Goal: Task Accomplishment & Management: Complete application form

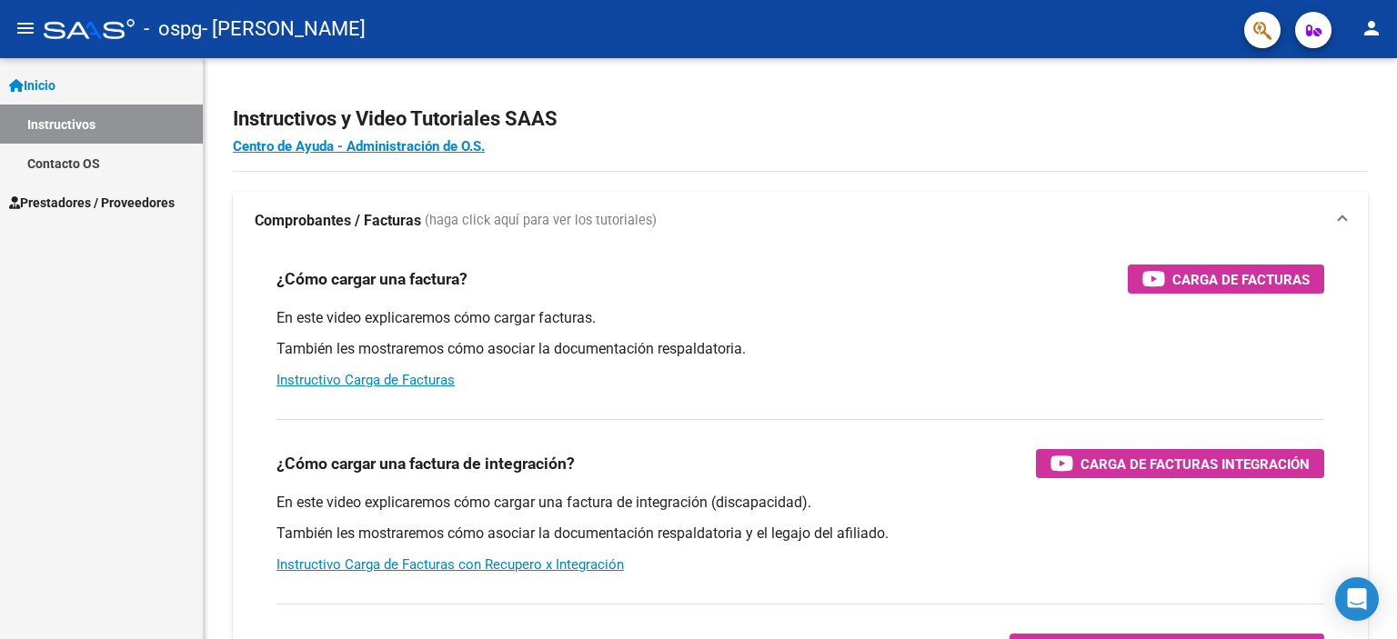
click at [55, 197] on span "Prestadores / Proveedores" at bounding box center [91, 203] width 165 height 20
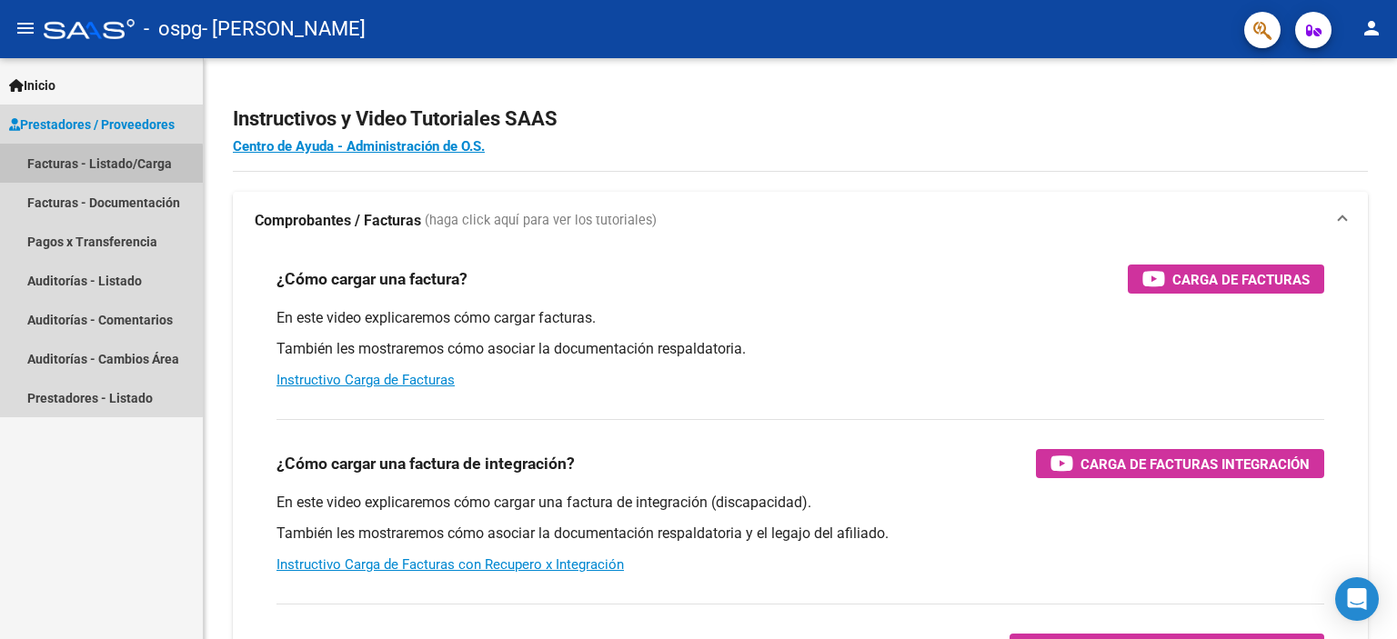
click at [78, 166] on link "Facturas - Listado/Carga" at bounding box center [101, 163] width 203 height 39
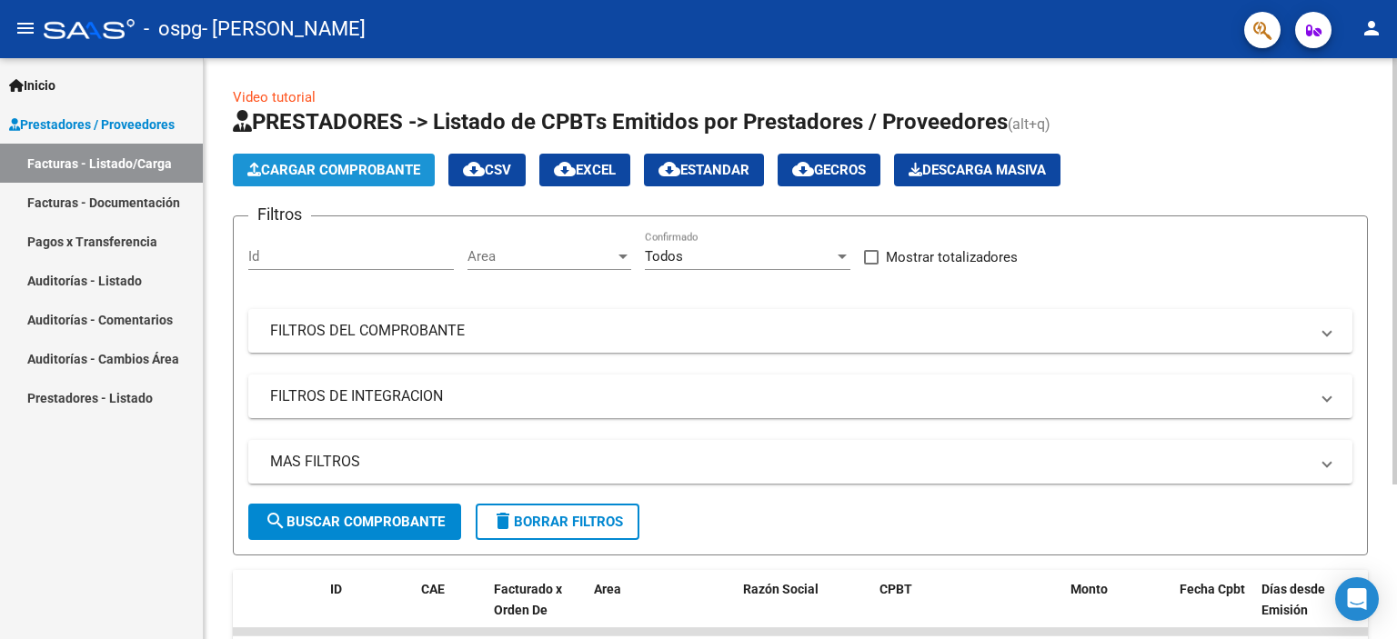
click at [324, 172] on span "Cargar Comprobante" at bounding box center [333, 170] width 173 height 16
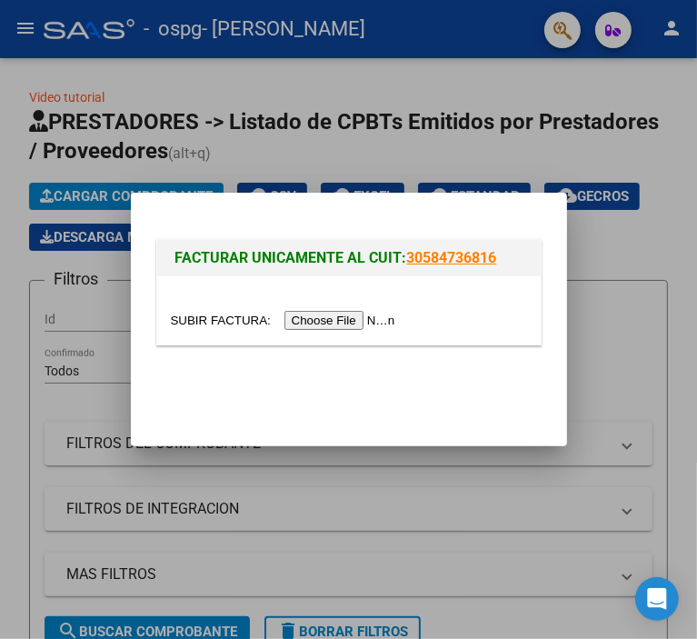
click at [316, 316] on input "file" at bounding box center [286, 320] width 230 height 19
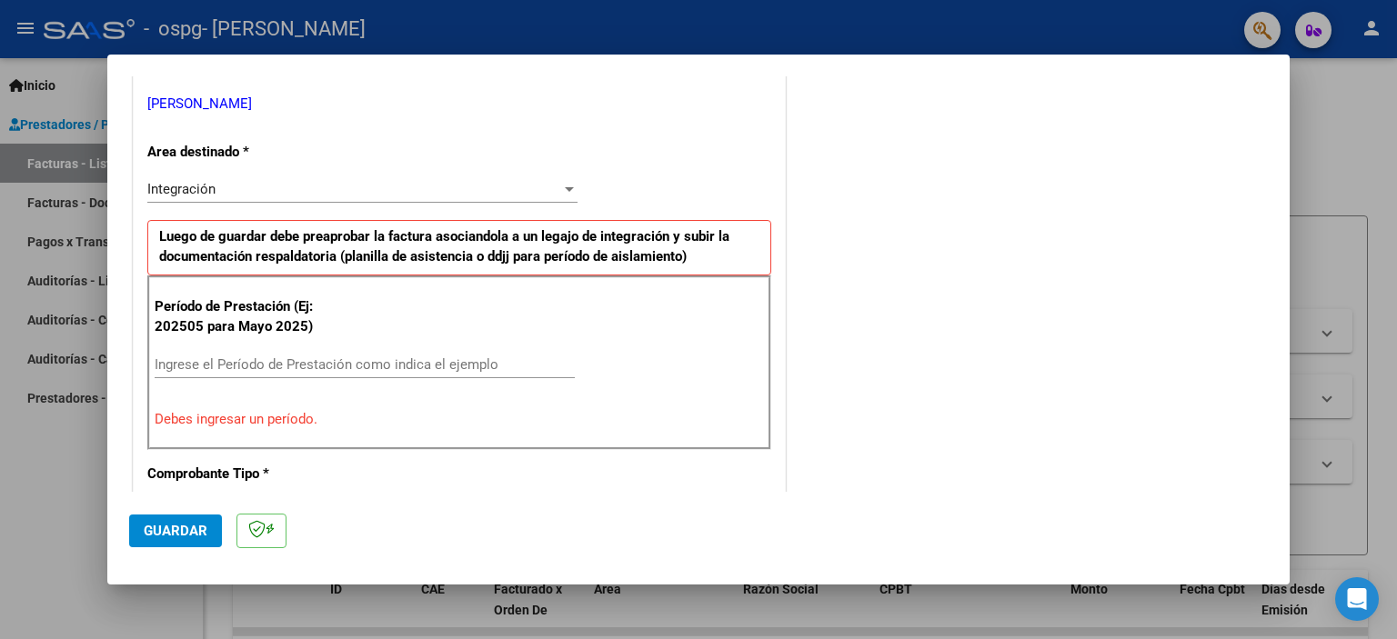
scroll to position [455, 0]
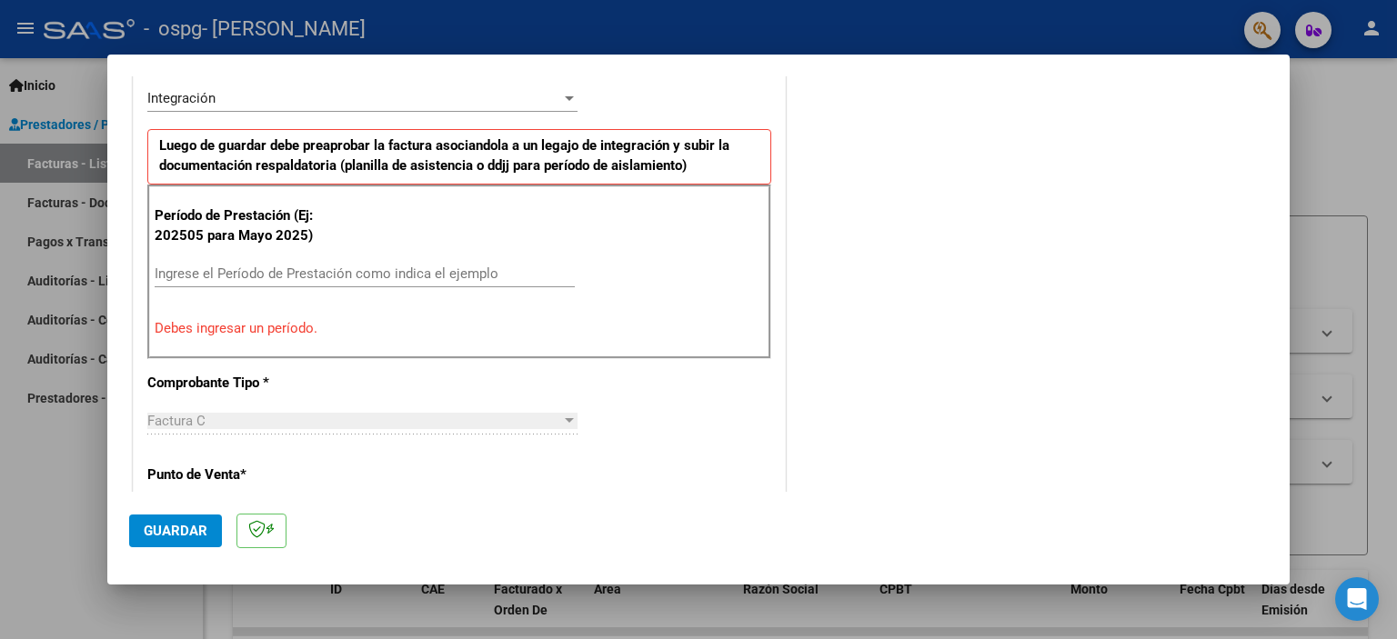
click at [242, 271] on input "Ingrese el Período de Prestación como indica el ejemplo" at bounding box center [365, 274] width 420 height 16
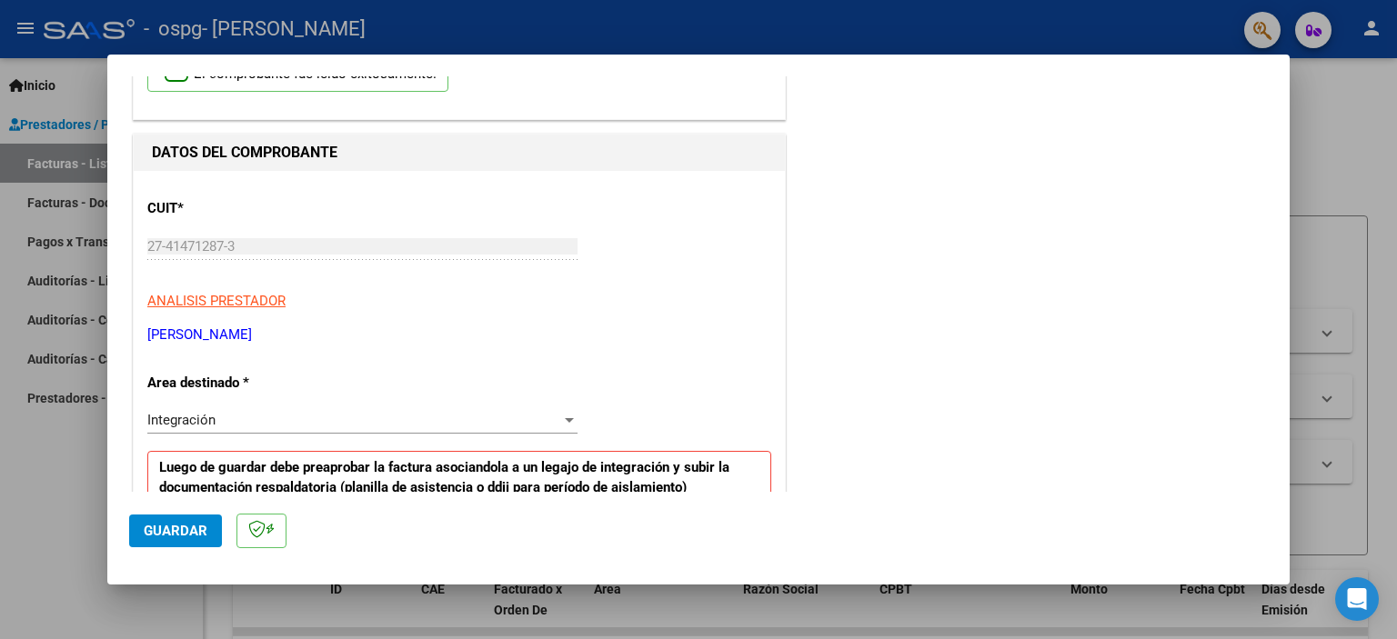
scroll to position [182, 0]
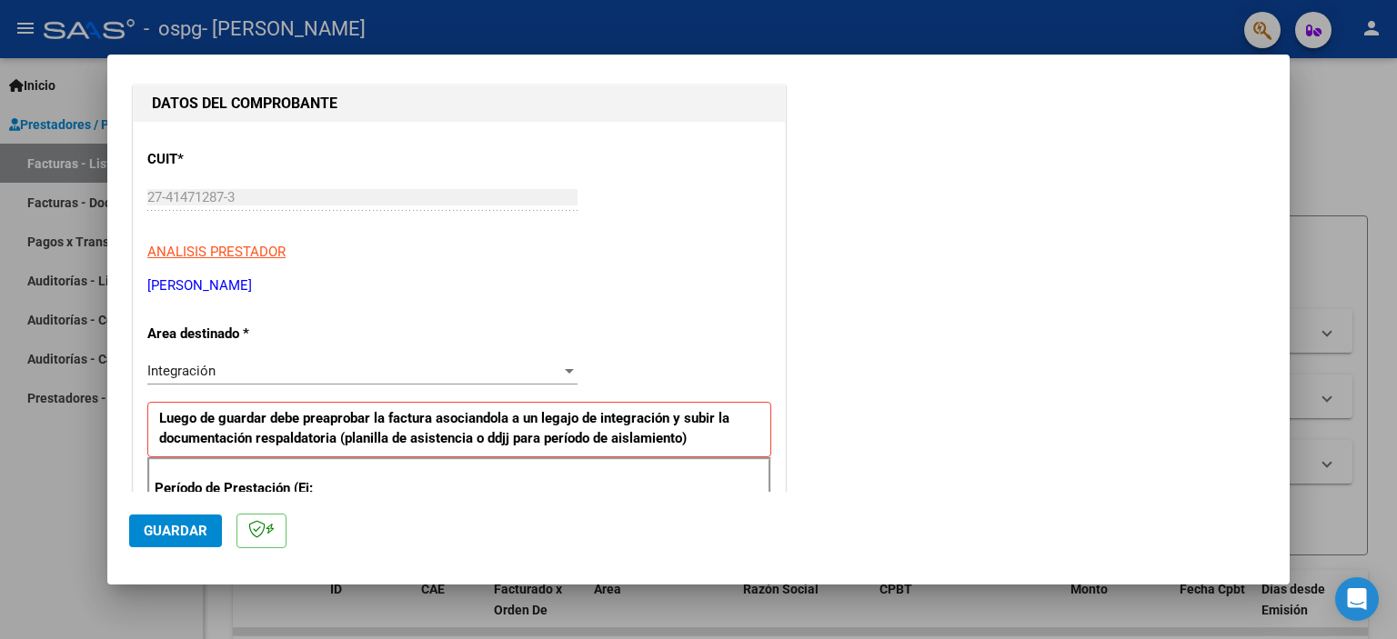
type input "202508"
click at [163, 526] on span "Guardar" at bounding box center [176, 531] width 64 height 16
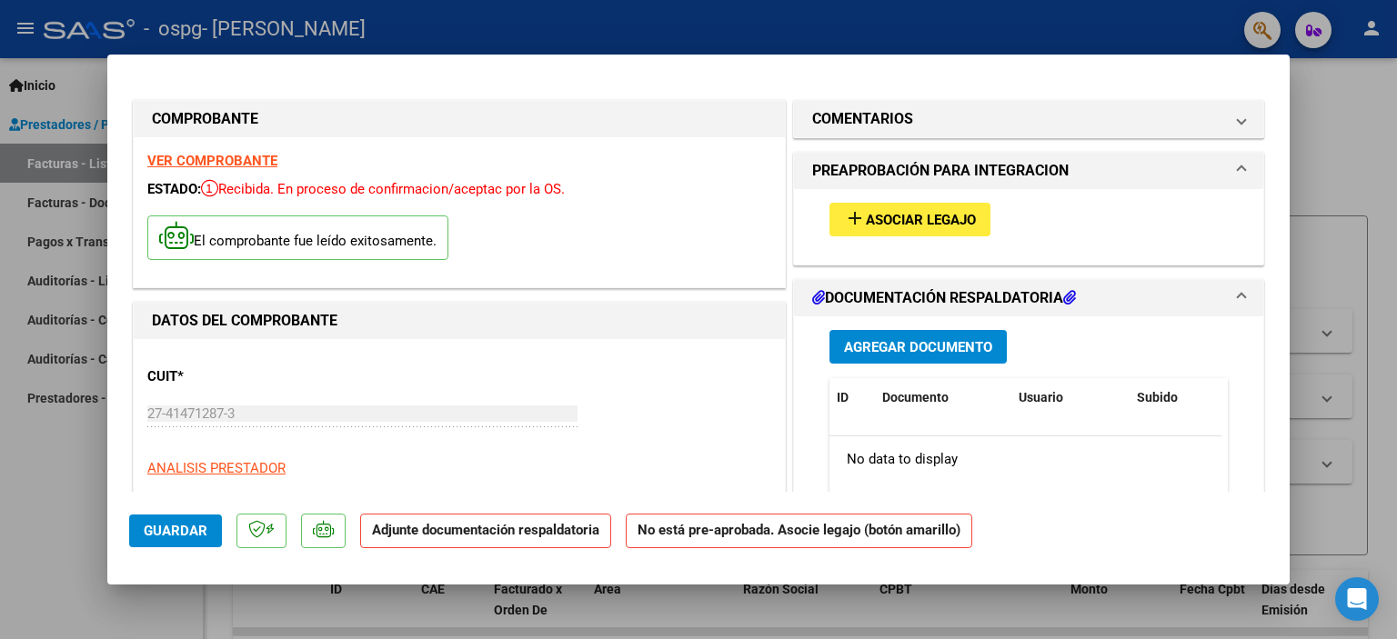
click at [696, 226] on span "Asociar Legajo" at bounding box center [921, 220] width 110 height 16
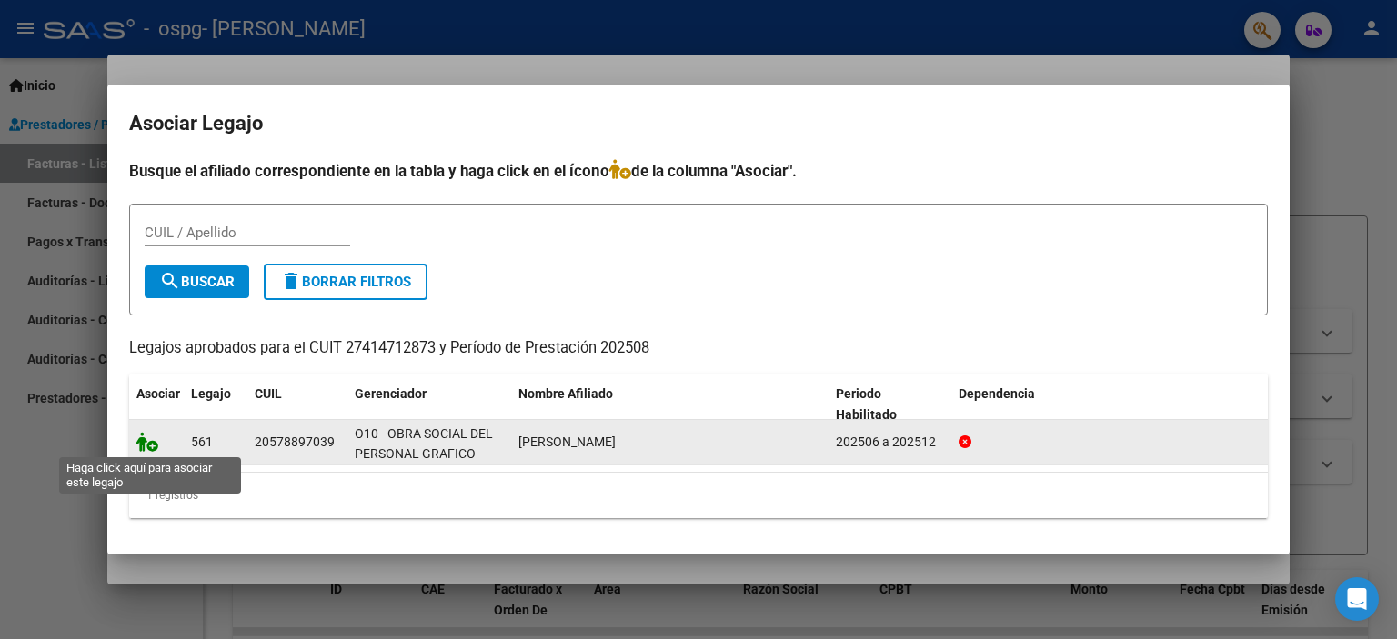
click at [146, 446] on icon at bounding box center [147, 442] width 22 height 20
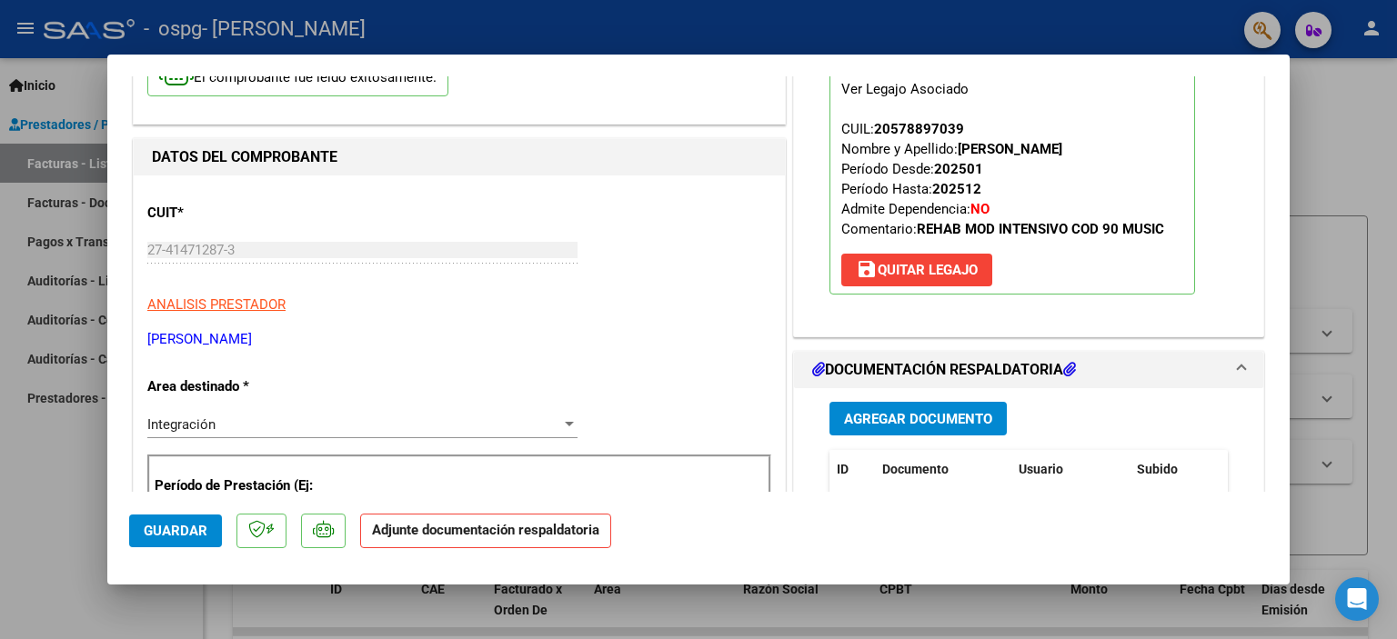
scroll to position [182, 0]
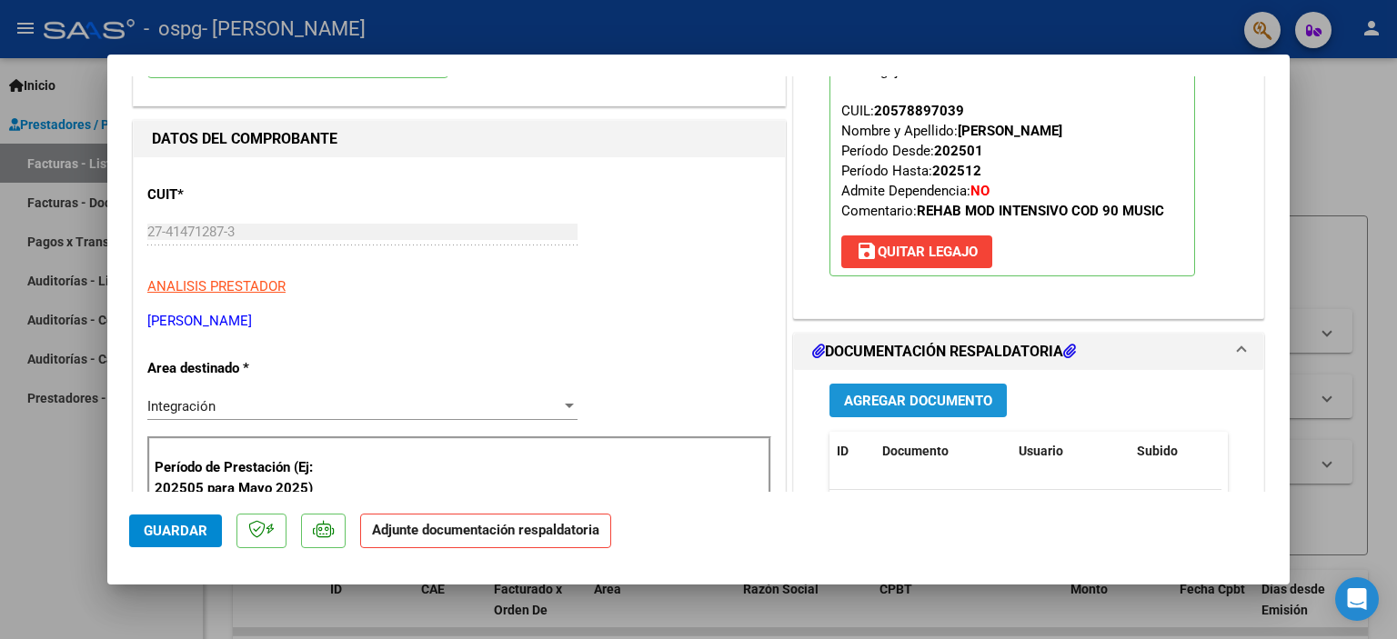
click at [696, 396] on span "Agregar Documento" at bounding box center [918, 401] width 148 height 16
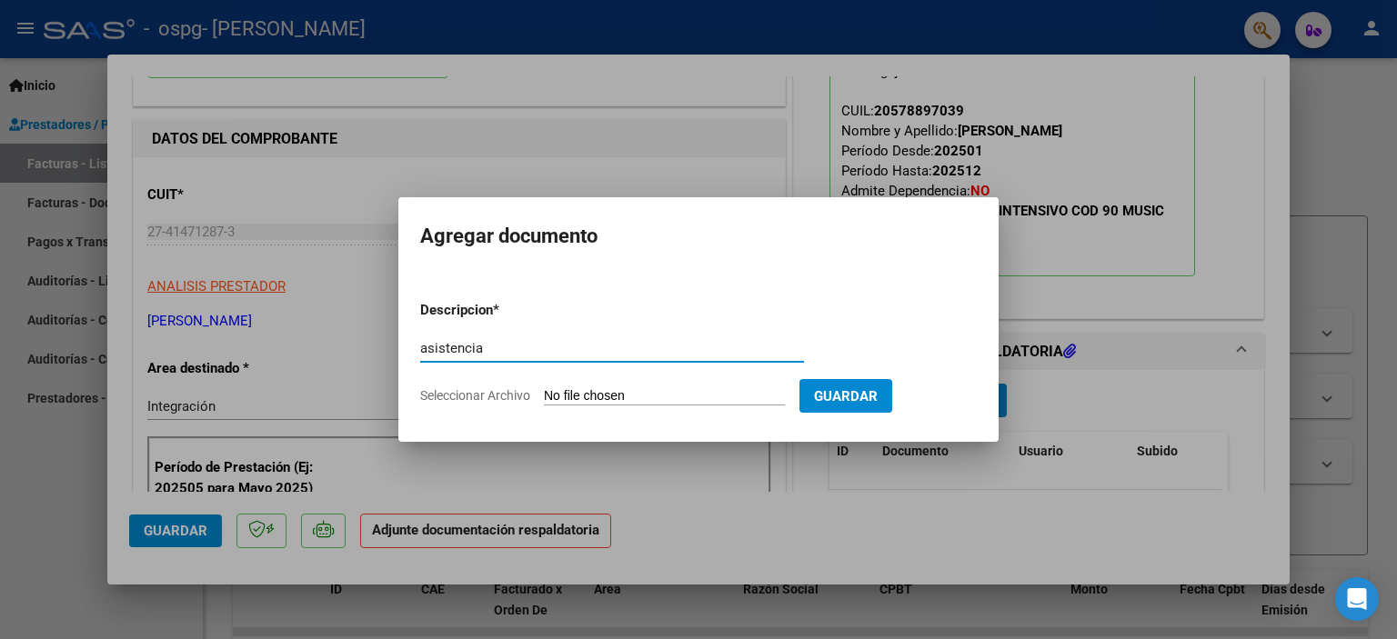
type input "asistencia"
click at [575, 396] on input "Seleccionar Archivo" at bounding box center [664, 396] width 241 height 17
type input "C:\fakepath\00153 - DERIAN FAVATIA - ASISTENCIA - AGO - MT.pdf"
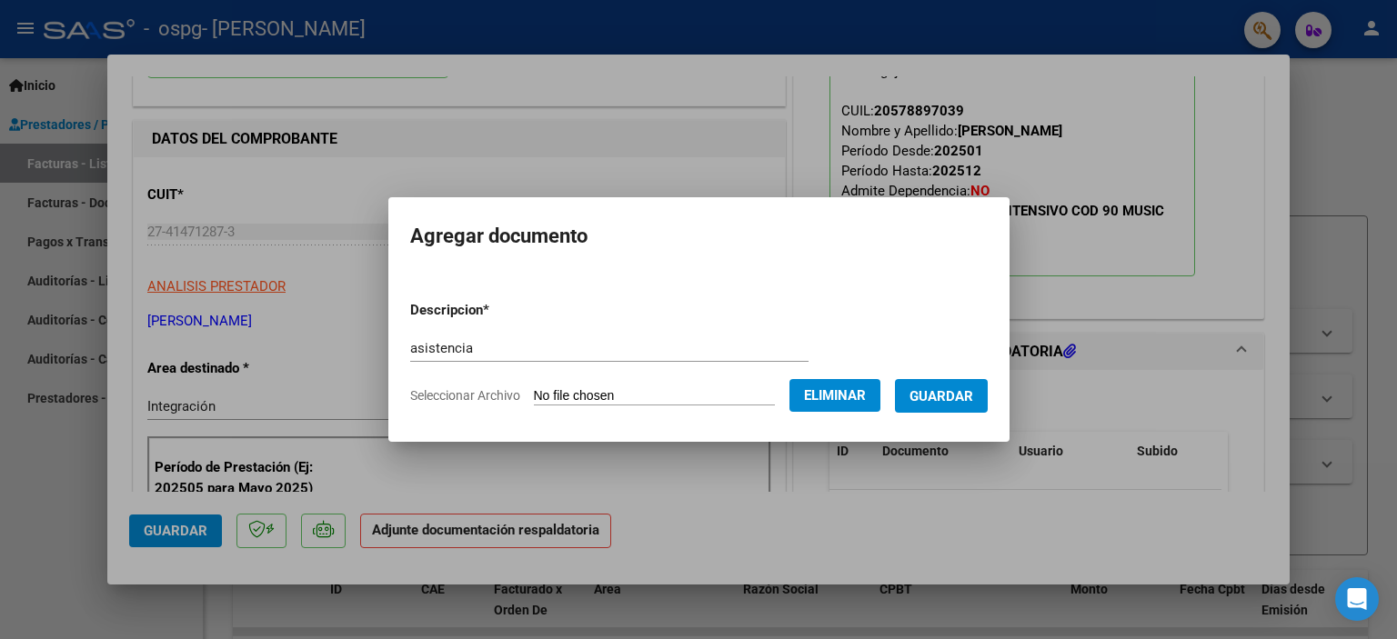
click at [696, 402] on span "Guardar" at bounding box center [941, 396] width 64 height 16
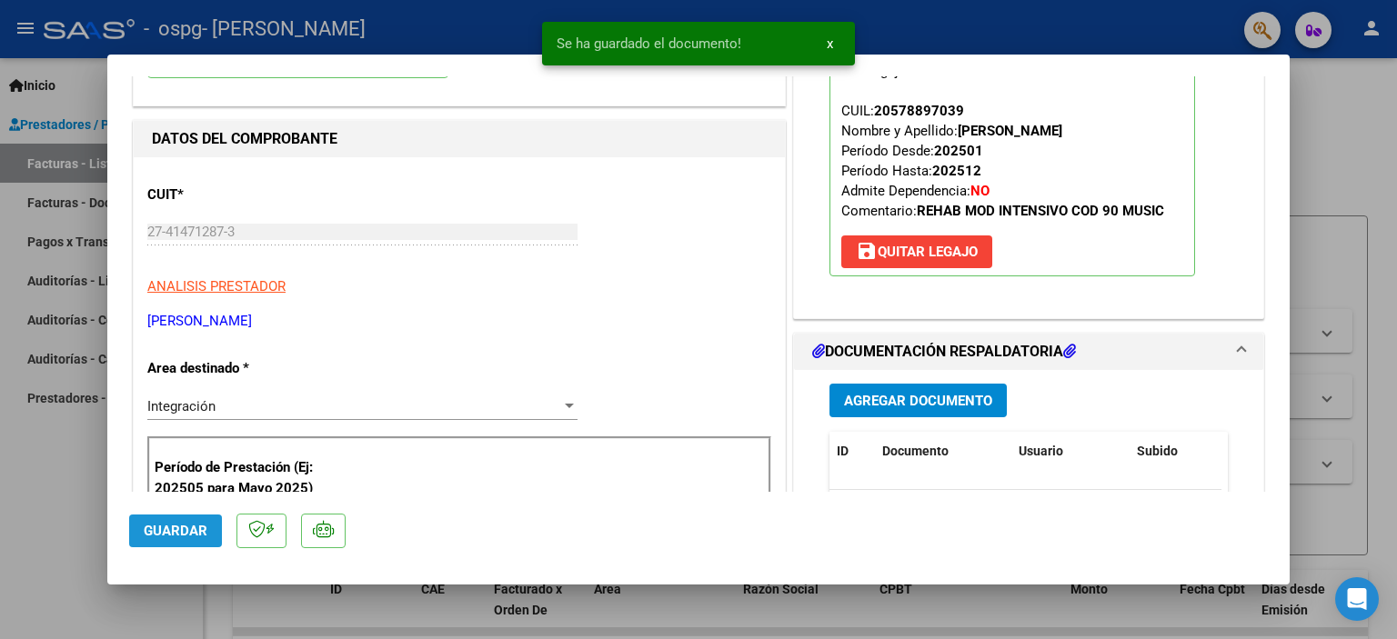
click at [171, 537] on span "Guardar" at bounding box center [176, 531] width 64 height 16
click at [75, 543] on div at bounding box center [698, 319] width 1397 height 639
type input "$ 0,00"
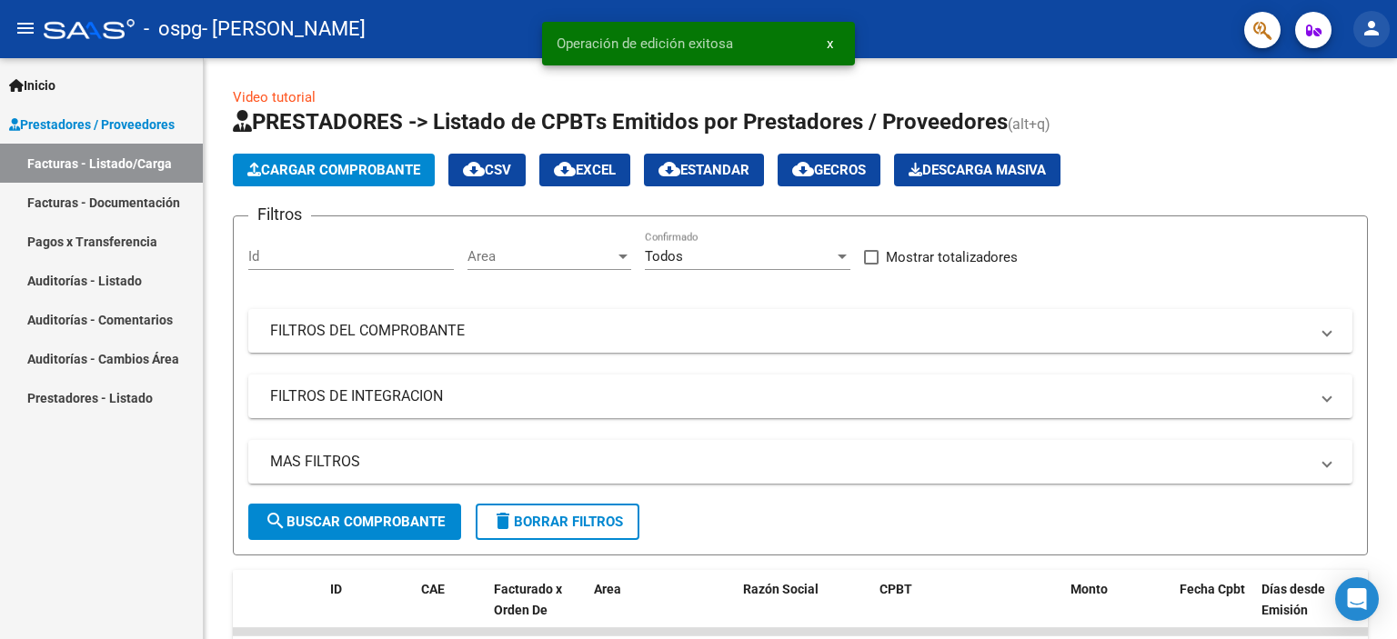
click at [696, 34] on mat-icon "person" at bounding box center [1371, 28] width 22 height 22
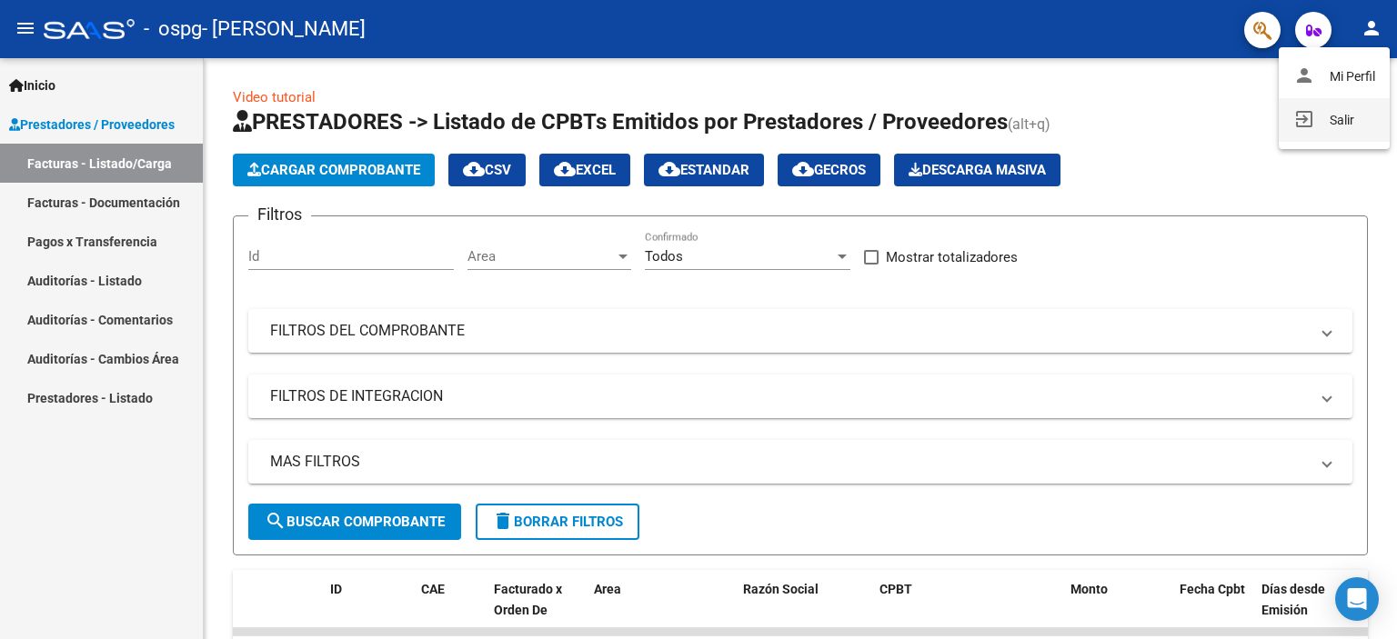
click at [696, 121] on button "exit_to_app Salir" at bounding box center [1333, 120] width 111 height 44
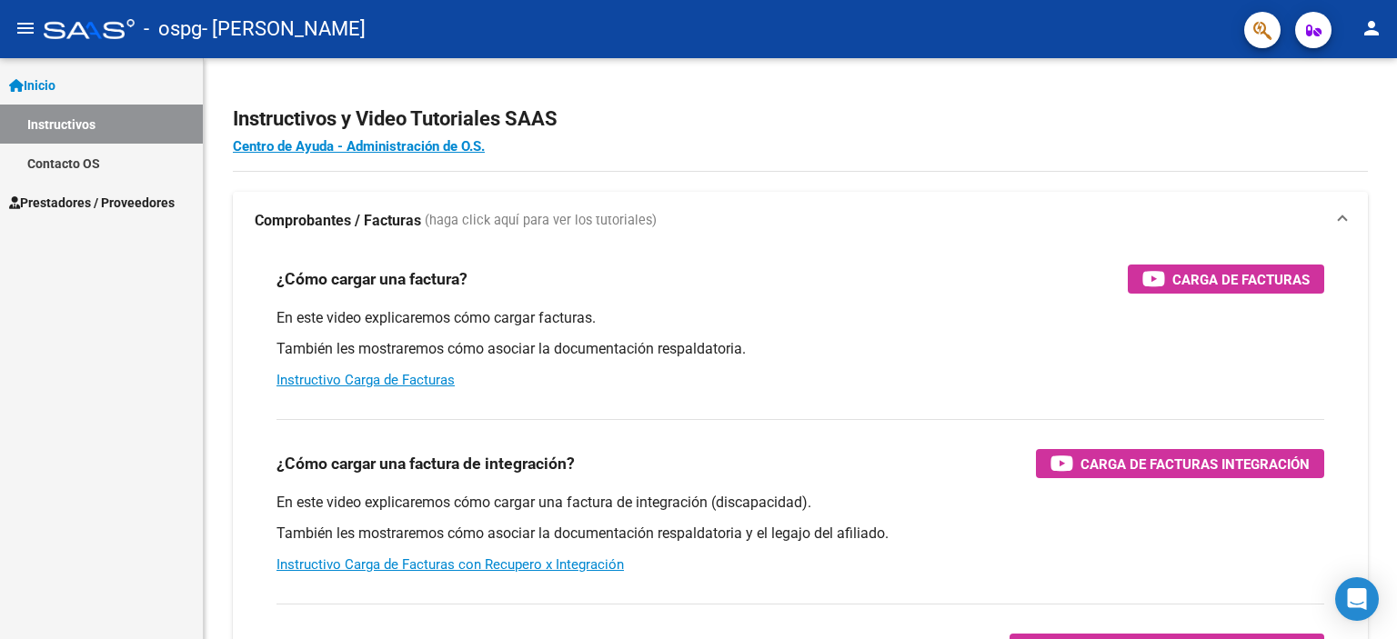
click at [71, 212] on span "Prestadores / Proveedores" at bounding box center [91, 203] width 165 height 20
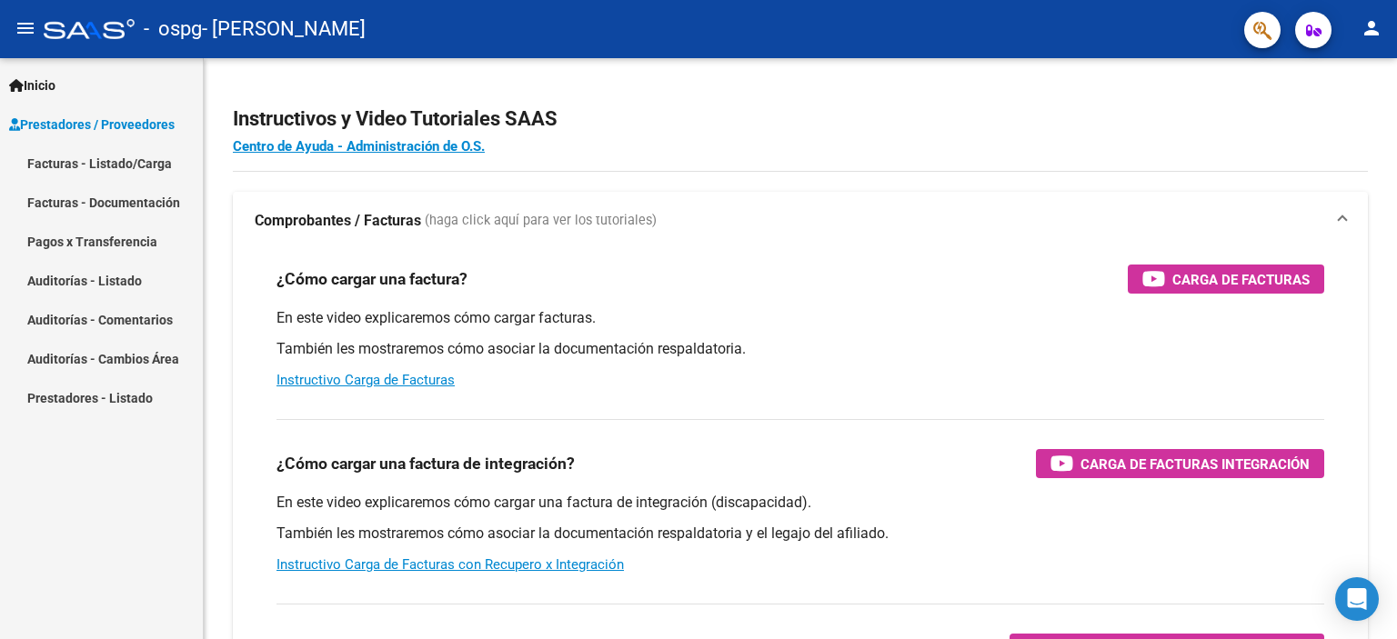
click at [93, 158] on link "Facturas - Listado/Carga" at bounding box center [101, 163] width 203 height 39
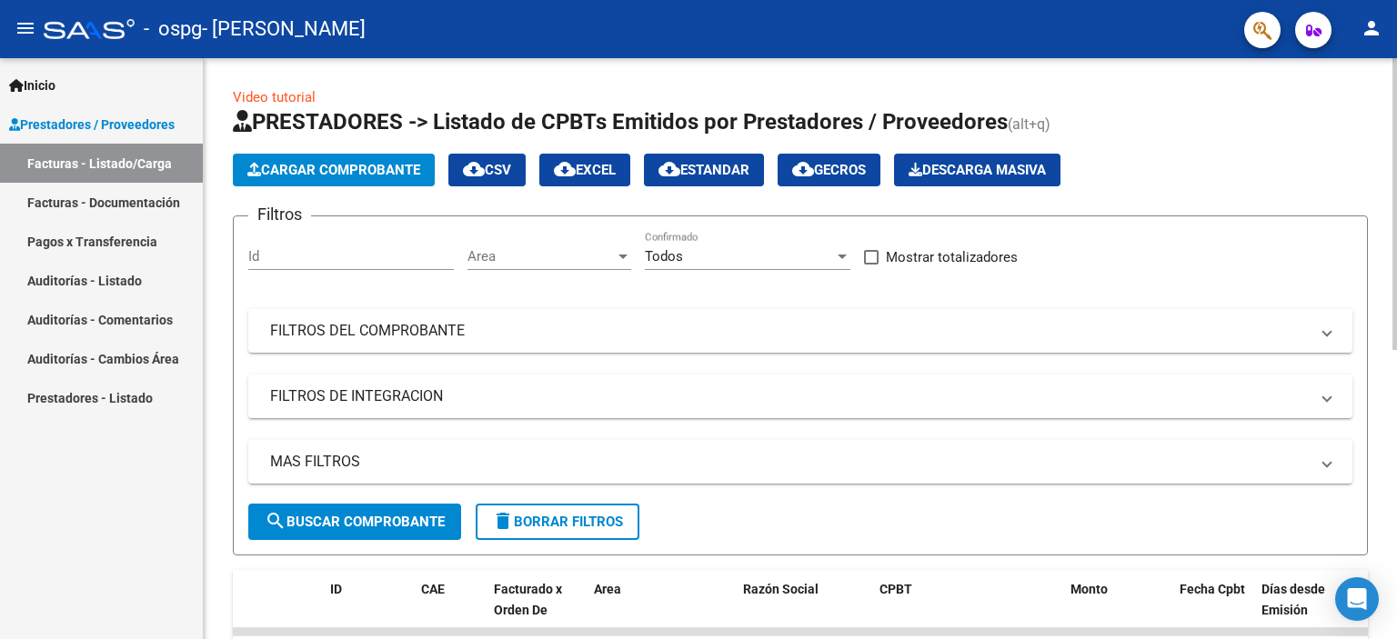
click at [329, 178] on button "Cargar Comprobante" at bounding box center [334, 170] width 202 height 33
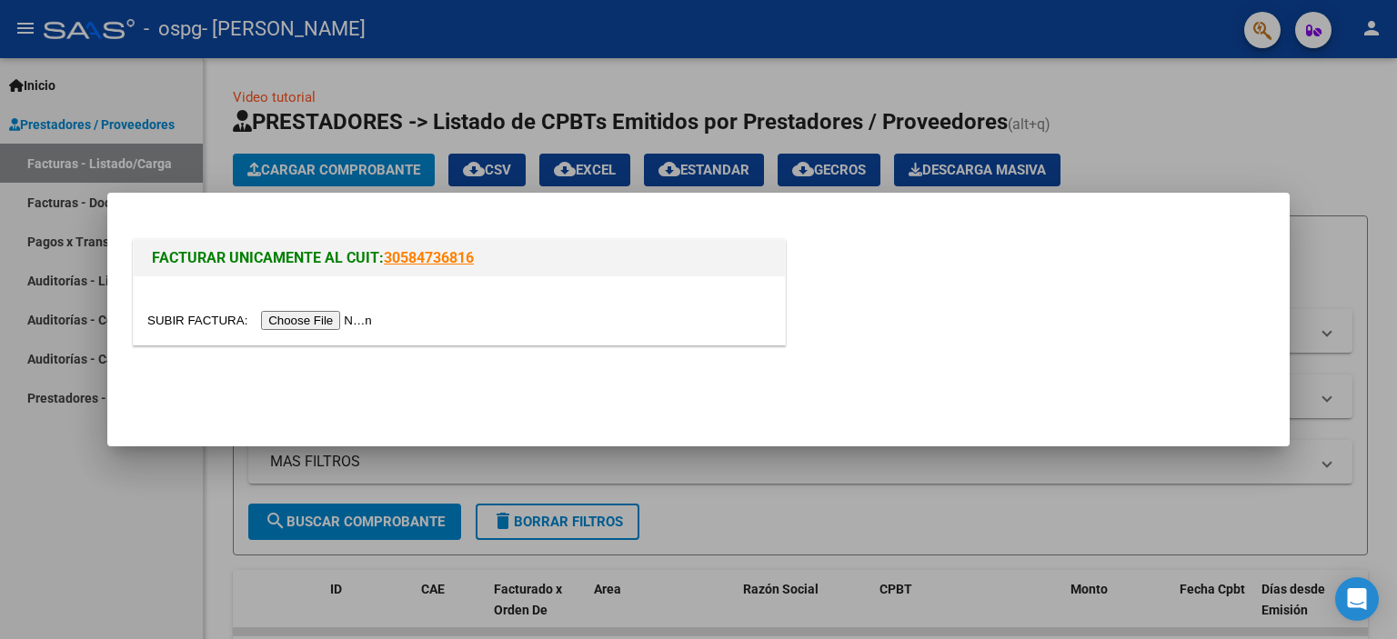
click at [332, 319] on input "file" at bounding box center [262, 320] width 230 height 19
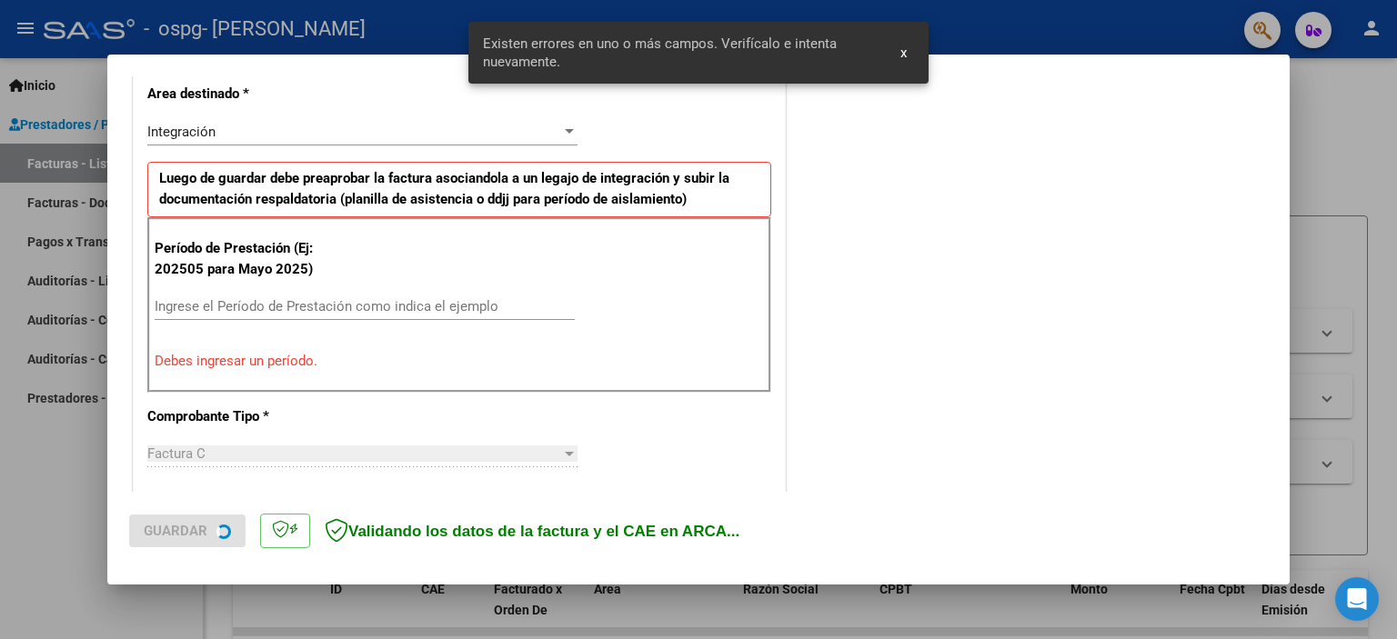
scroll to position [422, 0]
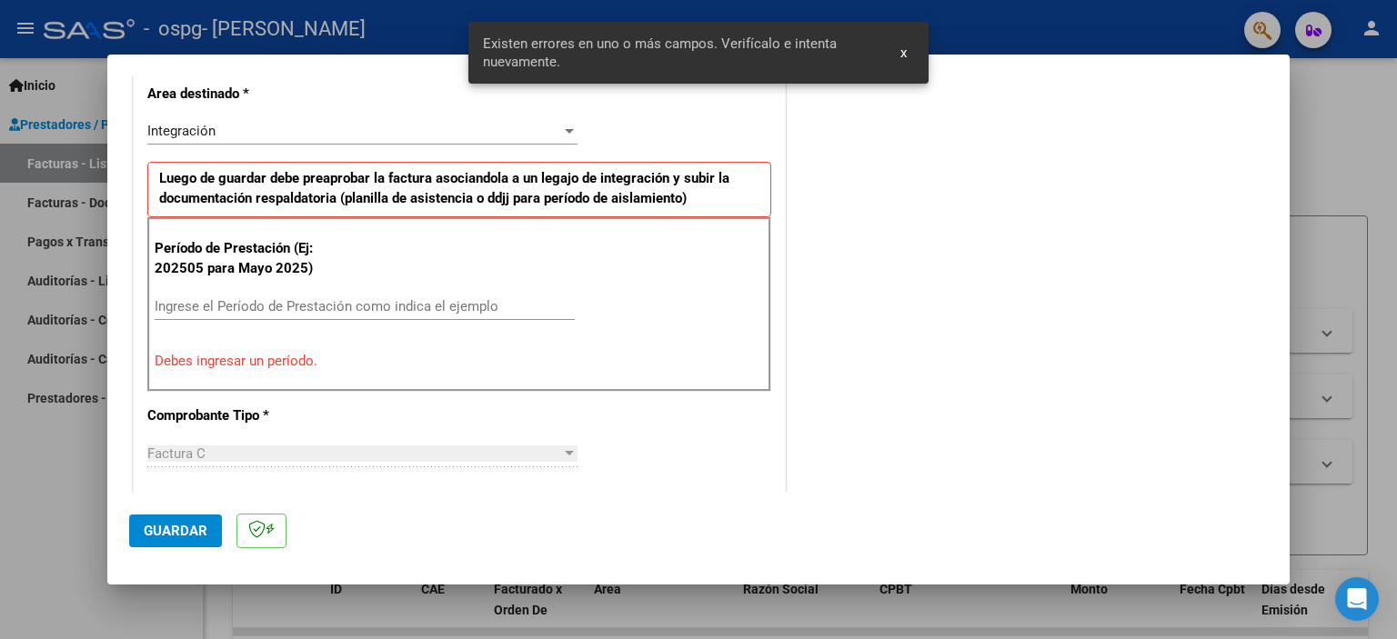
click at [393, 306] on input "Ingrese el Período de Prestación como indica el ejemplo" at bounding box center [365, 306] width 420 height 16
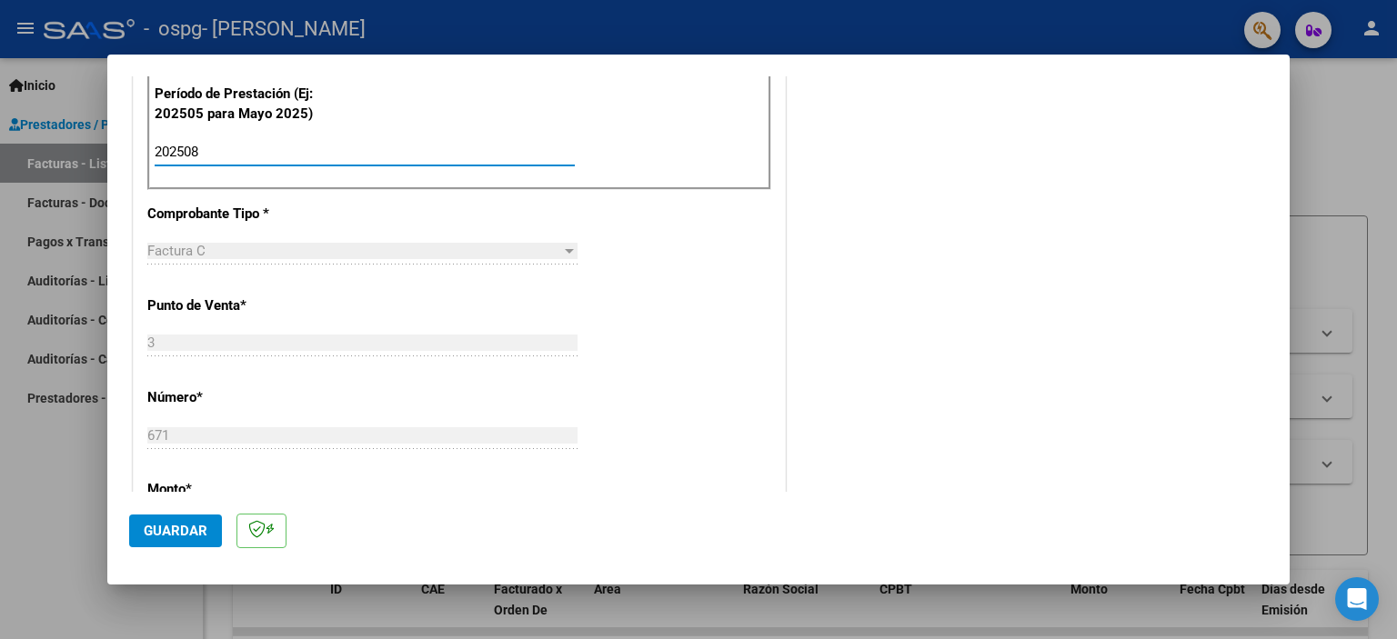
scroll to position [695, 0]
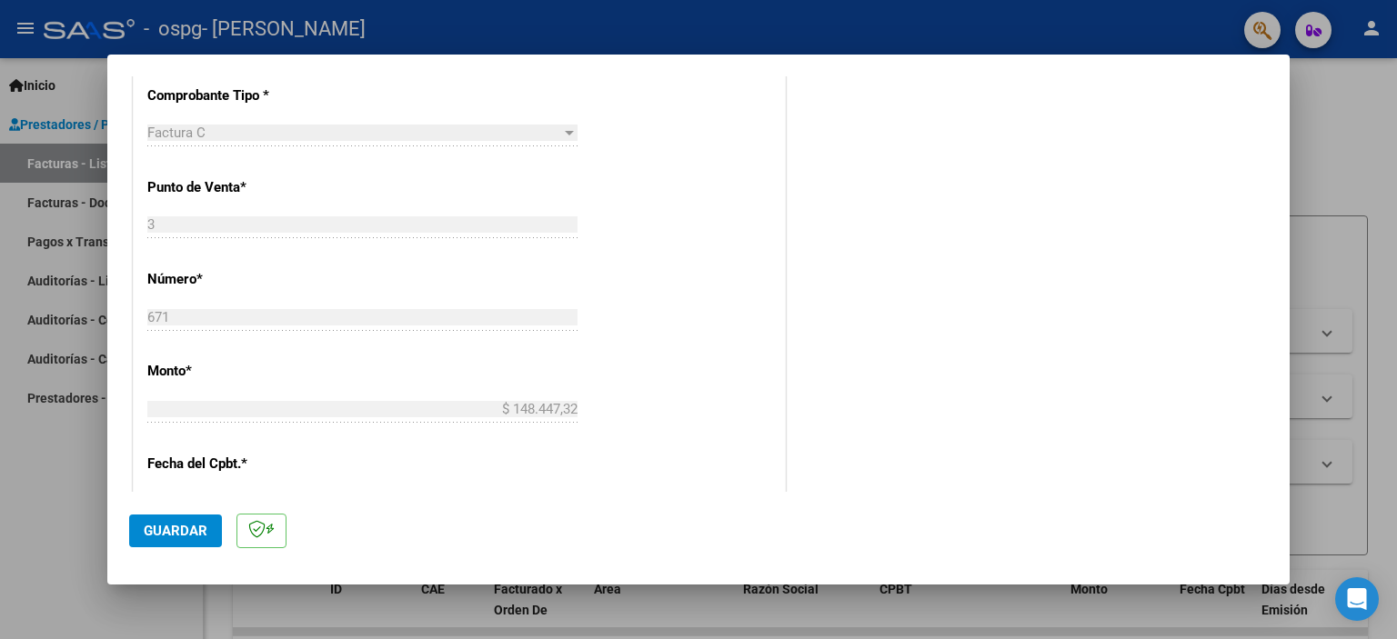
type input "202508"
click at [195, 532] on span "Guardar" at bounding box center [176, 531] width 64 height 16
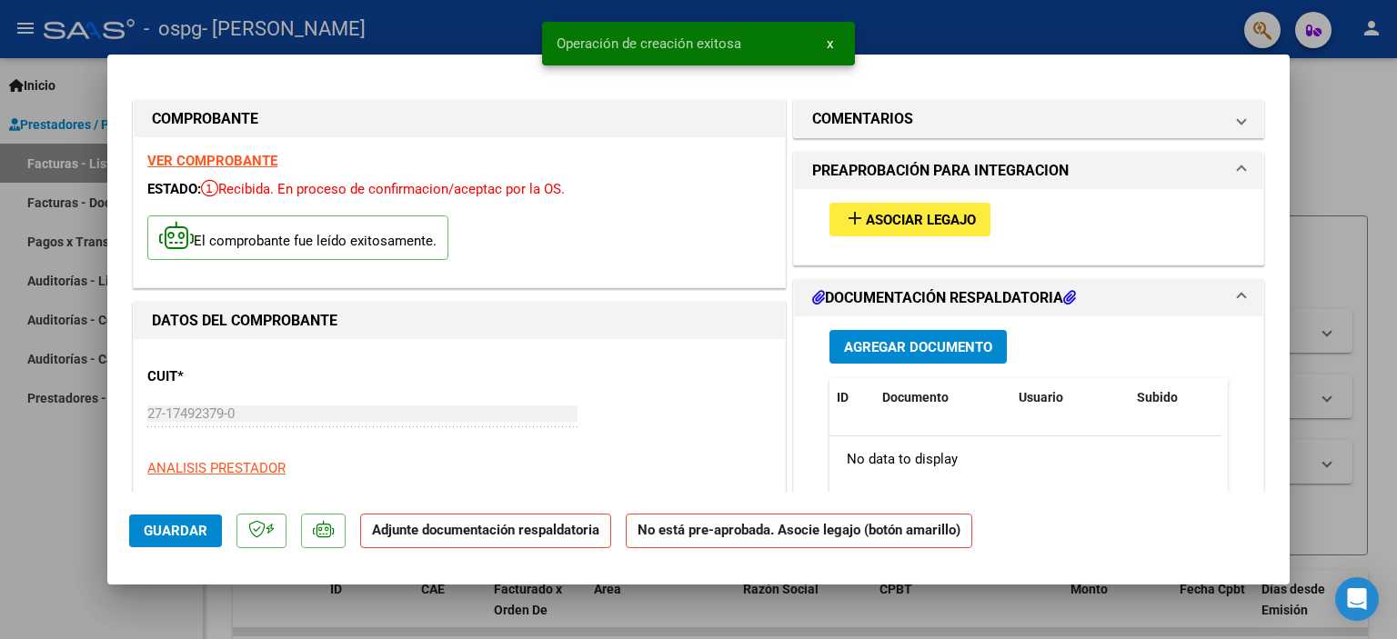
click at [857, 221] on mat-icon "add" at bounding box center [855, 218] width 22 height 22
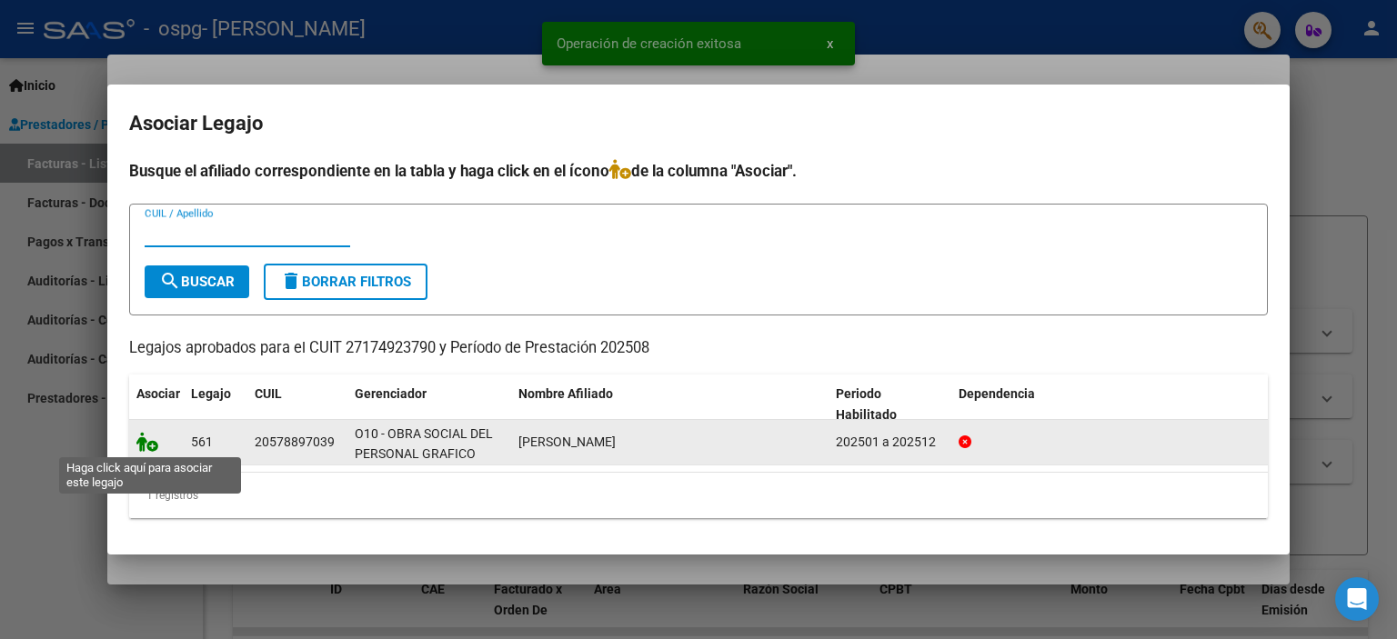
click at [147, 441] on icon at bounding box center [147, 442] width 22 height 20
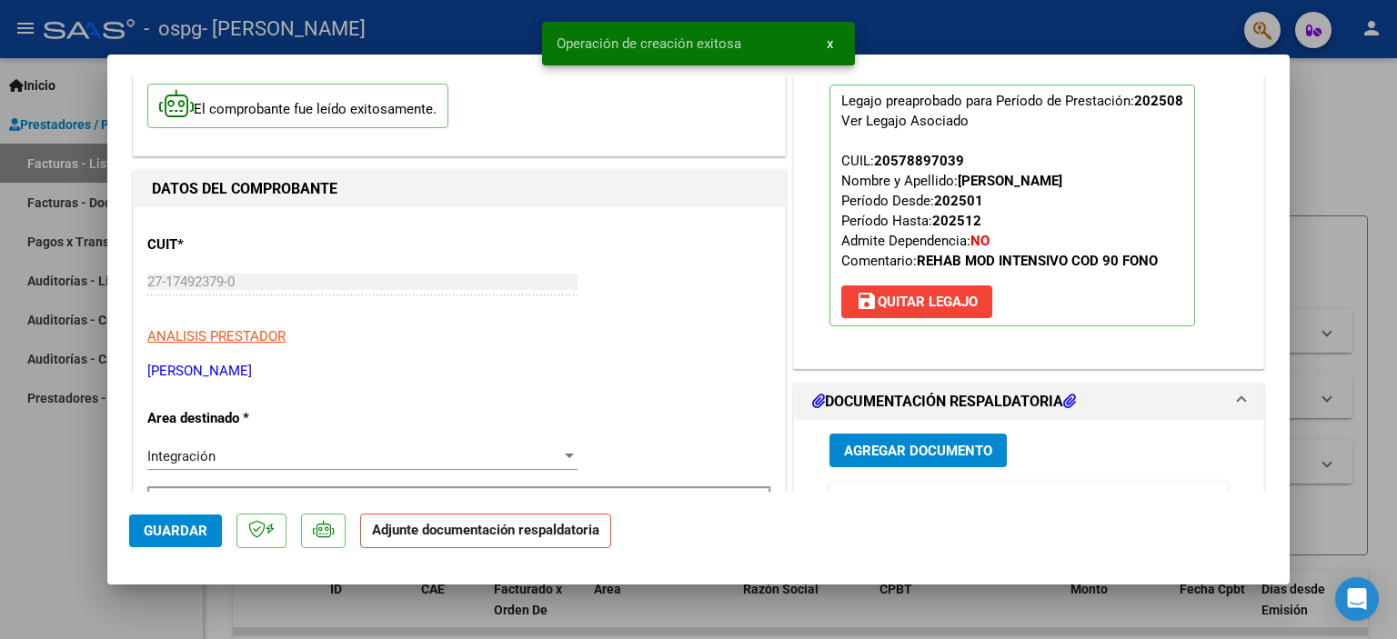
scroll to position [273, 0]
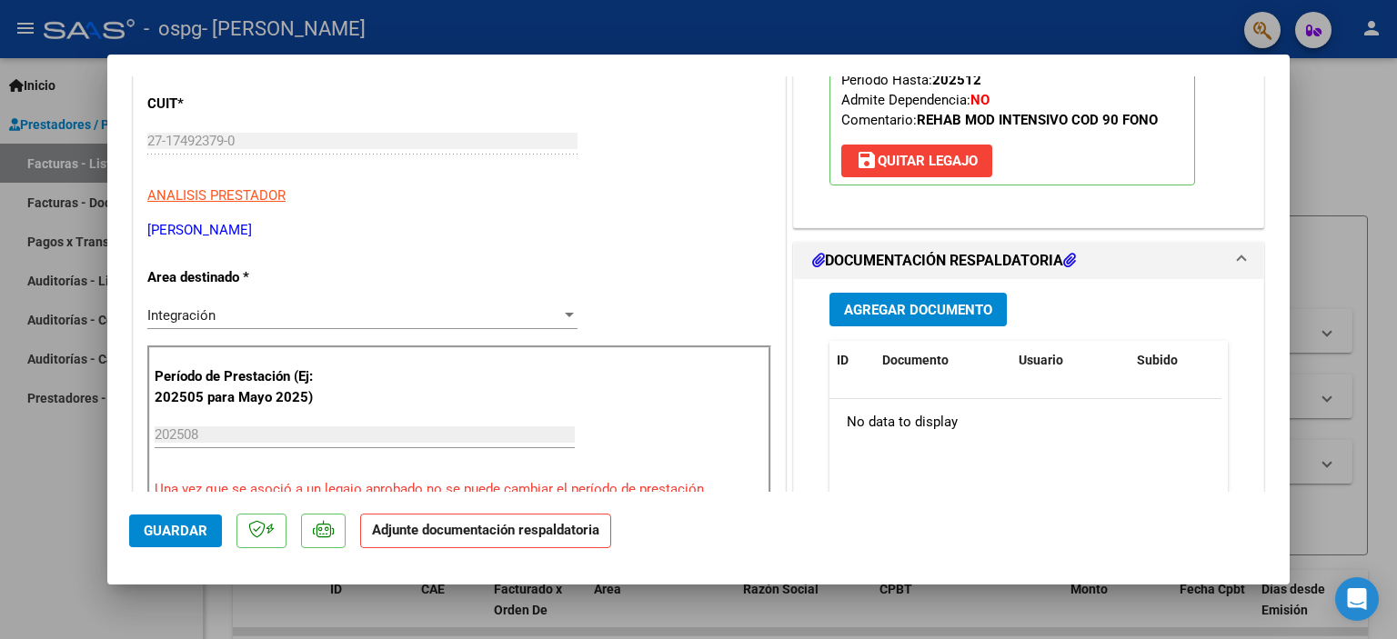
click at [902, 305] on span "Agregar Documento" at bounding box center [918, 310] width 148 height 16
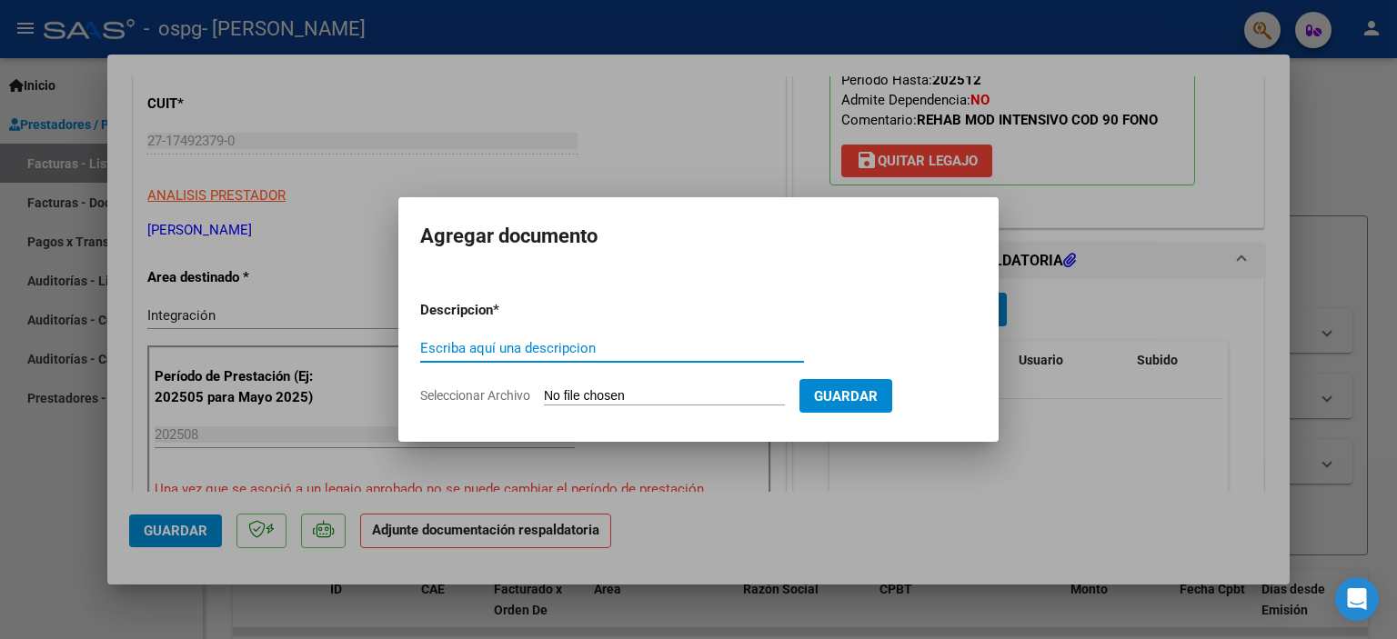
click at [591, 341] on input "Escriba aquí una descripcion" at bounding box center [612, 348] width 384 height 16
type input "asistencia"
click at [583, 397] on input "Seleccionar Archivo" at bounding box center [664, 396] width 241 height 17
click at [613, 396] on input "Seleccionar Archivo" at bounding box center [664, 396] width 241 height 17
type input "C:\fakepath\00153 - DERIAN FAVATIA - ASISTENCIA - AGO - FONO.jpg"
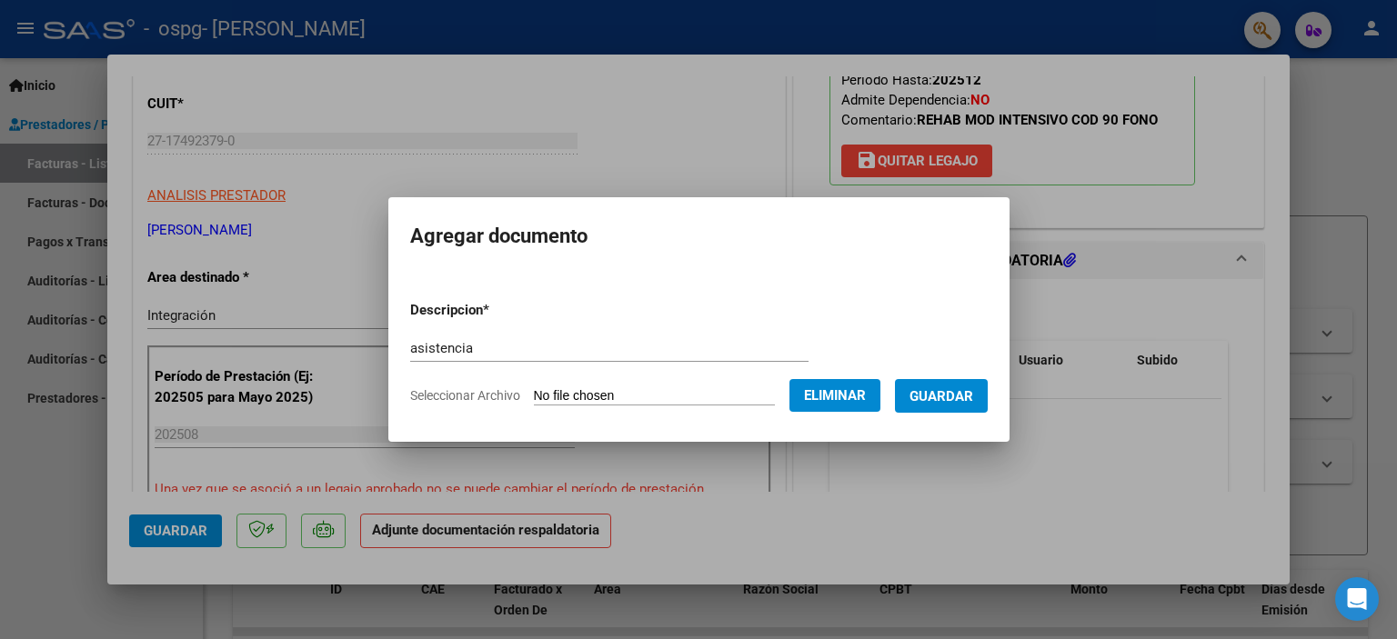
click at [957, 394] on span "Guardar" at bounding box center [941, 396] width 64 height 16
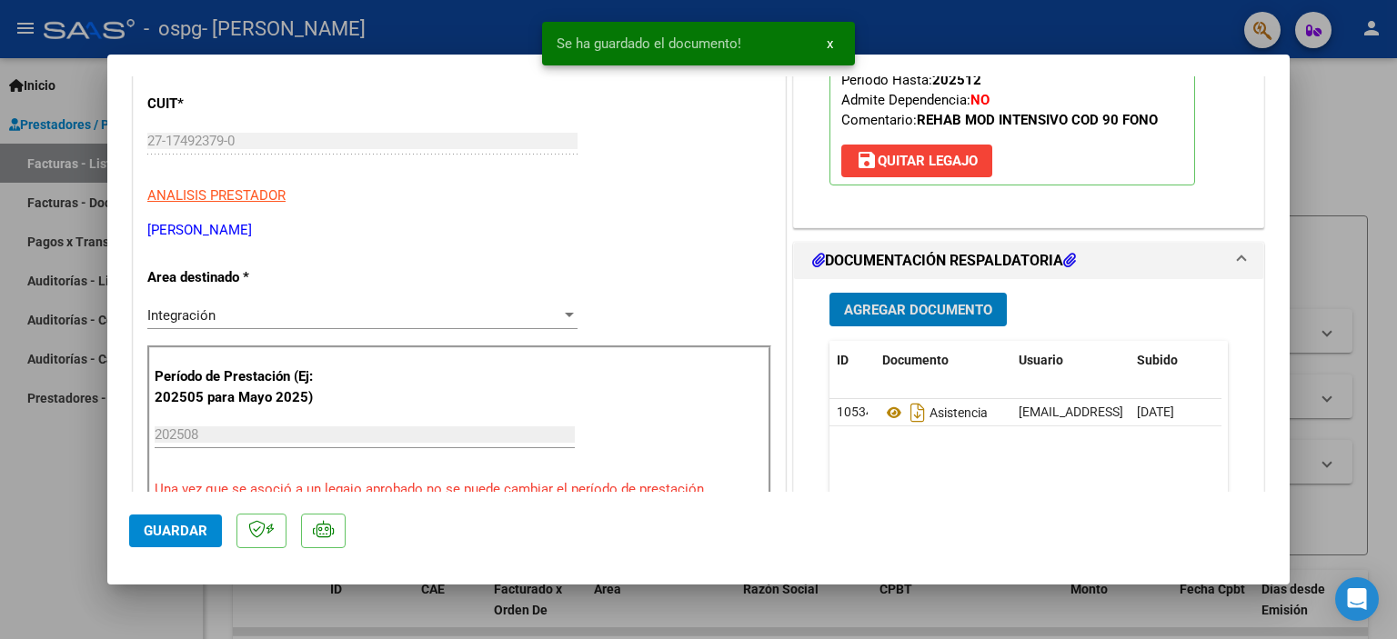
click at [175, 535] on span "Guardar" at bounding box center [176, 531] width 64 height 16
drag, startPoint x: 70, startPoint y: 518, endPoint x: 245, endPoint y: 466, distance: 183.0
click at [70, 517] on div at bounding box center [698, 319] width 1397 height 639
type input "$ 0,00"
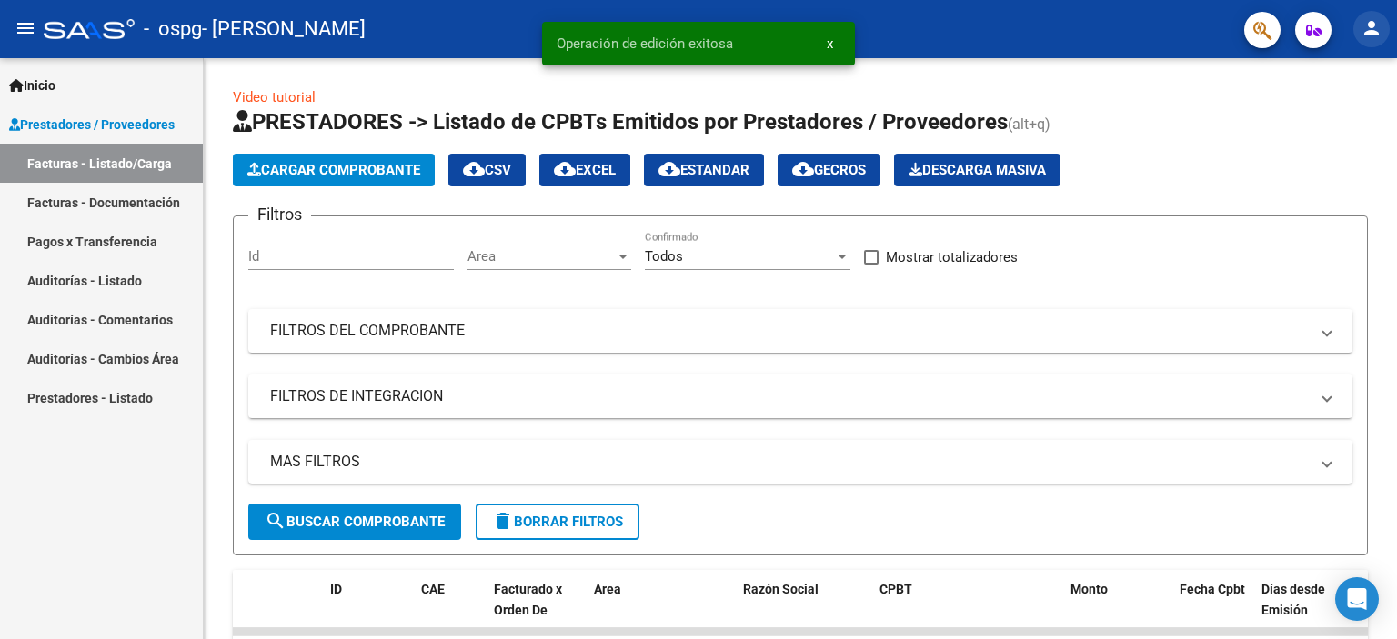
click at [1371, 36] on mat-icon "person" at bounding box center [1371, 28] width 22 height 22
click at [1326, 120] on button "exit_to_app Salir" at bounding box center [1333, 120] width 111 height 44
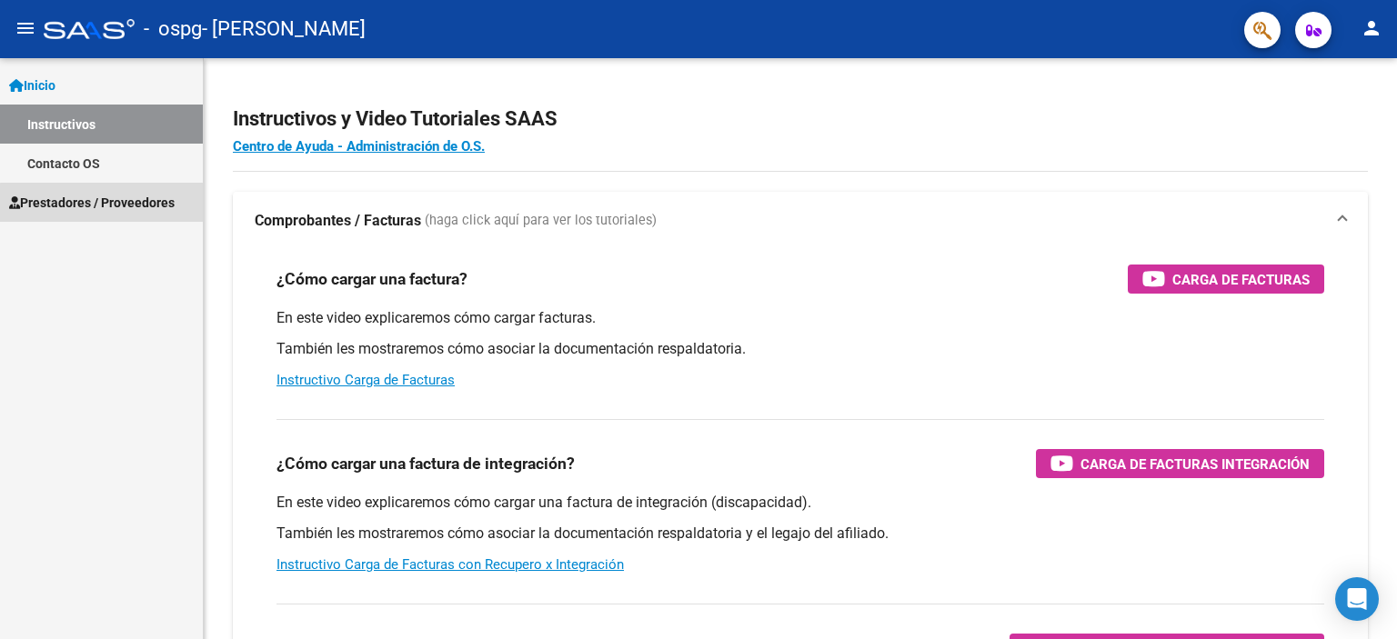
click at [142, 205] on span "Prestadores / Proveedores" at bounding box center [91, 203] width 165 height 20
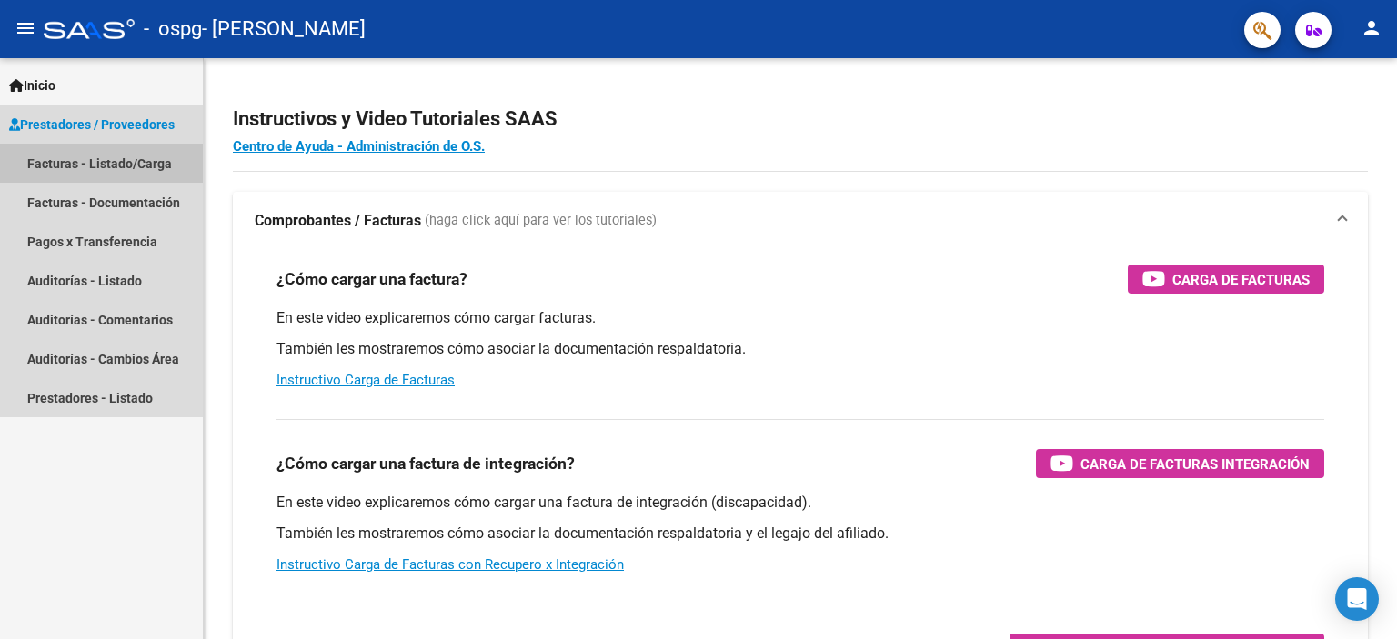
click at [113, 159] on link "Facturas - Listado/Carga" at bounding box center [101, 163] width 203 height 39
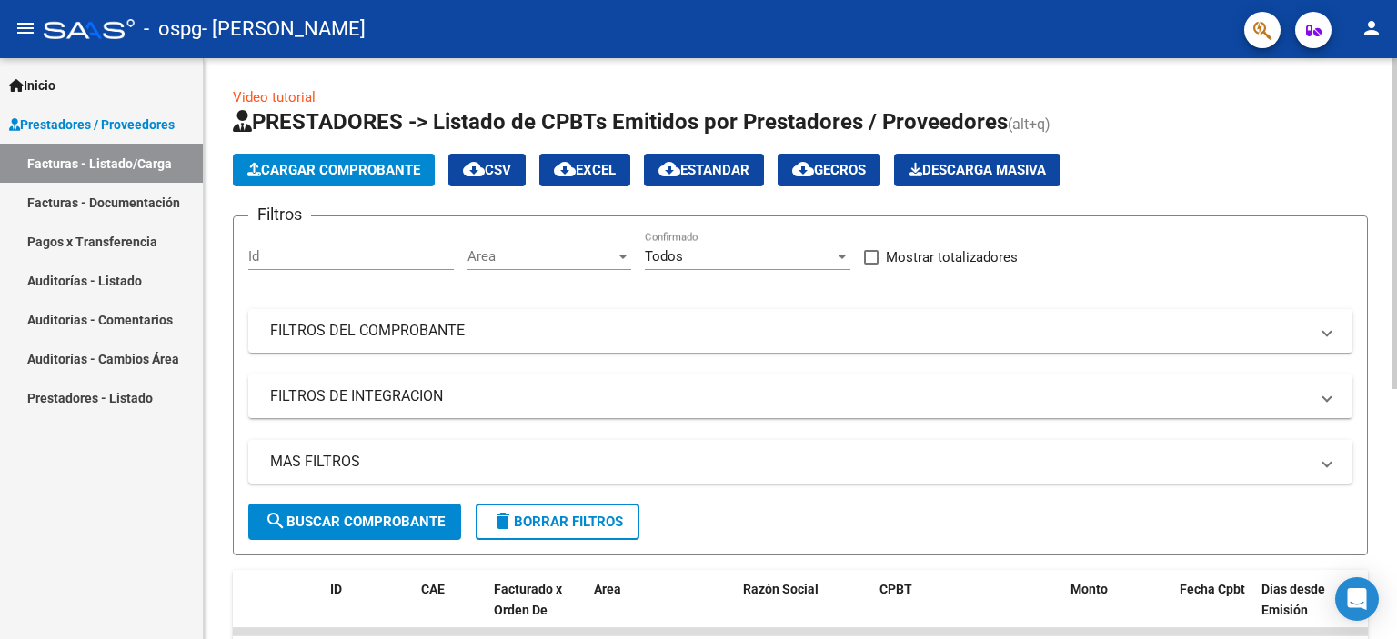
click at [311, 158] on button "Cargar Comprobante" at bounding box center [334, 170] width 202 height 33
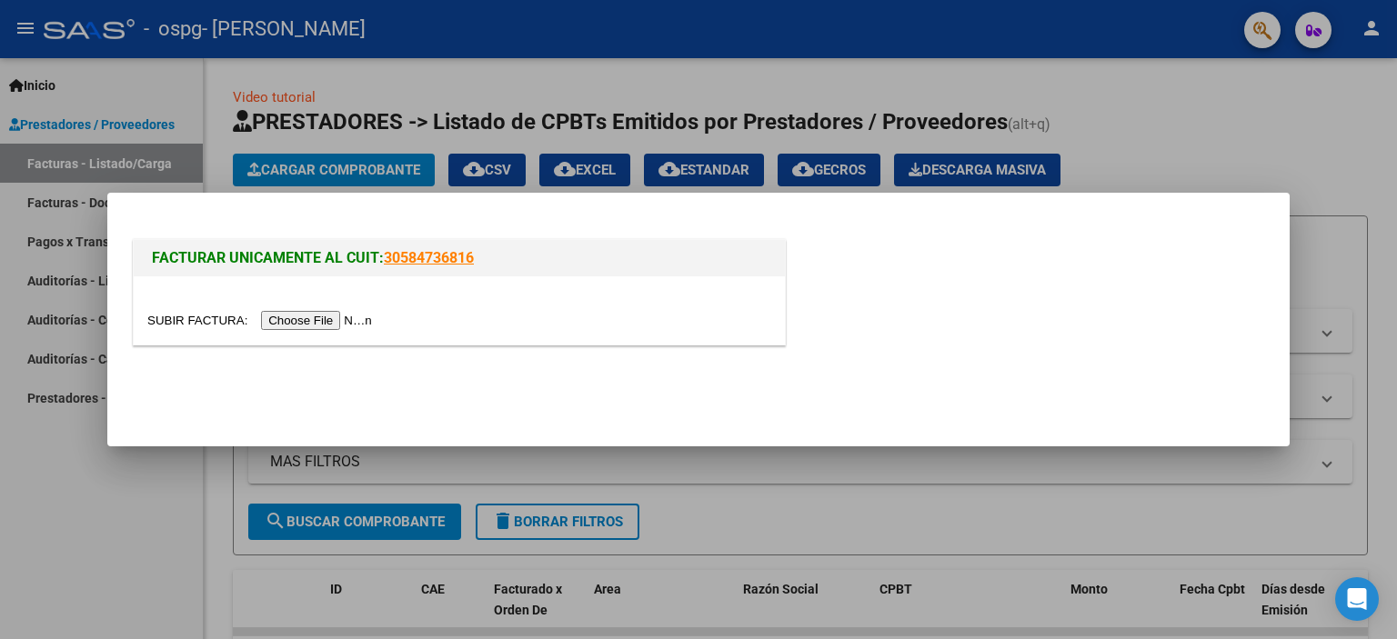
click at [324, 321] on input "file" at bounding box center [262, 320] width 230 height 19
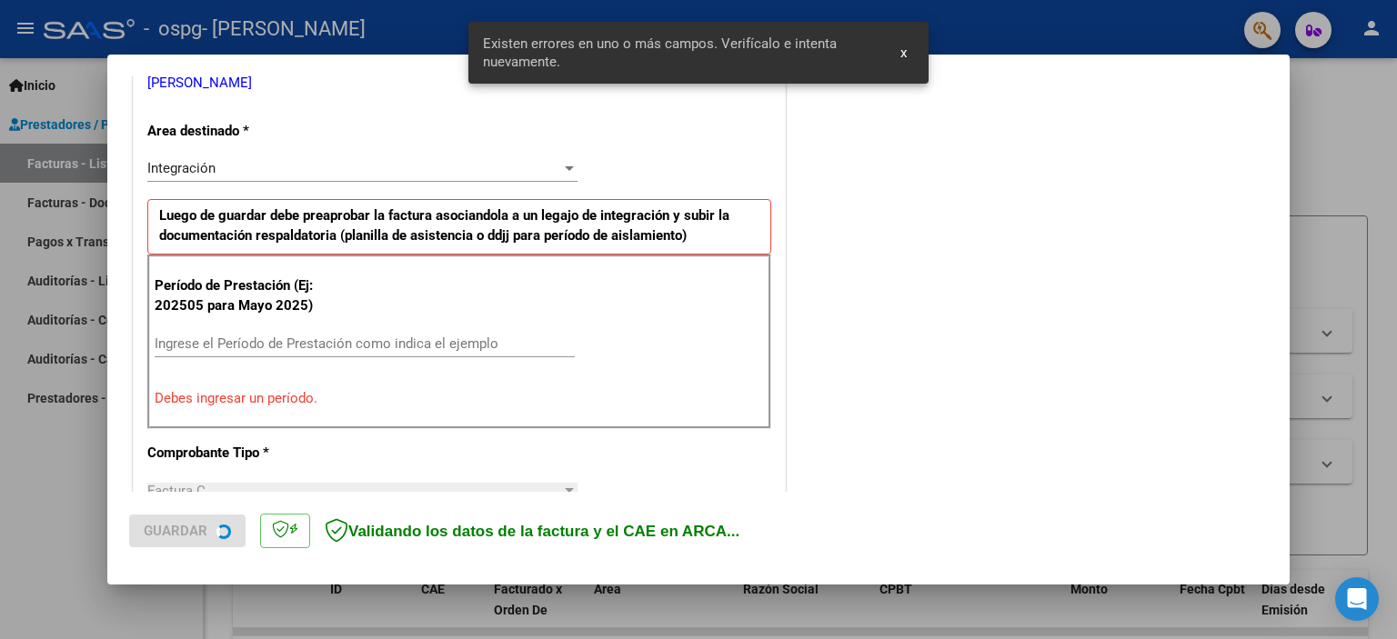
scroll to position [387, 0]
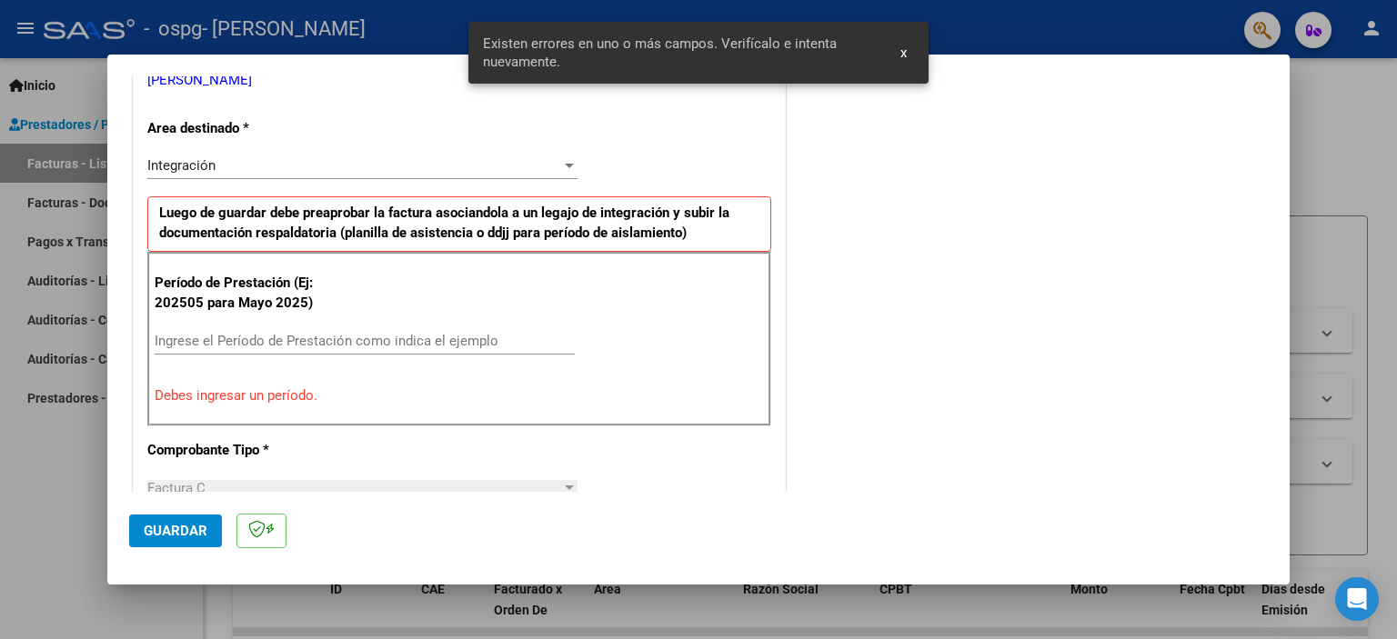
click at [337, 341] on input "Ingrese el Período de Prestación como indica el ejemplo" at bounding box center [365, 341] width 420 height 16
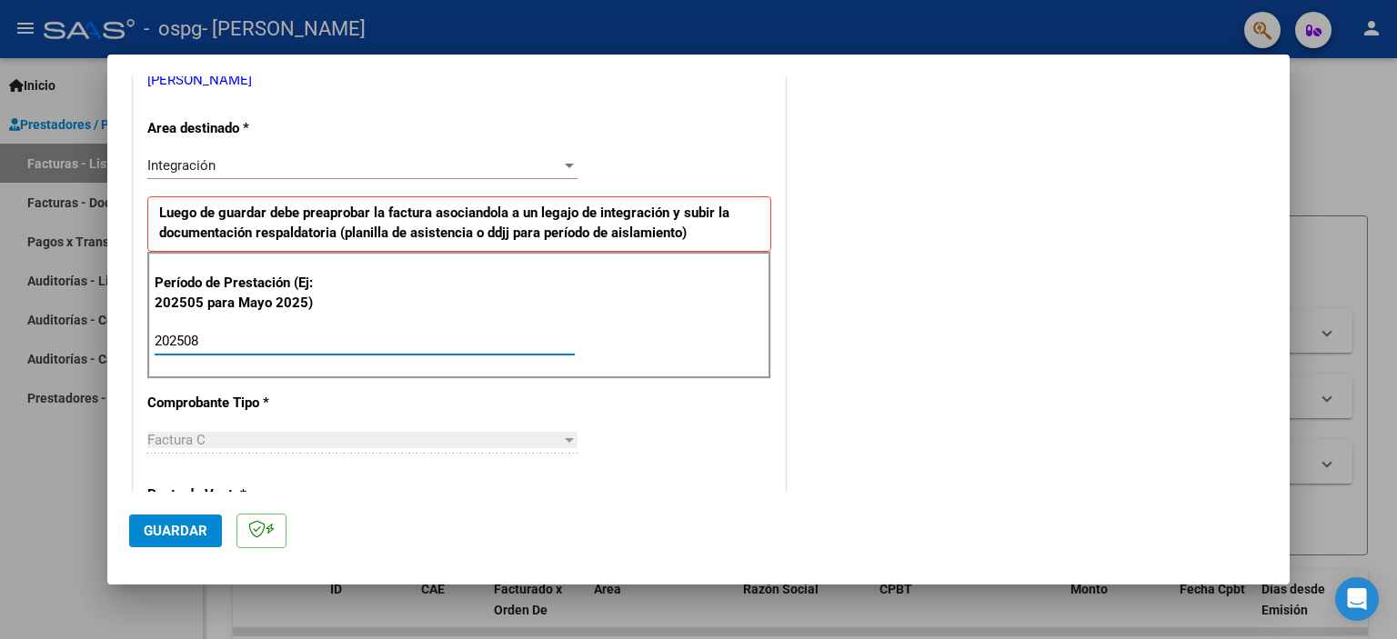
type input "202508"
click at [155, 529] on span "Guardar" at bounding box center [176, 531] width 64 height 16
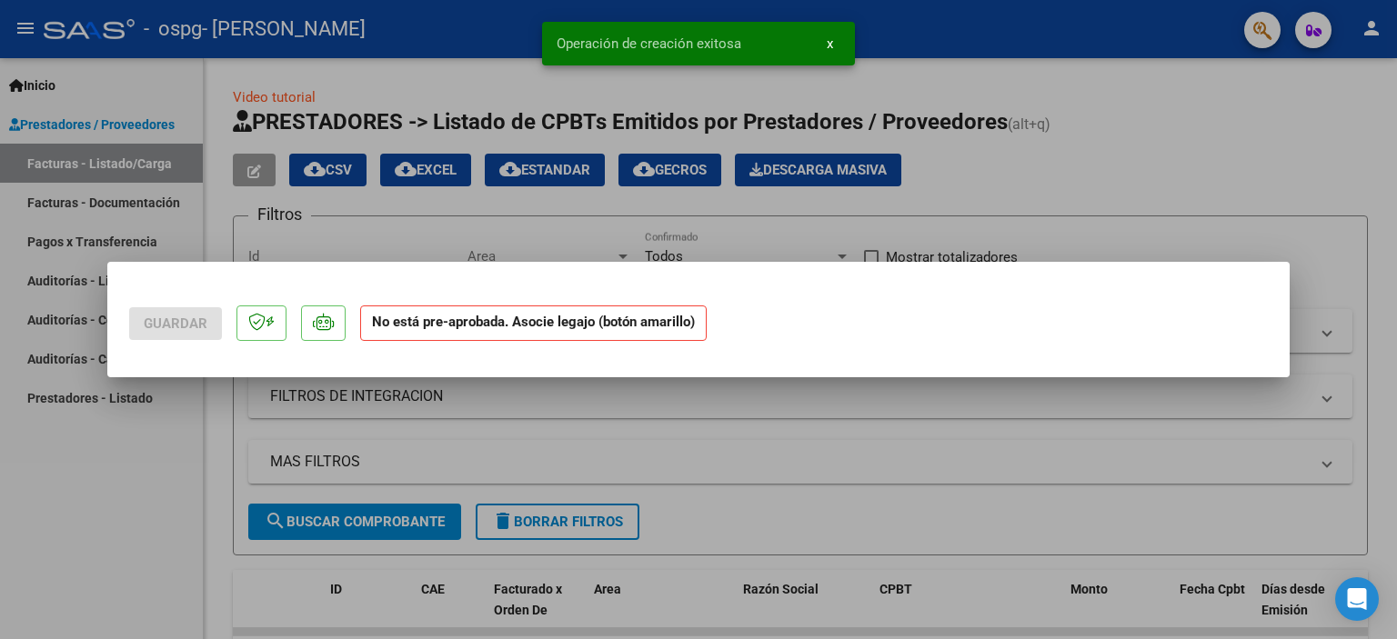
scroll to position [0, 0]
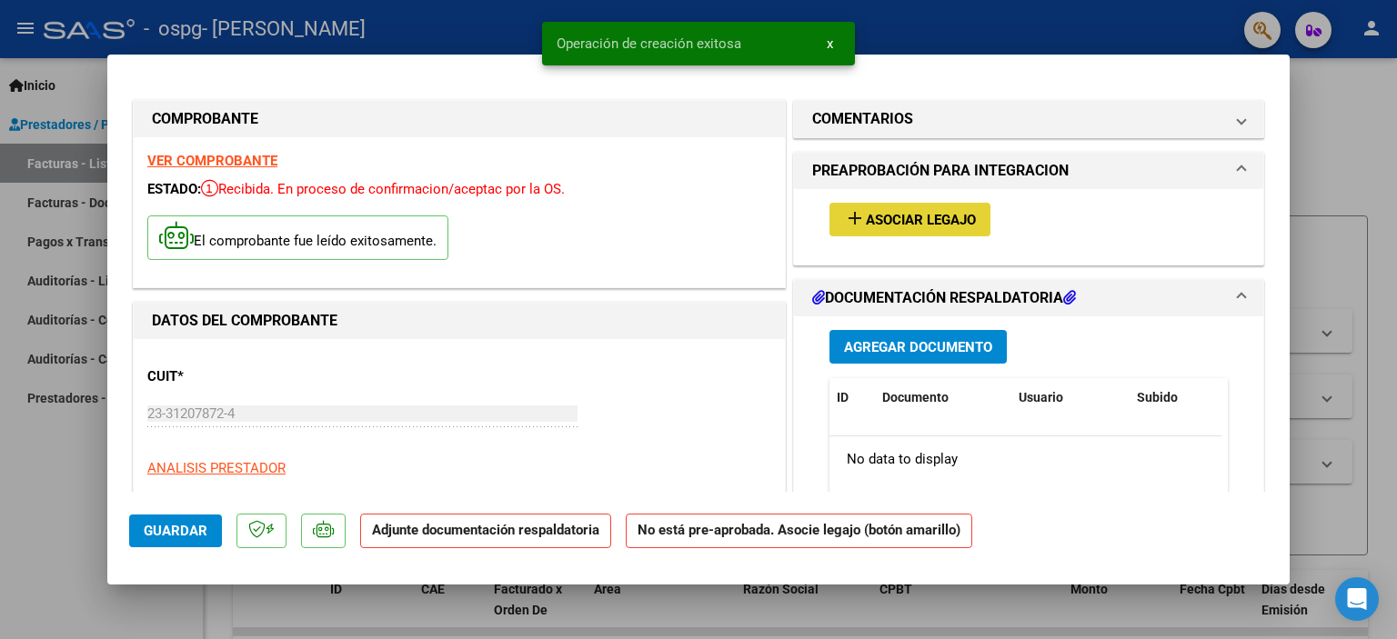
click at [883, 226] on span "Asociar Legajo" at bounding box center [921, 220] width 110 height 16
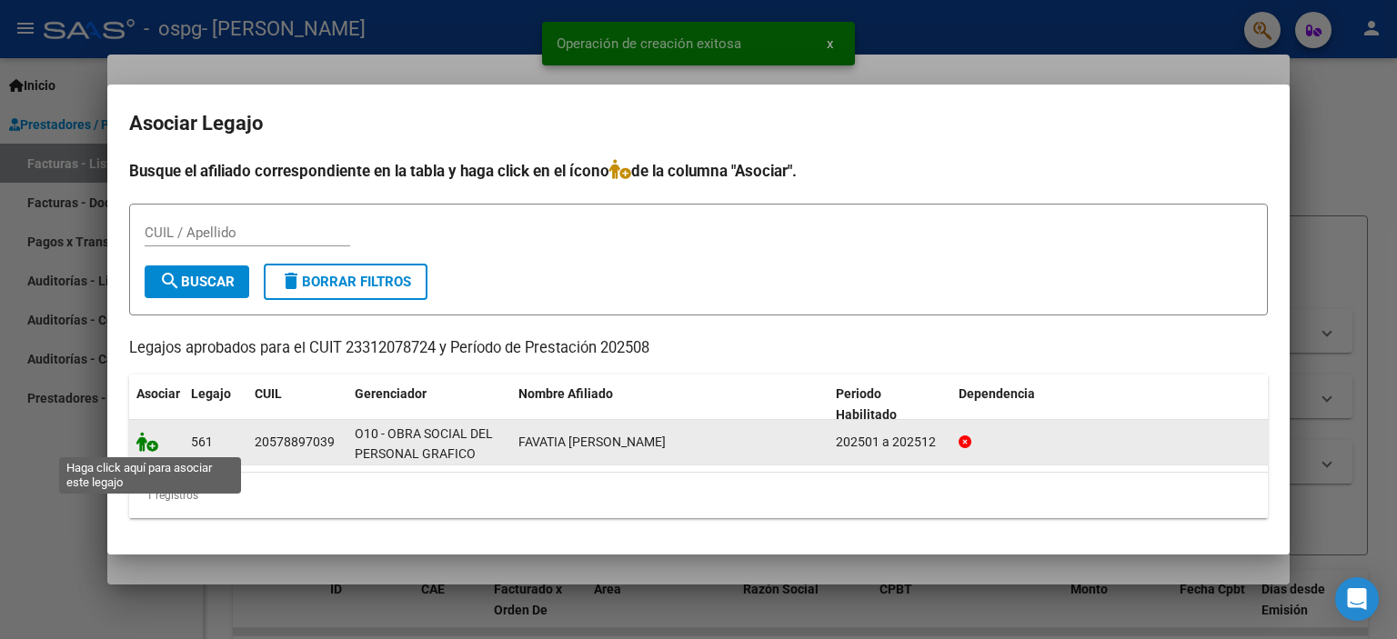
click at [147, 443] on icon at bounding box center [147, 442] width 22 height 20
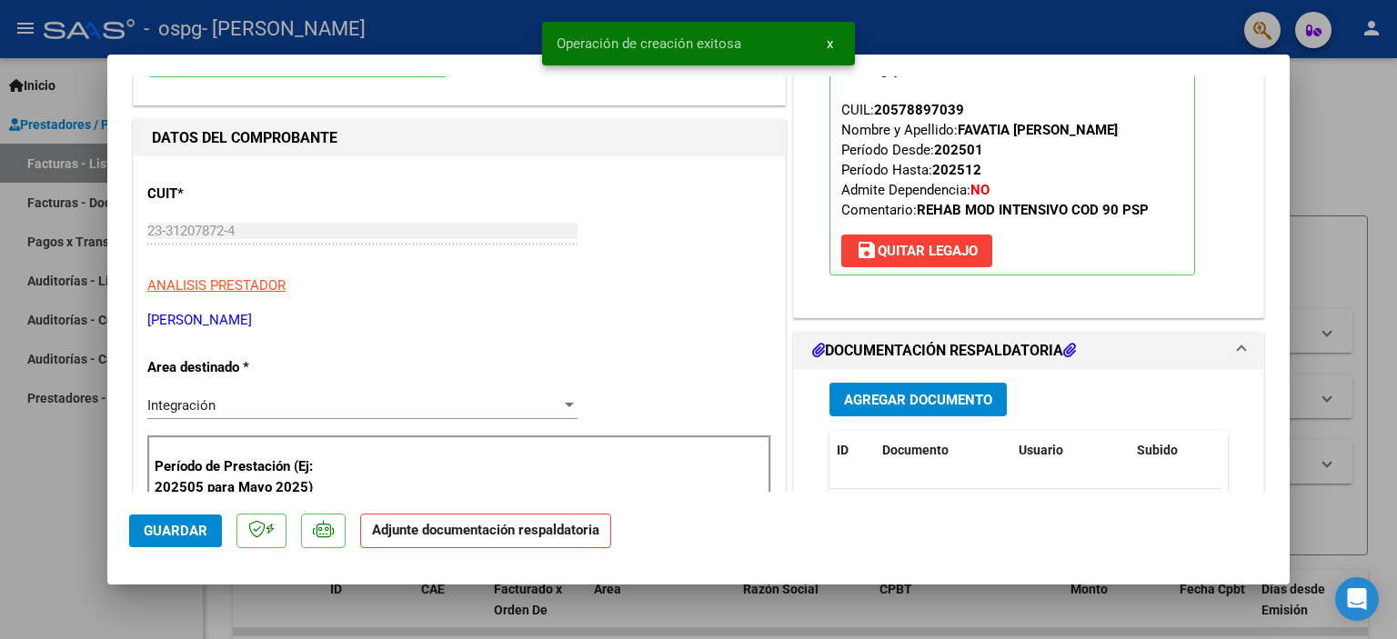
scroll to position [273, 0]
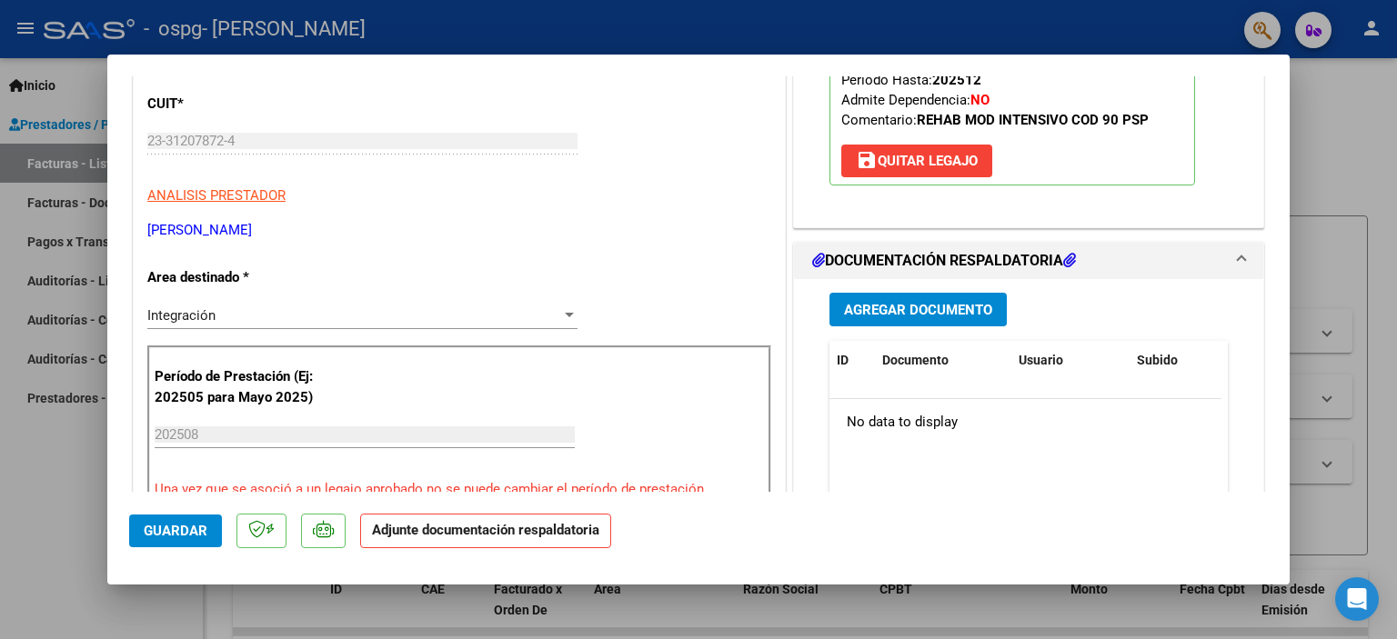
click at [877, 299] on button "Agregar Documento" at bounding box center [917, 310] width 177 height 34
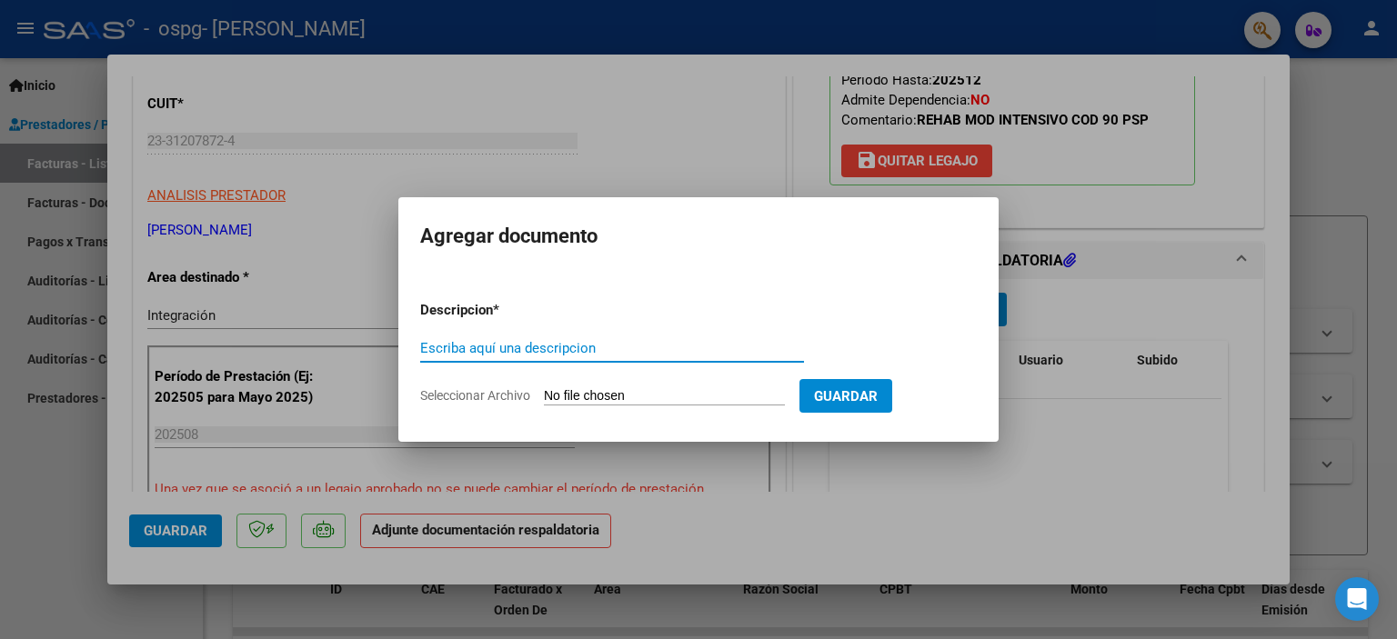
click at [519, 351] on input "Escriba aquí una descripcion" at bounding box center [612, 348] width 384 height 16
type input "asistencia"
click at [562, 392] on input "Seleccionar Archivo" at bounding box center [664, 396] width 241 height 17
type input "C:\fakepath\00153 - DERIAN FAVATIA - ASISTENCIA - AGO - PSCP.jpg"
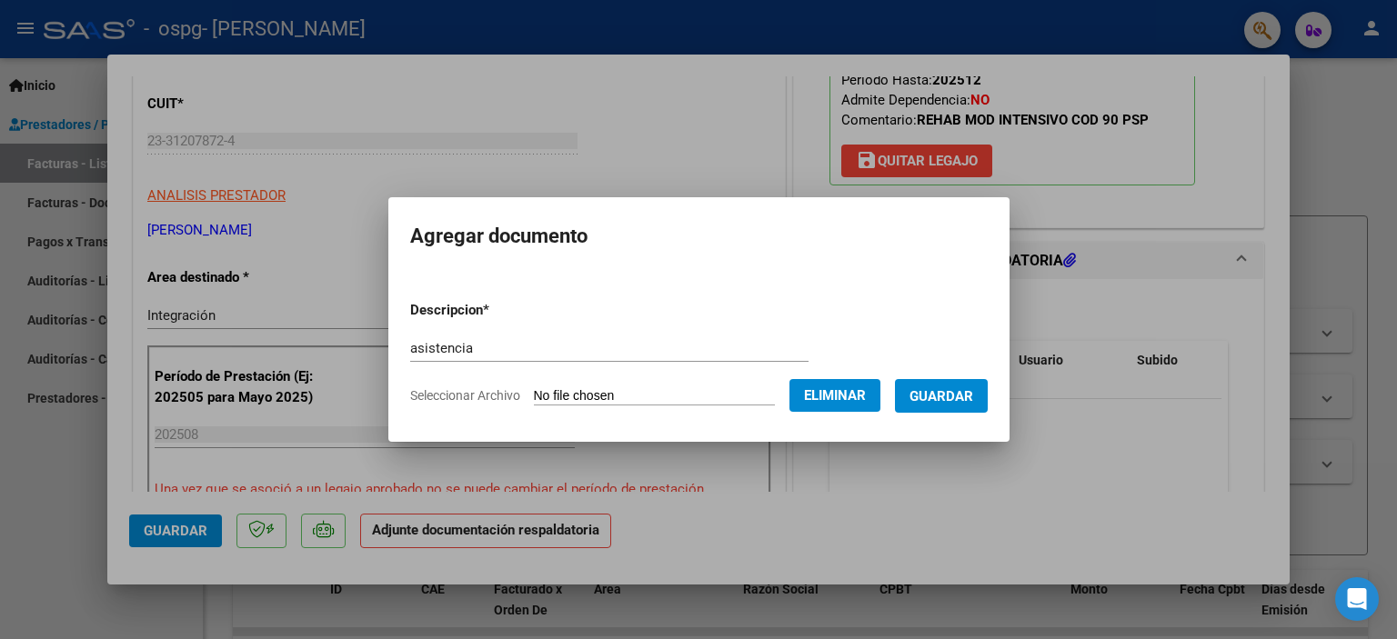
click at [946, 403] on span "Guardar" at bounding box center [941, 396] width 64 height 16
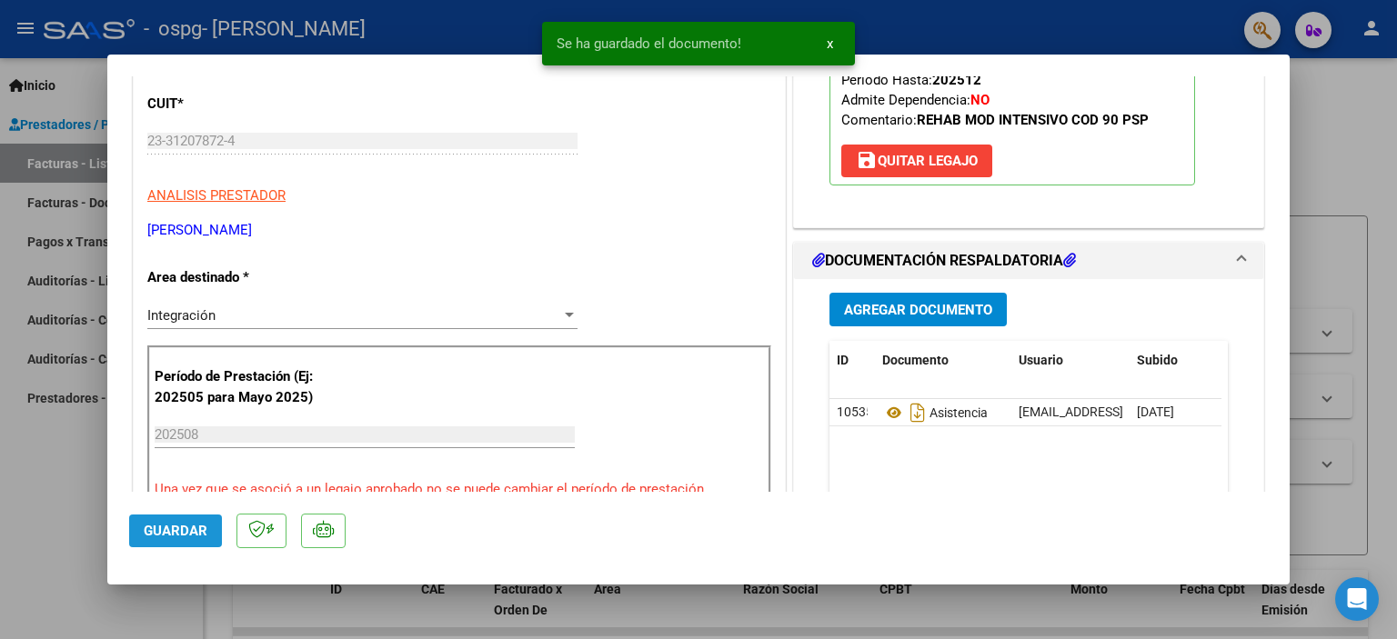
click at [175, 525] on span "Guardar" at bounding box center [176, 531] width 64 height 16
click at [78, 523] on div at bounding box center [698, 319] width 1397 height 639
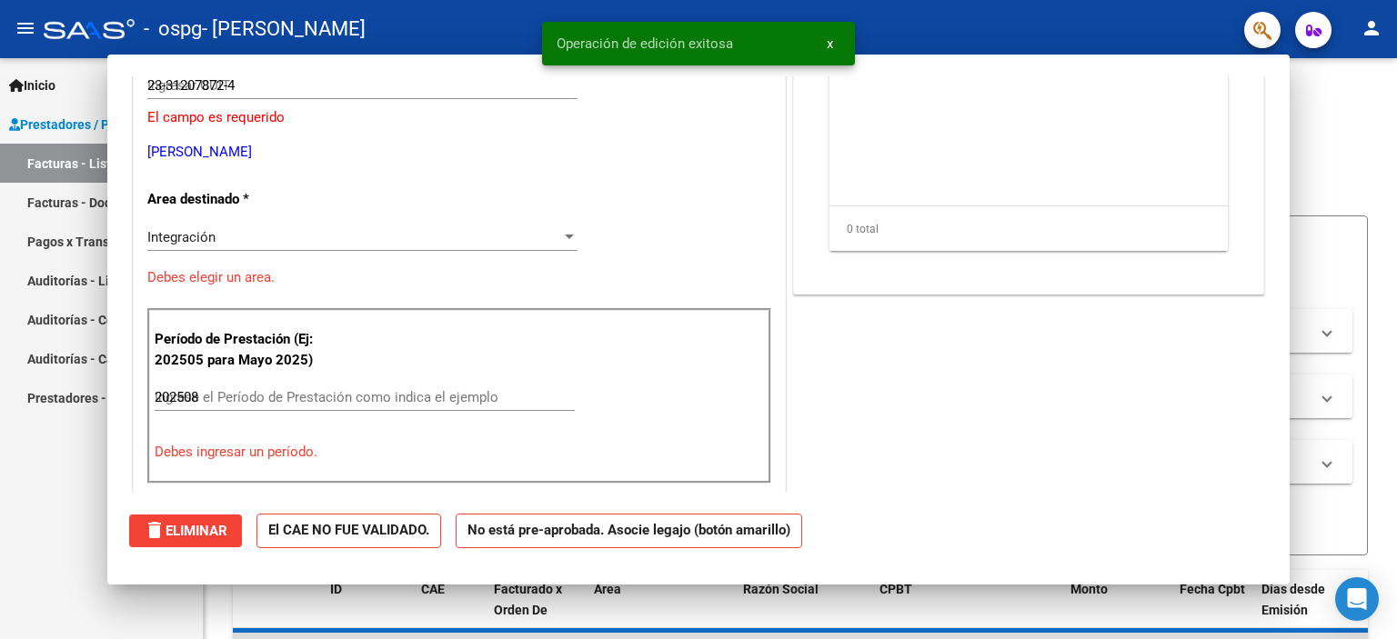
type input "$ 0,00"
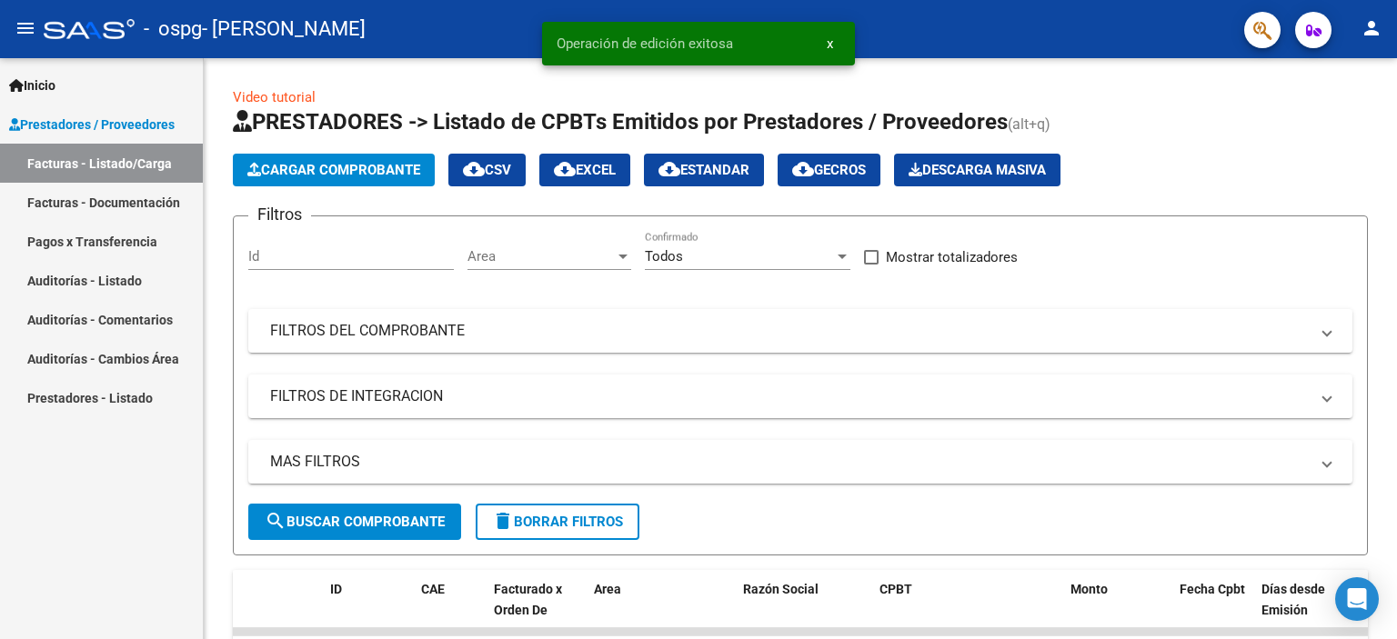
click at [1379, 37] on mat-icon "person" at bounding box center [1371, 28] width 22 height 22
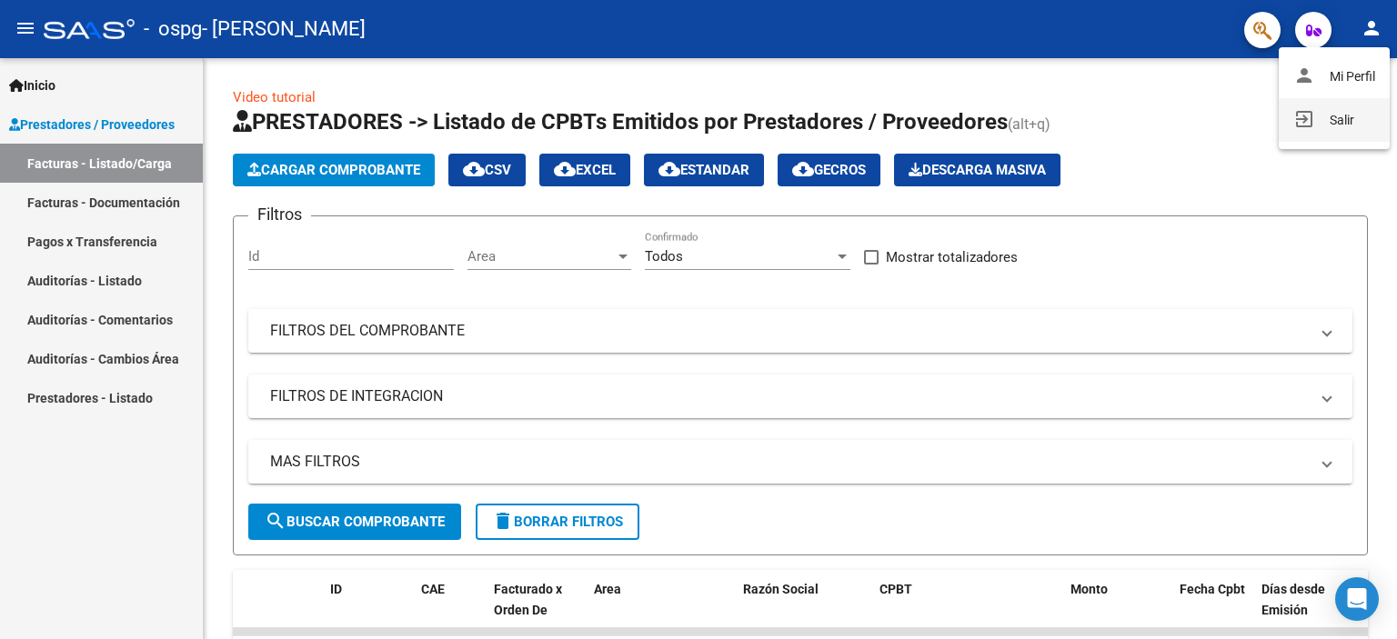
click at [1337, 117] on button "exit_to_app Salir" at bounding box center [1333, 120] width 111 height 44
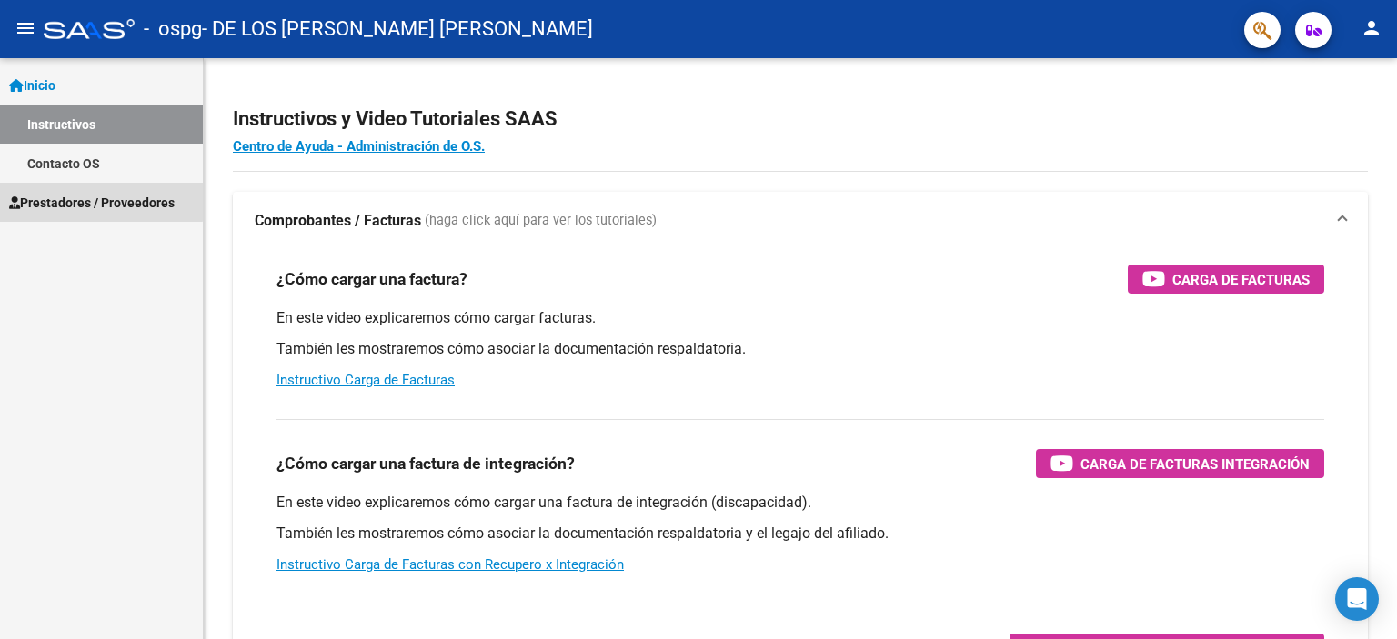
click at [100, 197] on span "Prestadores / Proveedores" at bounding box center [91, 203] width 165 height 20
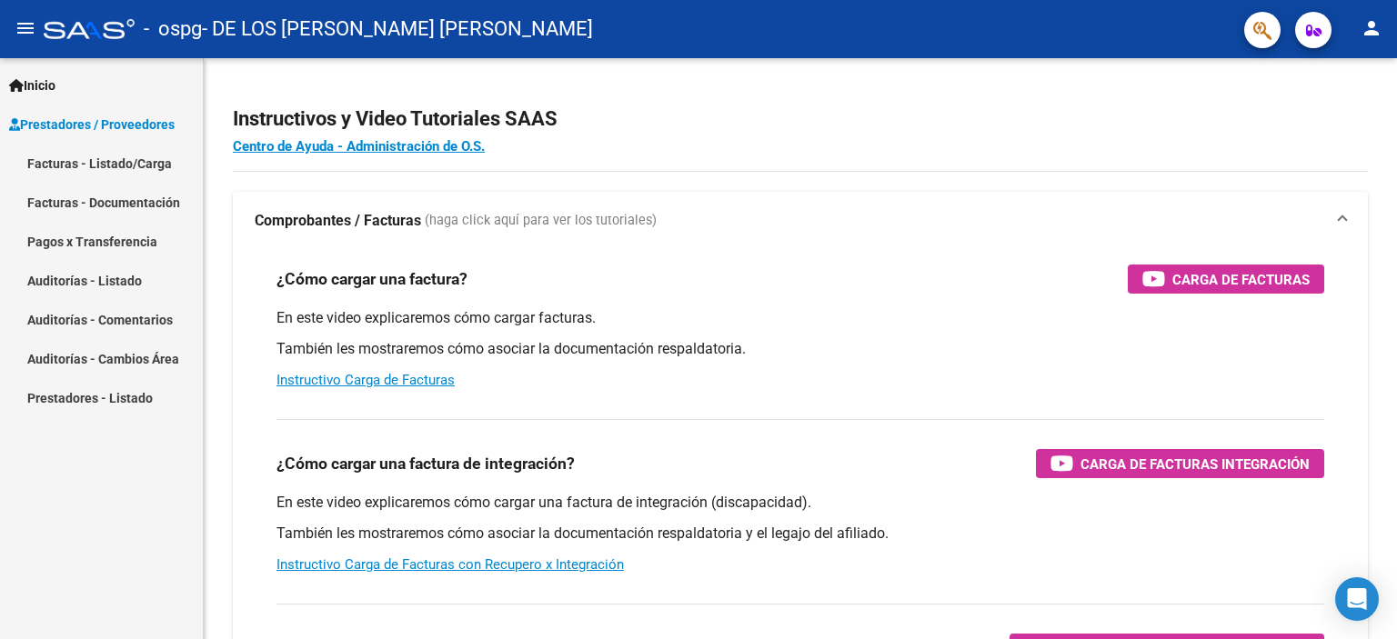
click at [125, 160] on link "Facturas - Listado/Carga" at bounding box center [101, 163] width 203 height 39
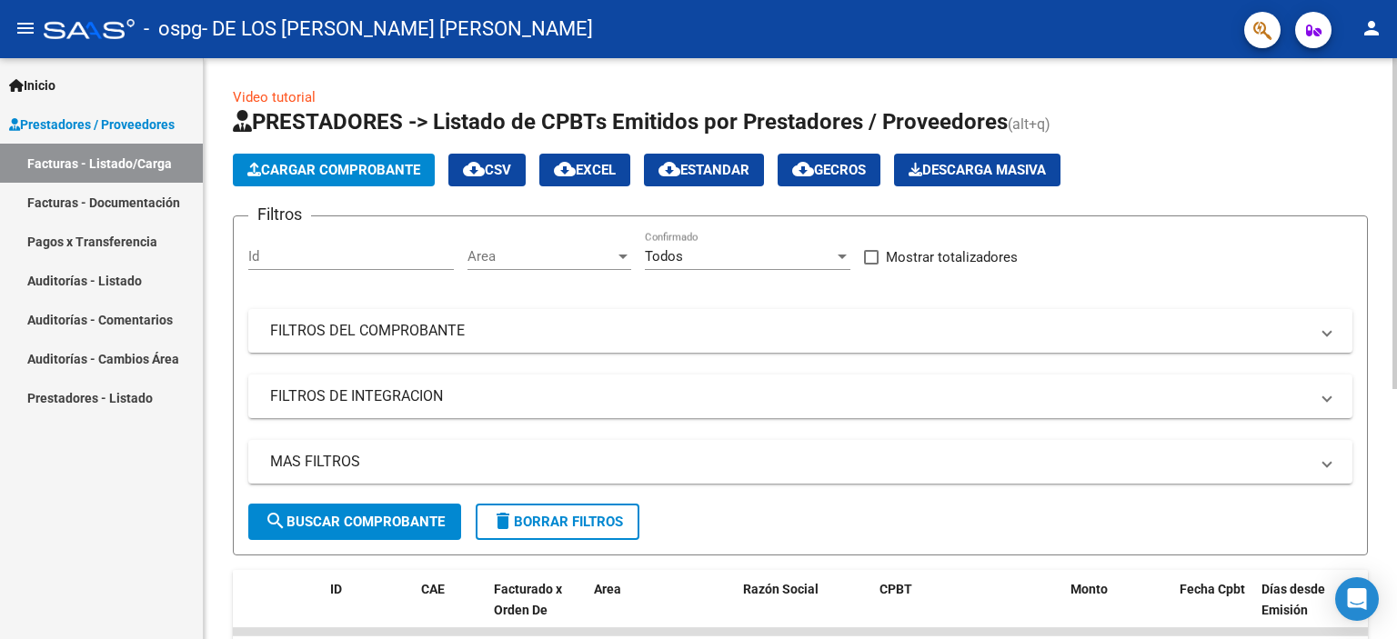
click at [356, 174] on span "Cargar Comprobante" at bounding box center [333, 170] width 173 height 16
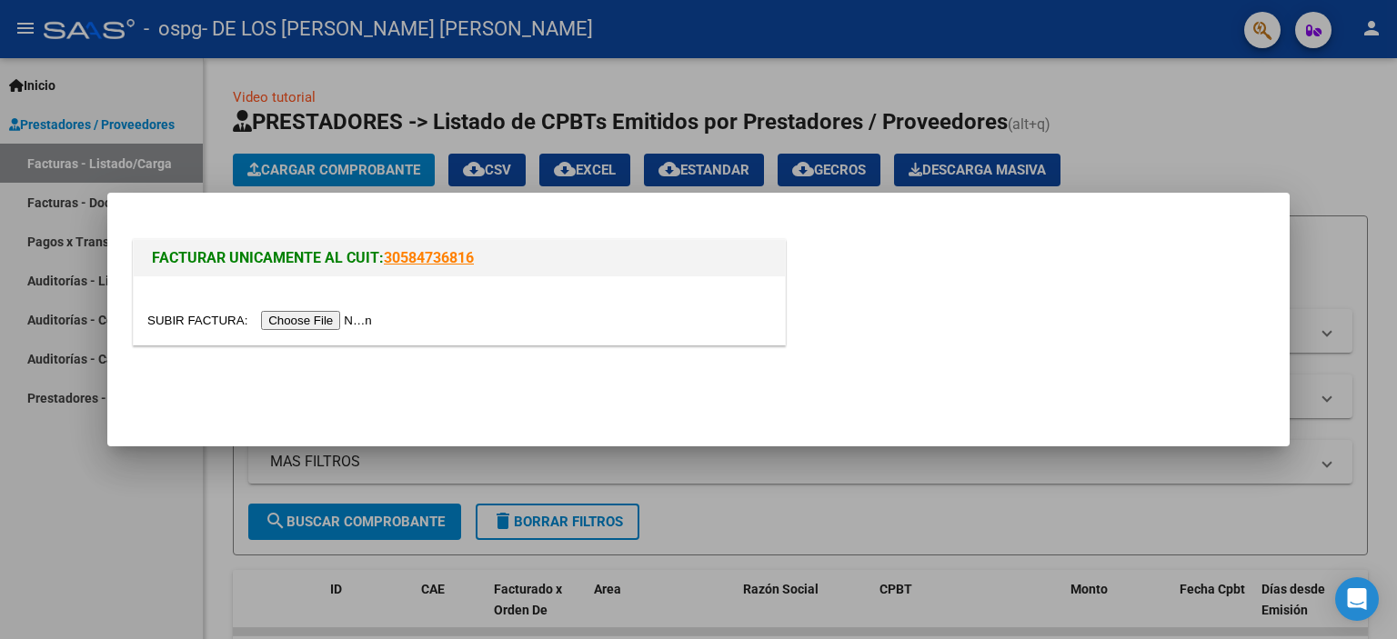
click at [313, 314] on input "file" at bounding box center [262, 320] width 230 height 19
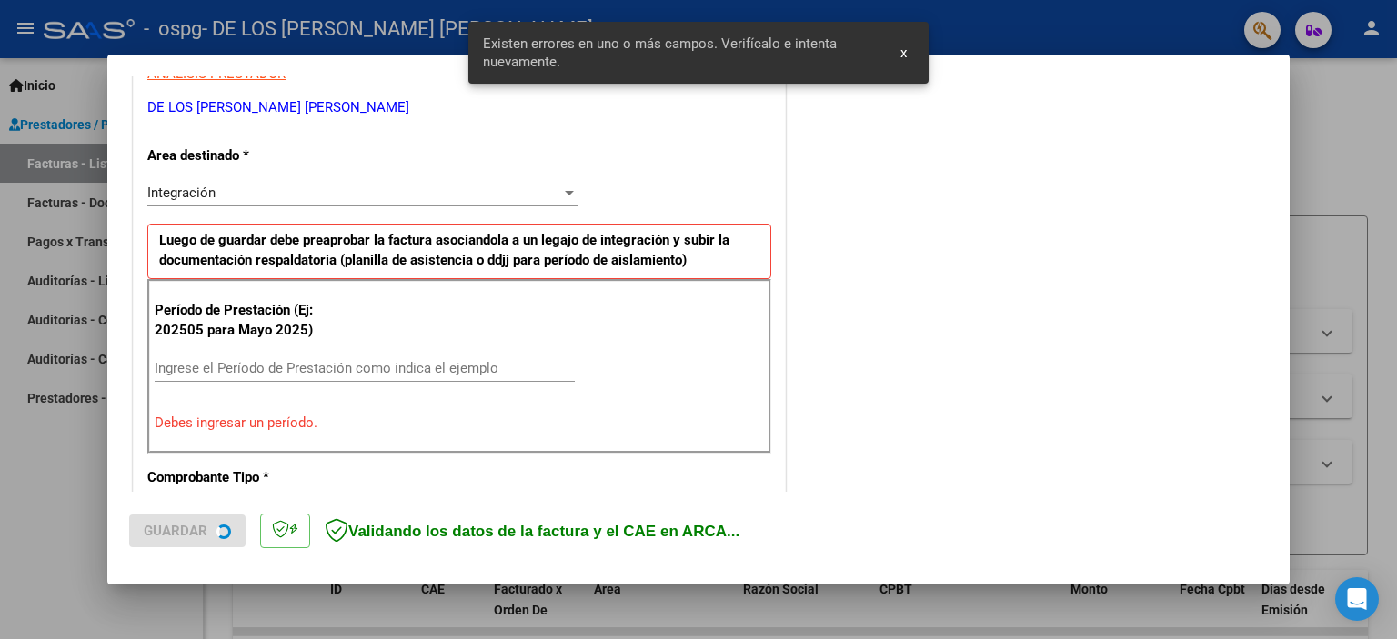
scroll to position [387, 0]
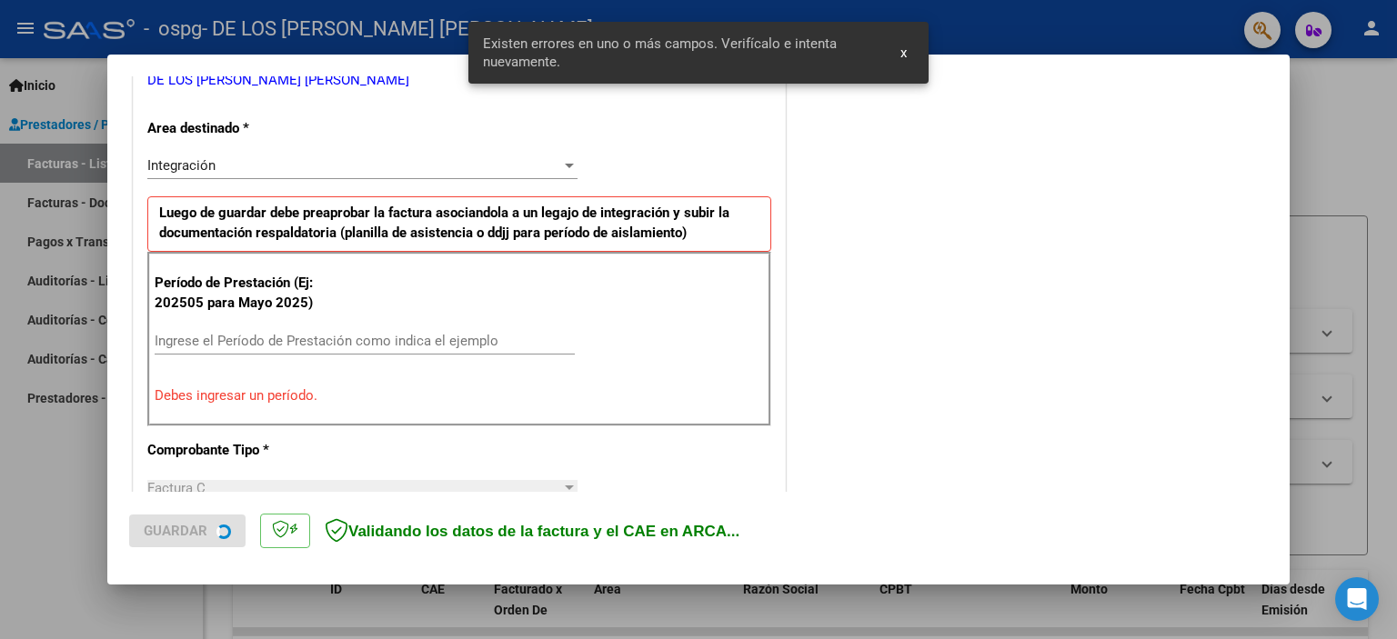
click at [229, 333] on input "Ingrese el Período de Prestación como indica el ejemplo" at bounding box center [365, 341] width 420 height 16
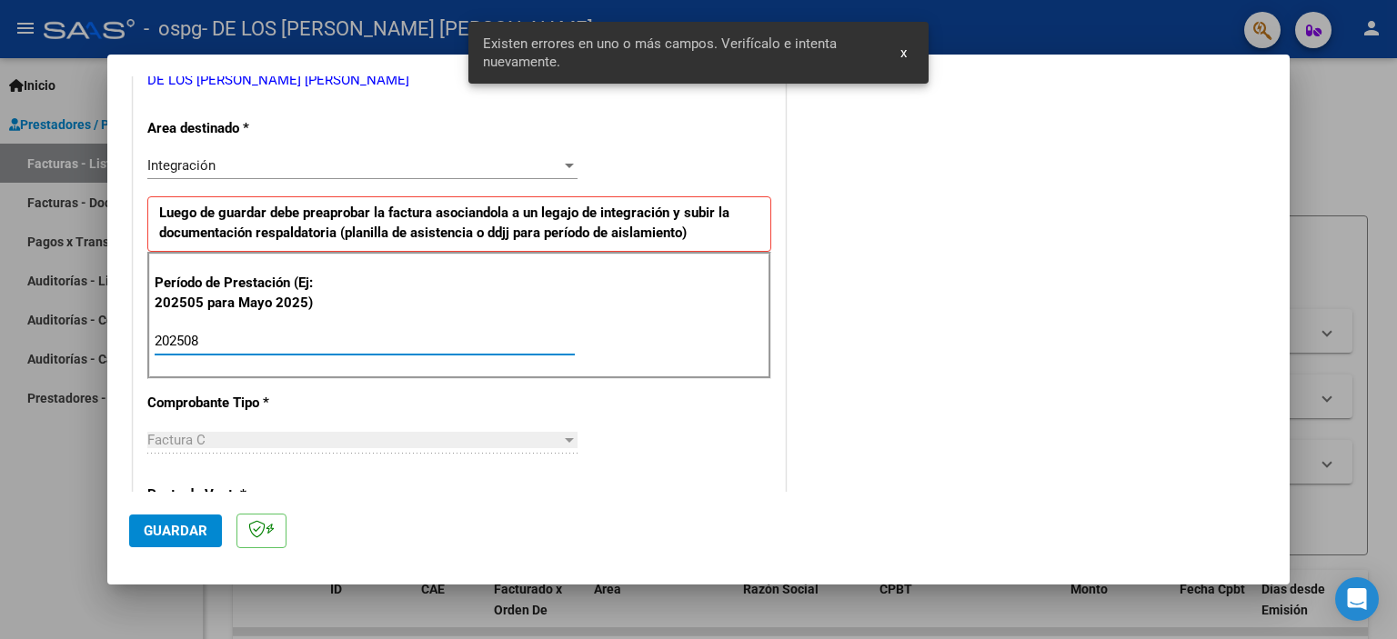
type input "202508"
click at [172, 526] on span "Guardar" at bounding box center [176, 531] width 64 height 16
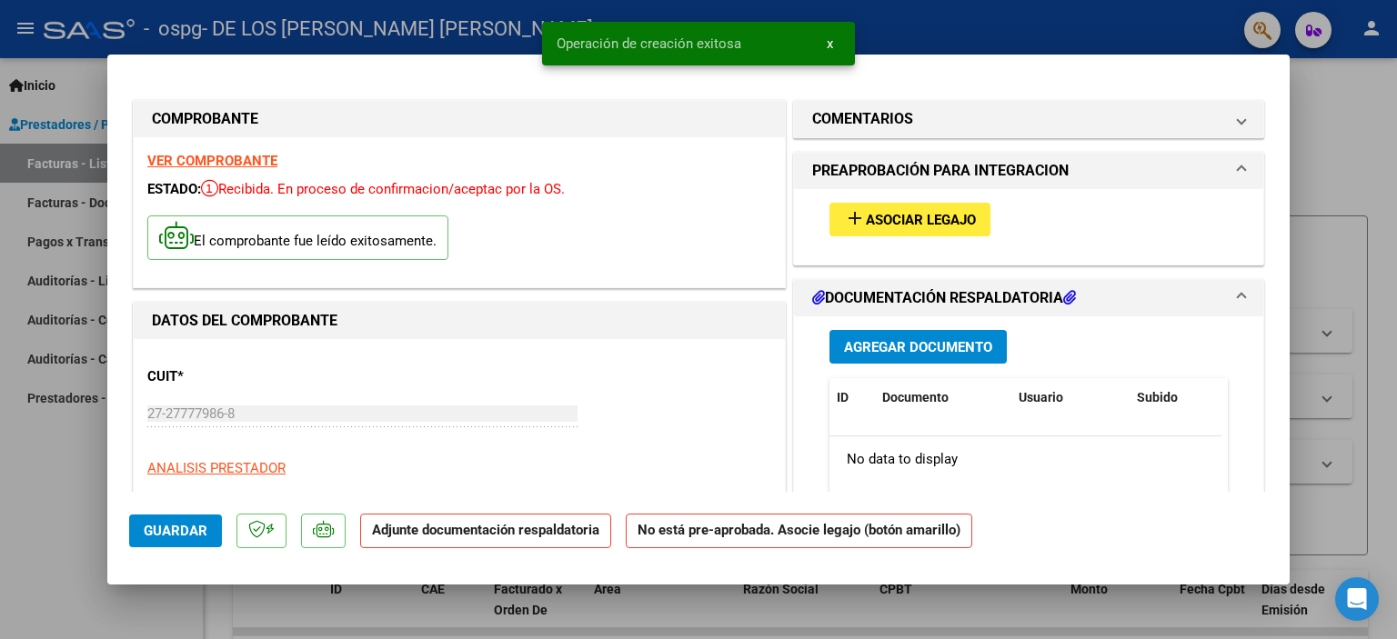
click at [939, 216] on span "Asociar Legajo" at bounding box center [921, 220] width 110 height 16
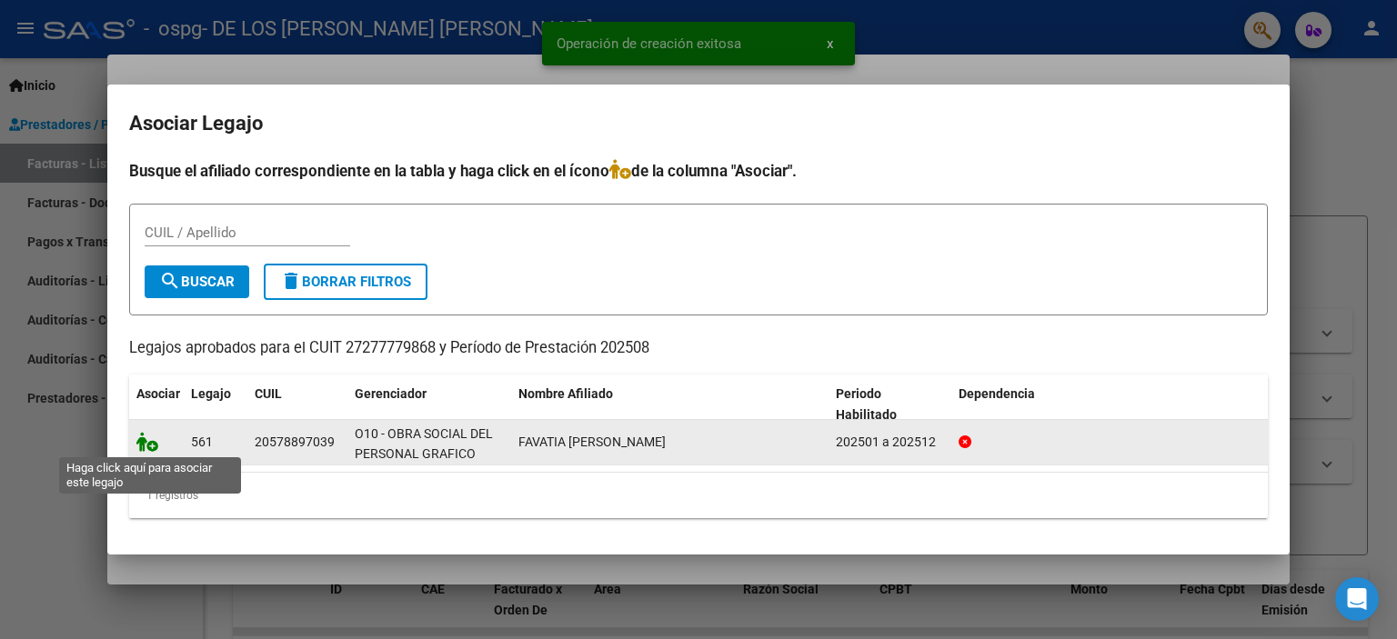
click at [137, 441] on icon at bounding box center [147, 442] width 22 height 20
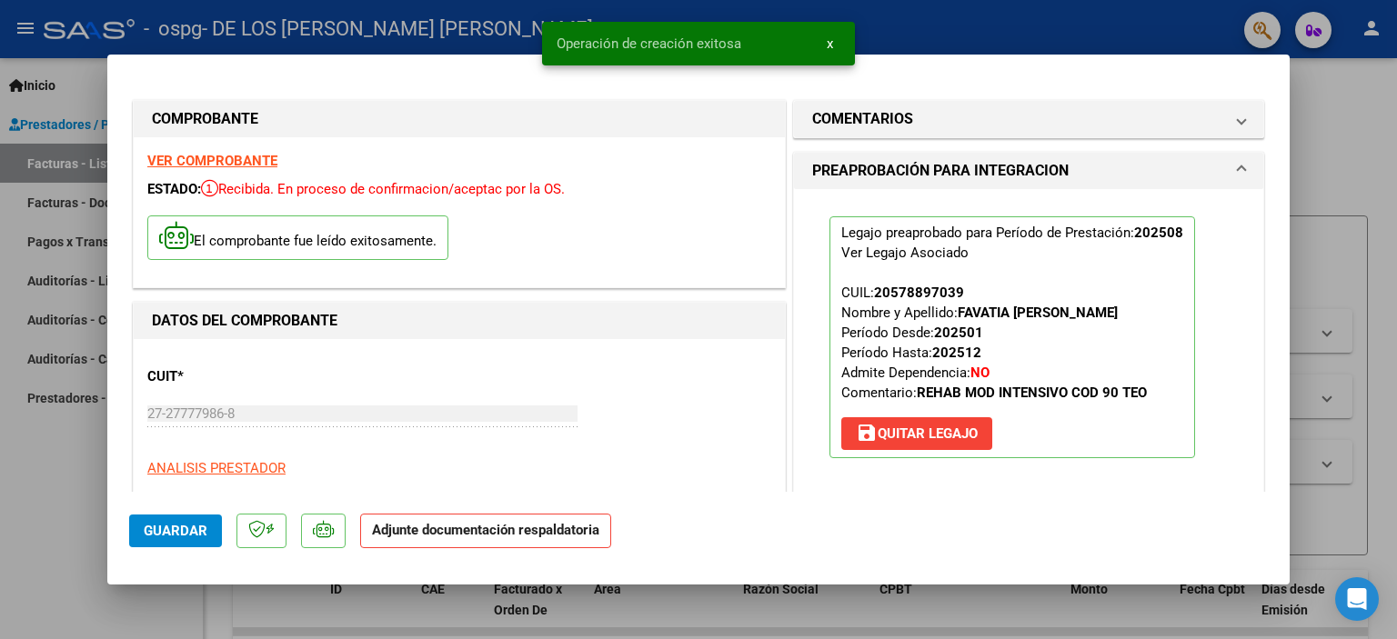
scroll to position [273, 0]
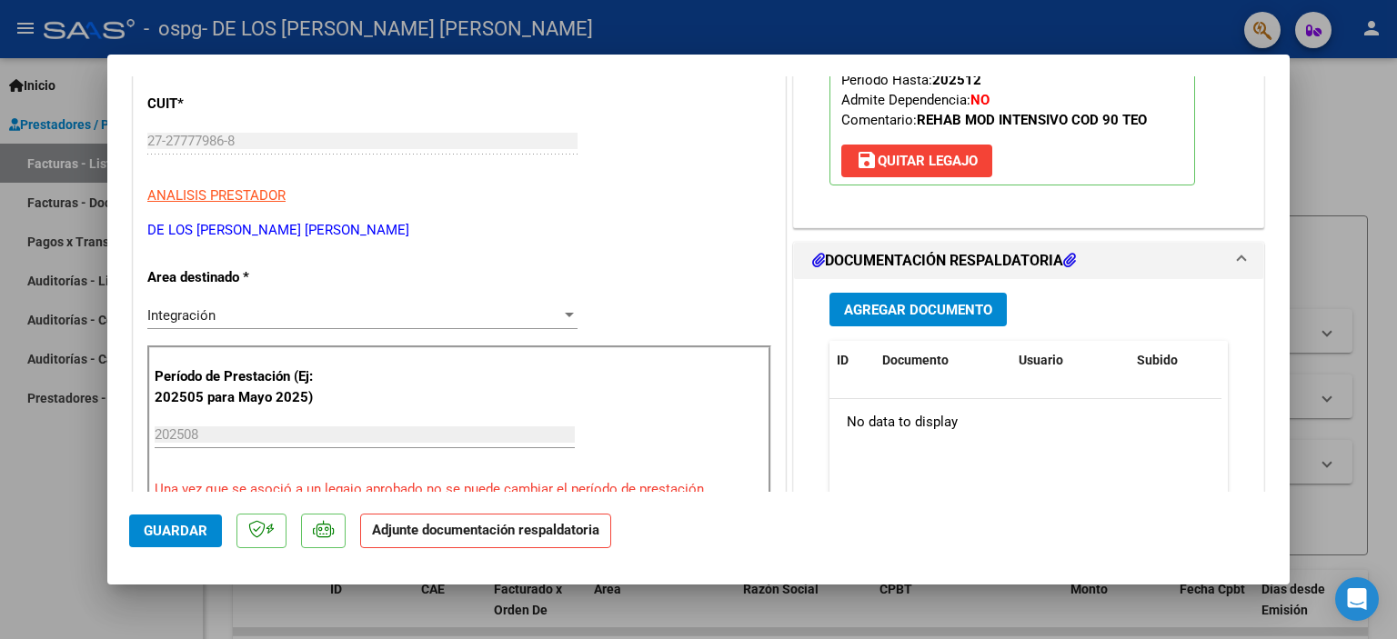
click at [858, 294] on button "Agregar Documento" at bounding box center [917, 310] width 177 height 34
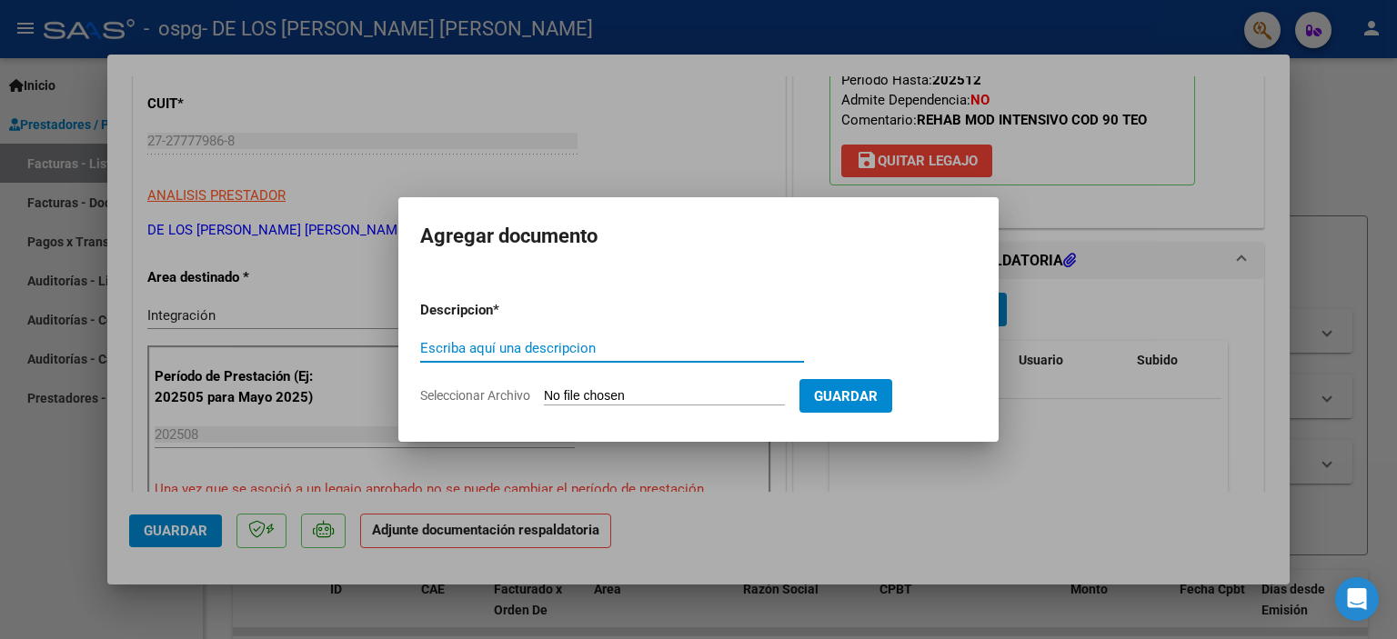
click at [544, 352] on input "Escriba aquí una descripcion" at bounding box center [612, 348] width 384 height 16
type input "asistencia"
click at [607, 398] on input "Seleccionar Archivo" at bounding box center [664, 396] width 241 height 17
type input "C:\fakepath\00153 - DERIAN FAVATIA - ASISTENCIA - AGO - TO.jpg"
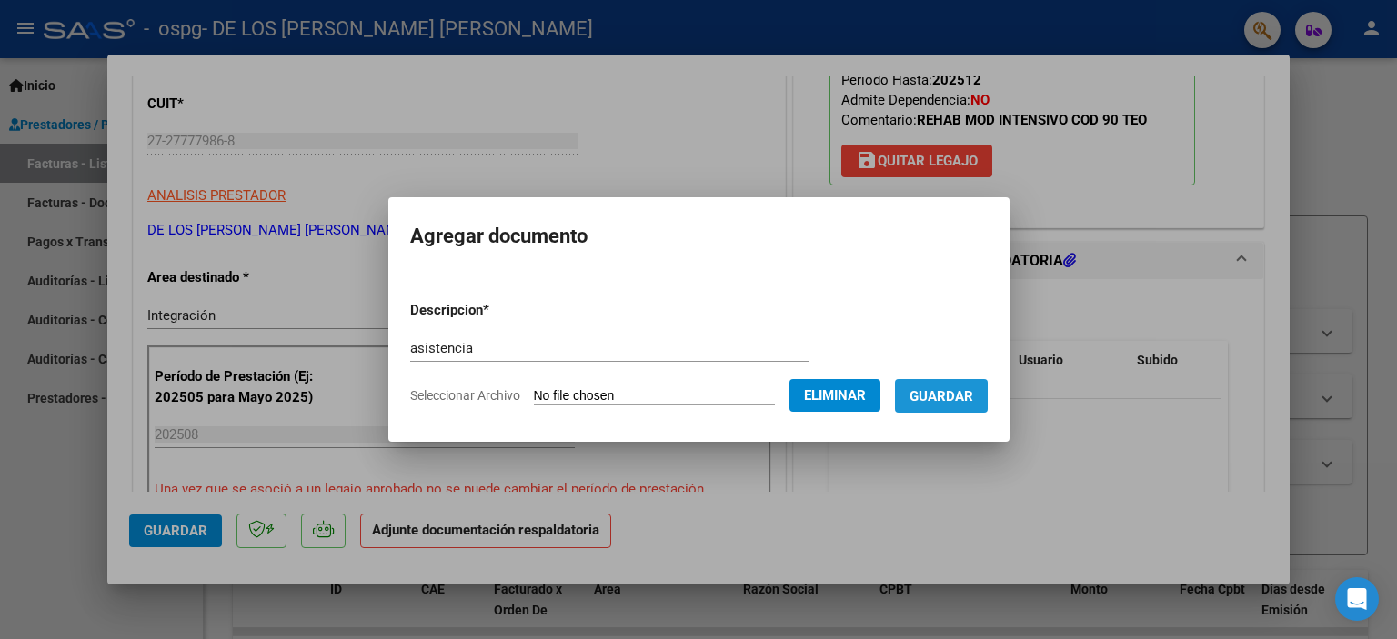
click at [965, 393] on span "Guardar" at bounding box center [941, 396] width 64 height 16
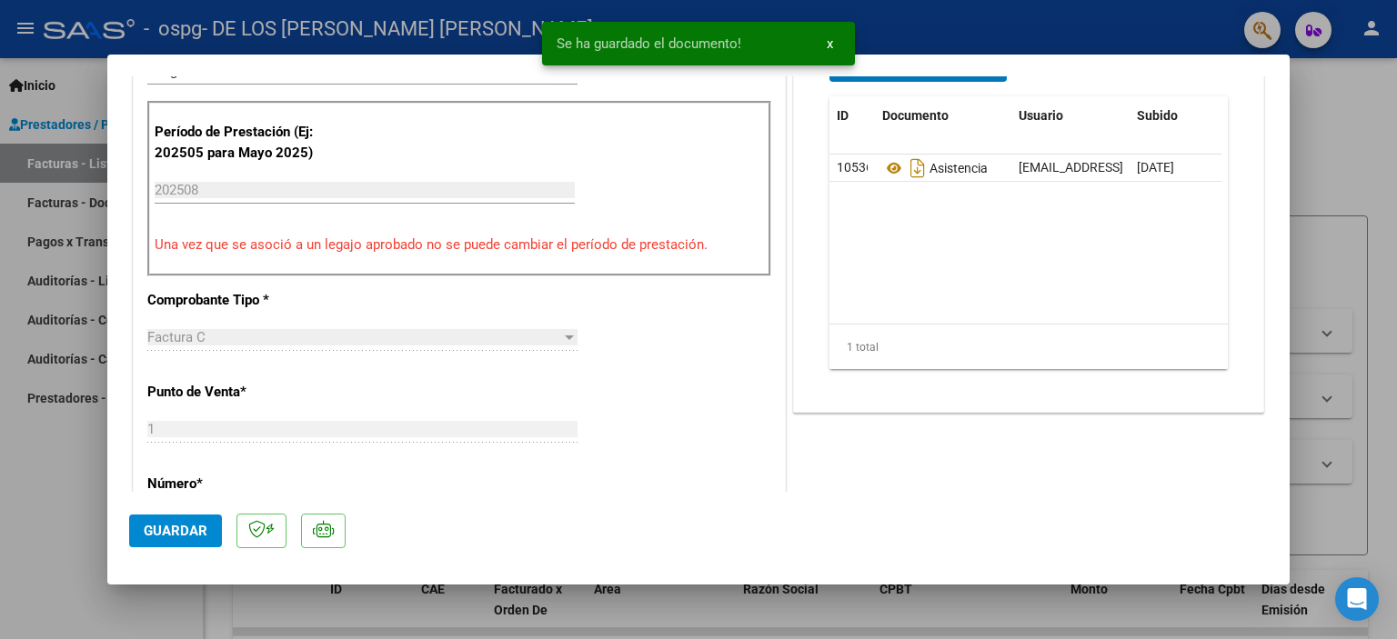
scroll to position [636, 0]
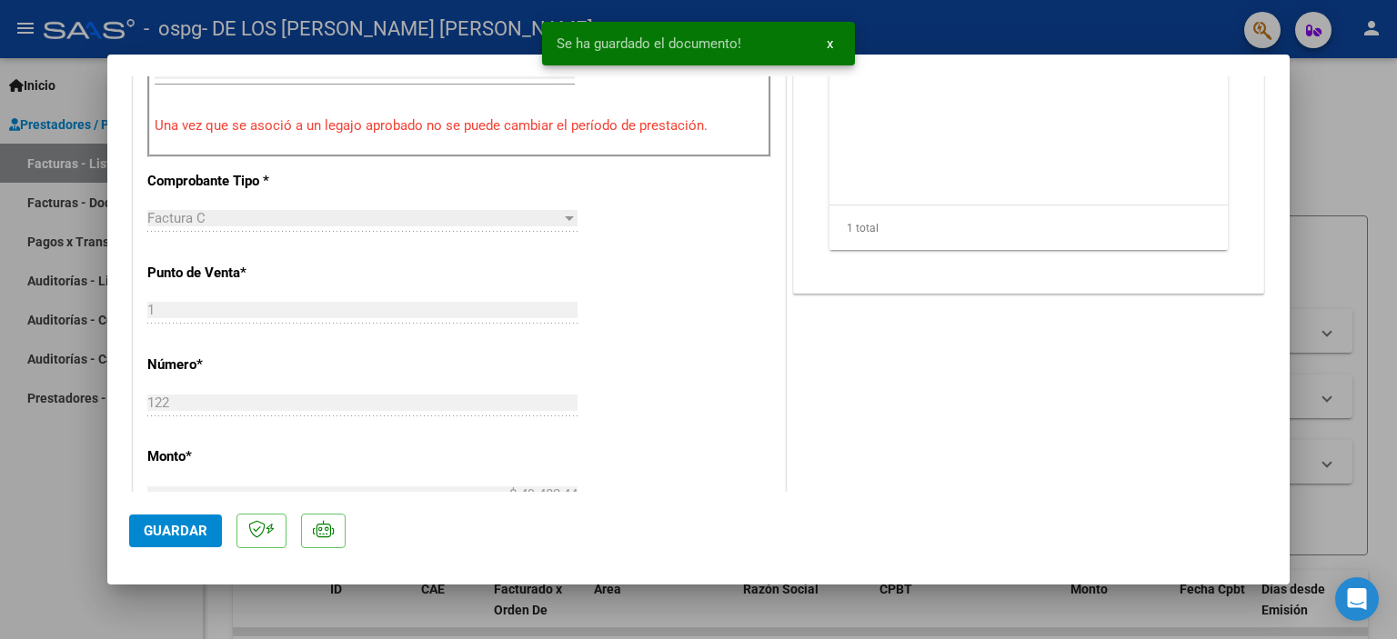
click at [173, 536] on span "Guardar" at bounding box center [176, 531] width 64 height 16
click at [28, 541] on div at bounding box center [698, 319] width 1397 height 639
type input "$ 0,00"
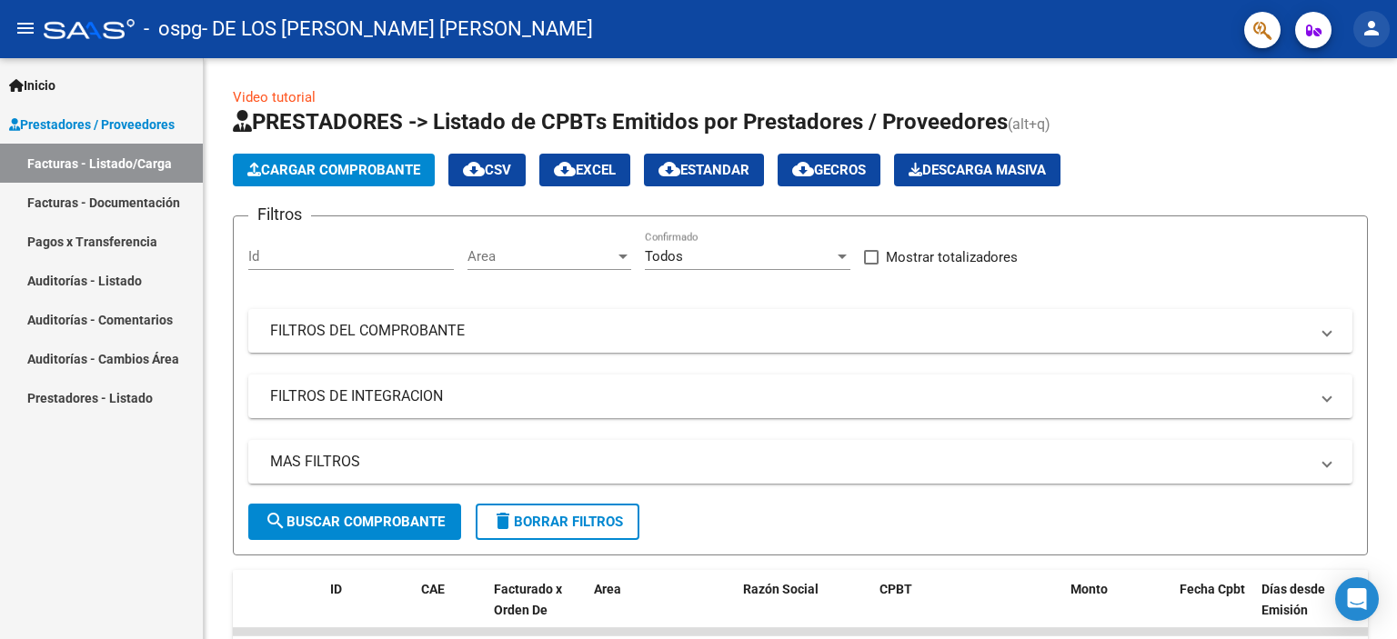
click at [1369, 30] on mat-icon "person" at bounding box center [1371, 28] width 22 height 22
click at [1319, 115] on button "exit_to_app Salir" at bounding box center [1333, 120] width 111 height 44
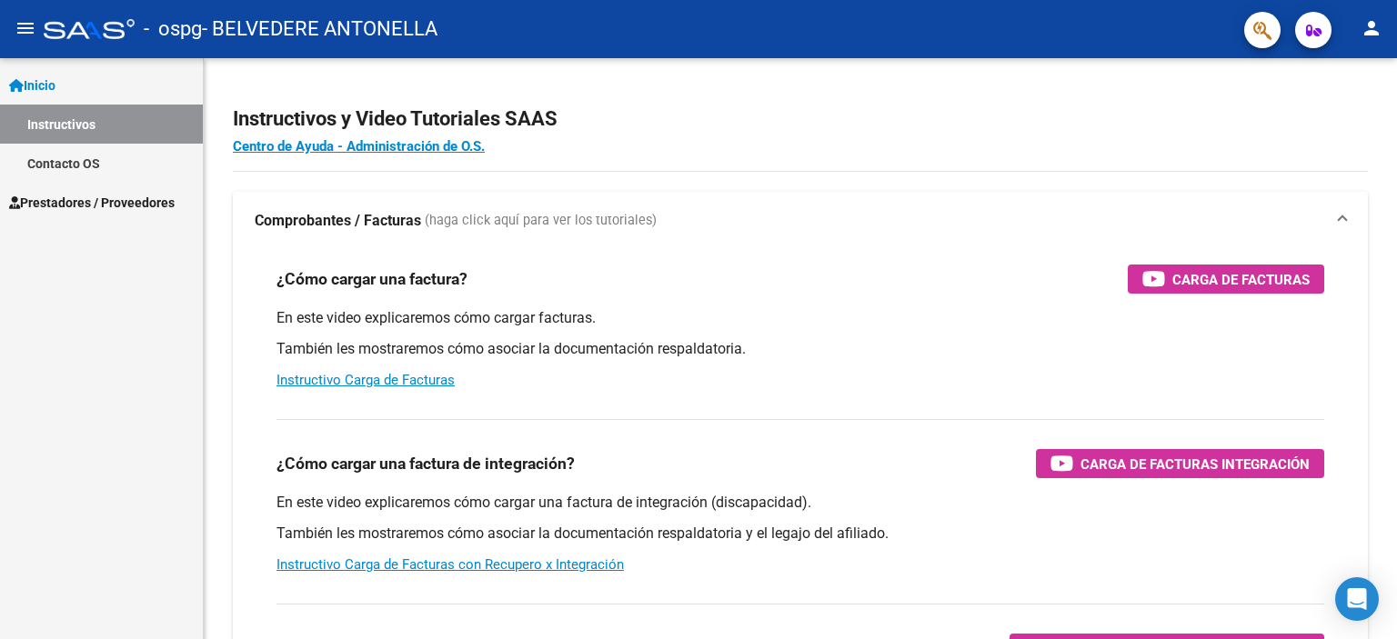
click at [49, 200] on span "Prestadores / Proveedores" at bounding box center [91, 203] width 165 height 20
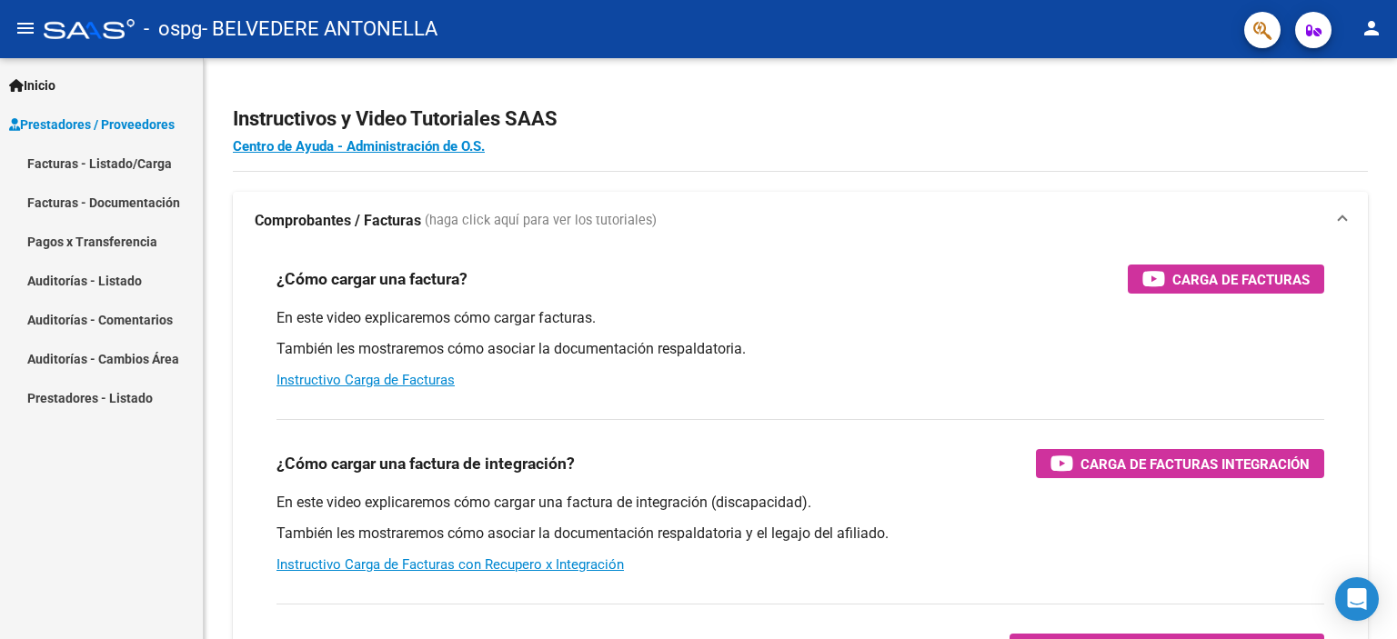
click at [85, 163] on link "Facturas - Listado/Carga" at bounding box center [101, 163] width 203 height 39
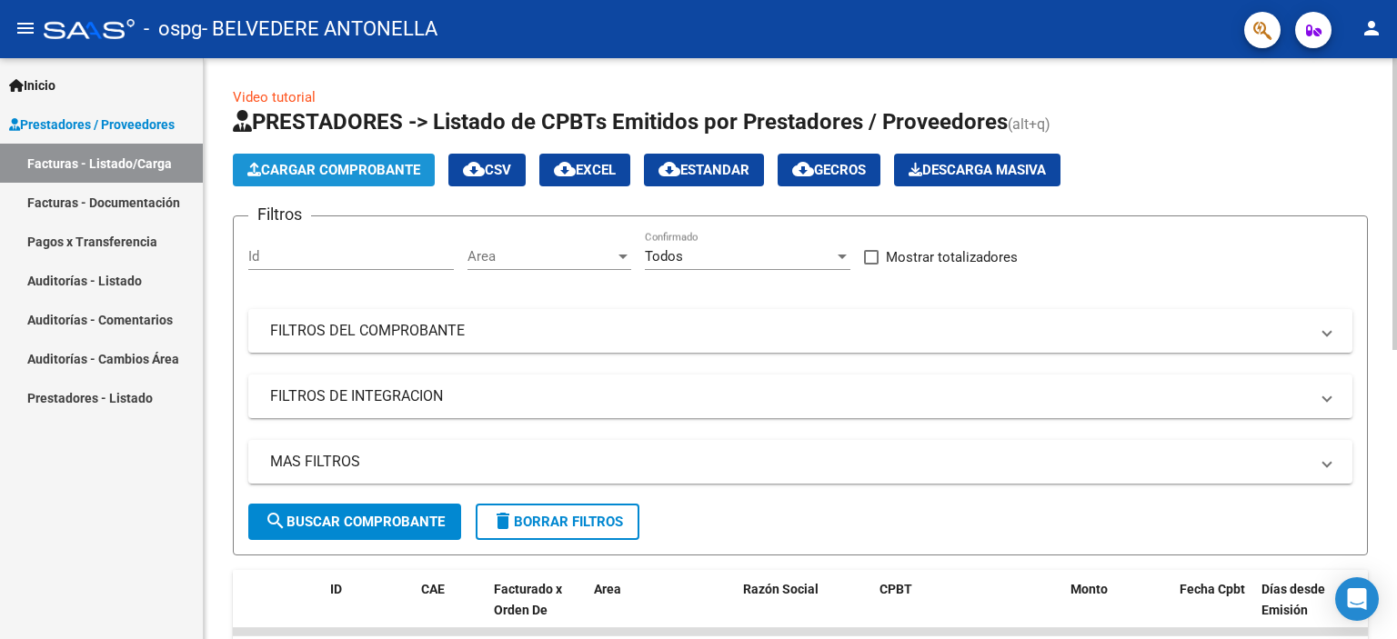
click at [298, 183] on button "Cargar Comprobante" at bounding box center [334, 170] width 202 height 33
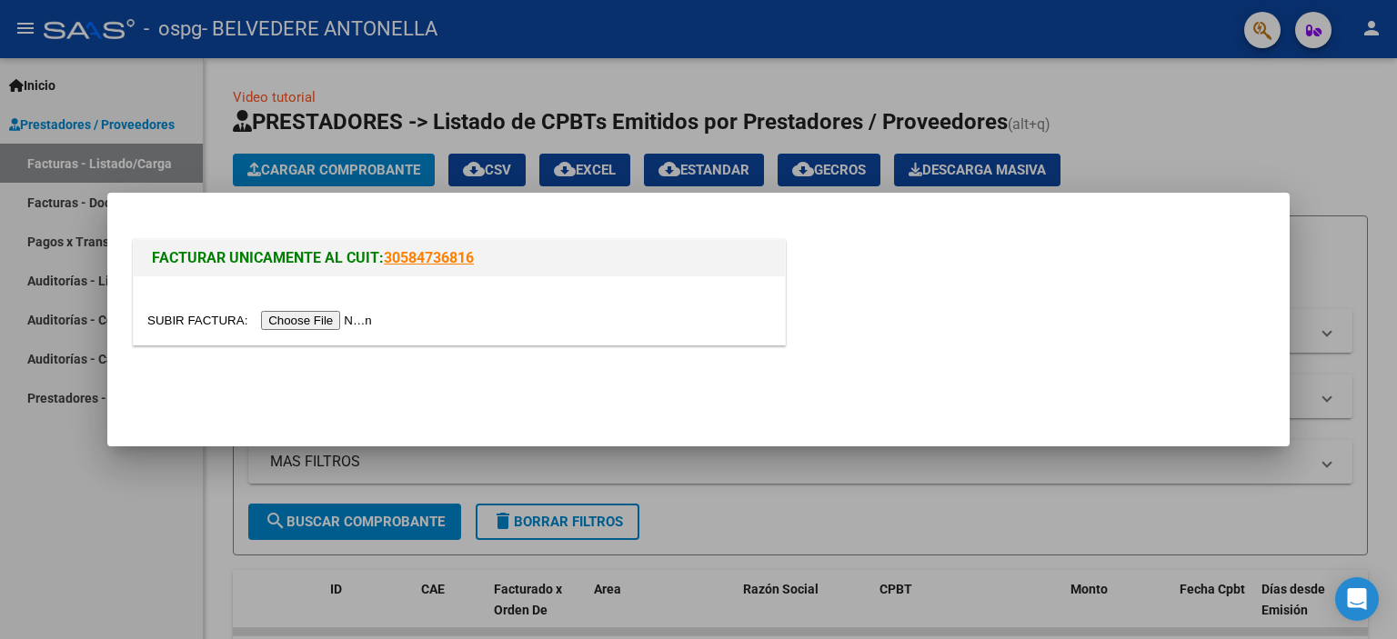
click at [330, 316] on input "file" at bounding box center [262, 320] width 230 height 19
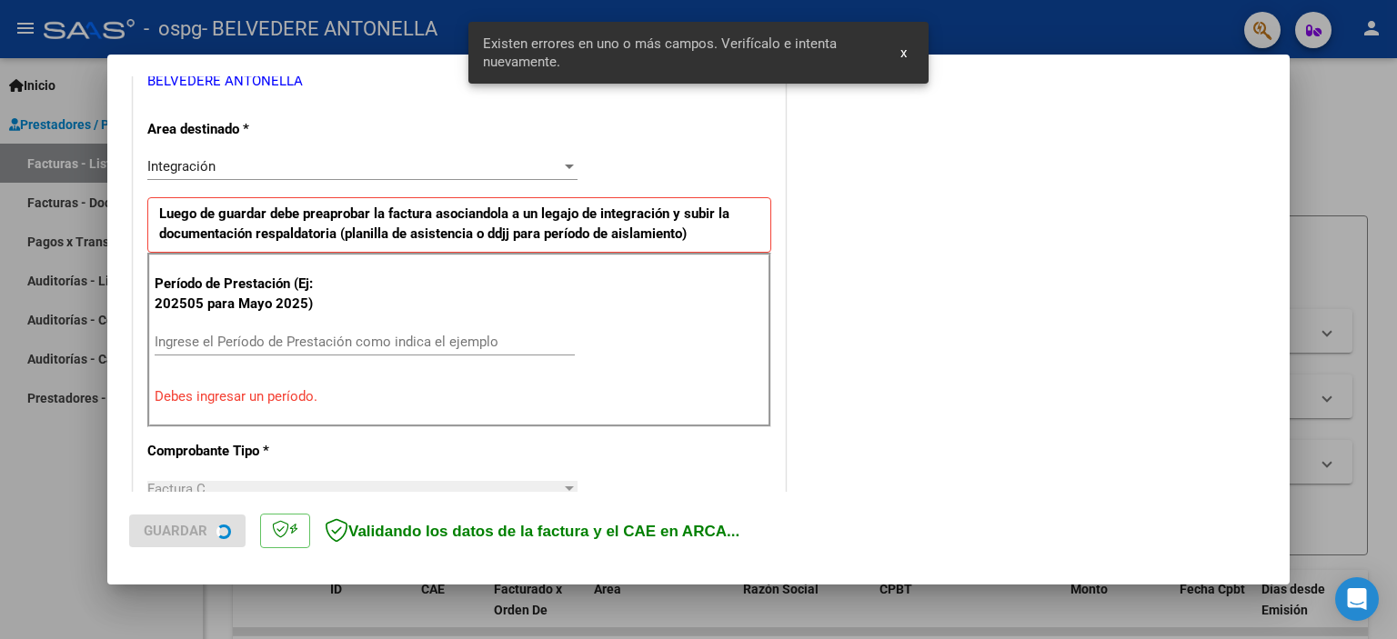
scroll to position [387, 0]
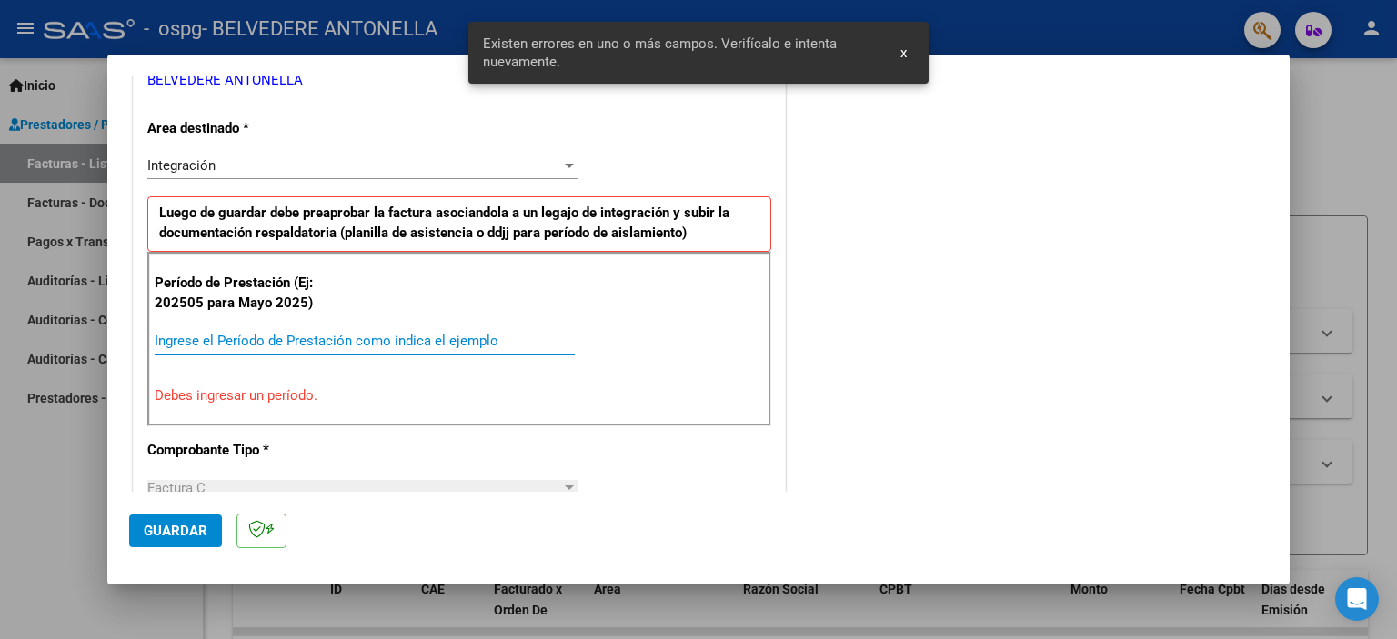
click at [357, 333] on input "Ingrese el Período de Prestación como indica el ejemplo" at bounding box center [365, 341] width 420 height 16
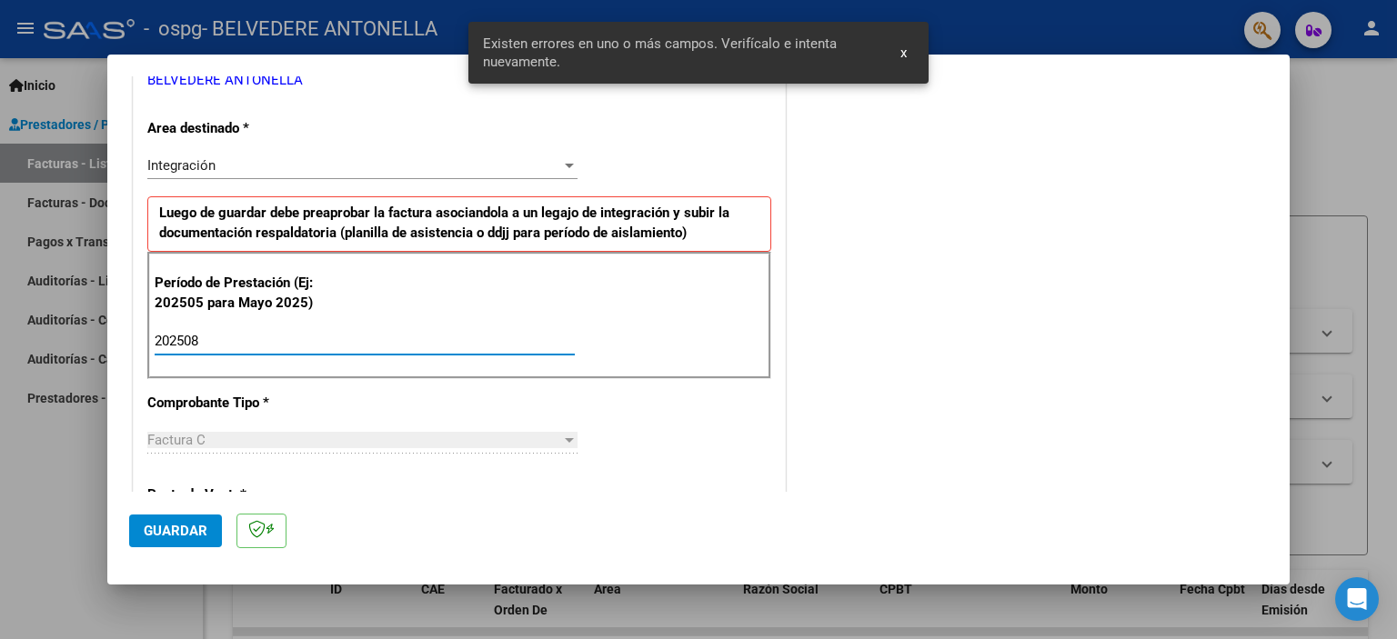
type input "202508"
click at [173, 526] on span "Guardar" at bounding box center [176, 531] width 64 height 16
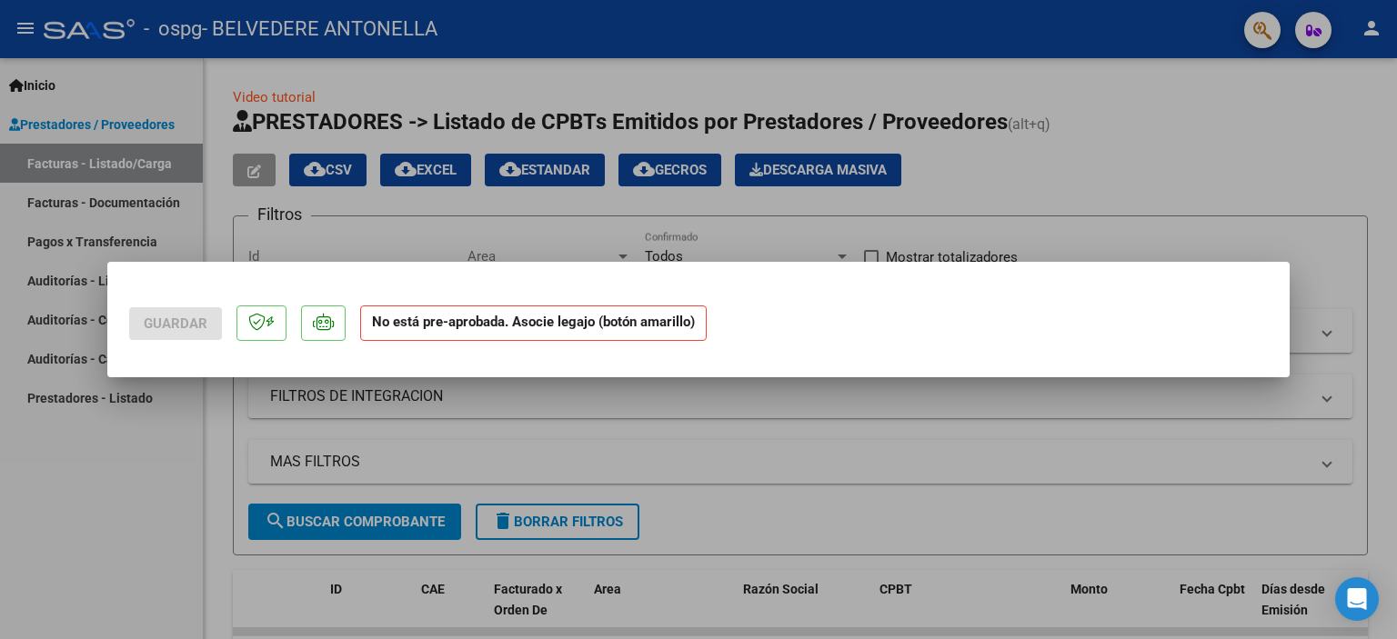
scroll to position [0, 0]
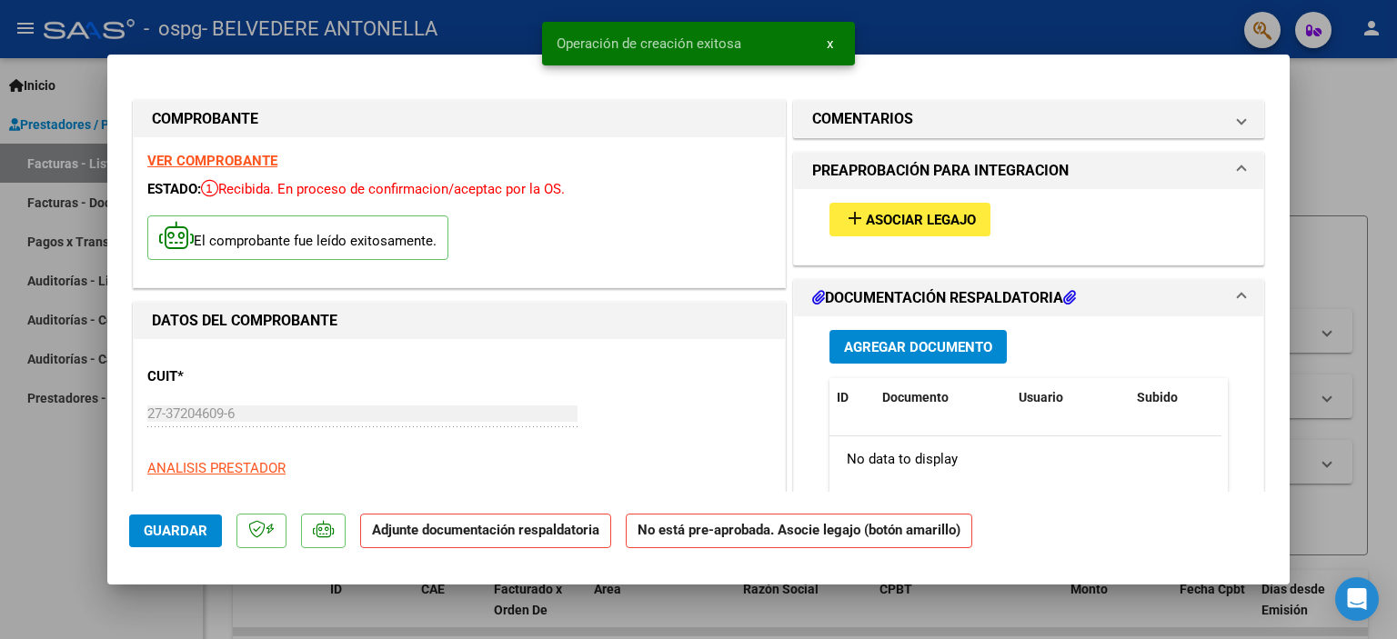
click at [890, 219] on span "Asociar Legajo" at bounding box center [921, 220] width 110 height 16
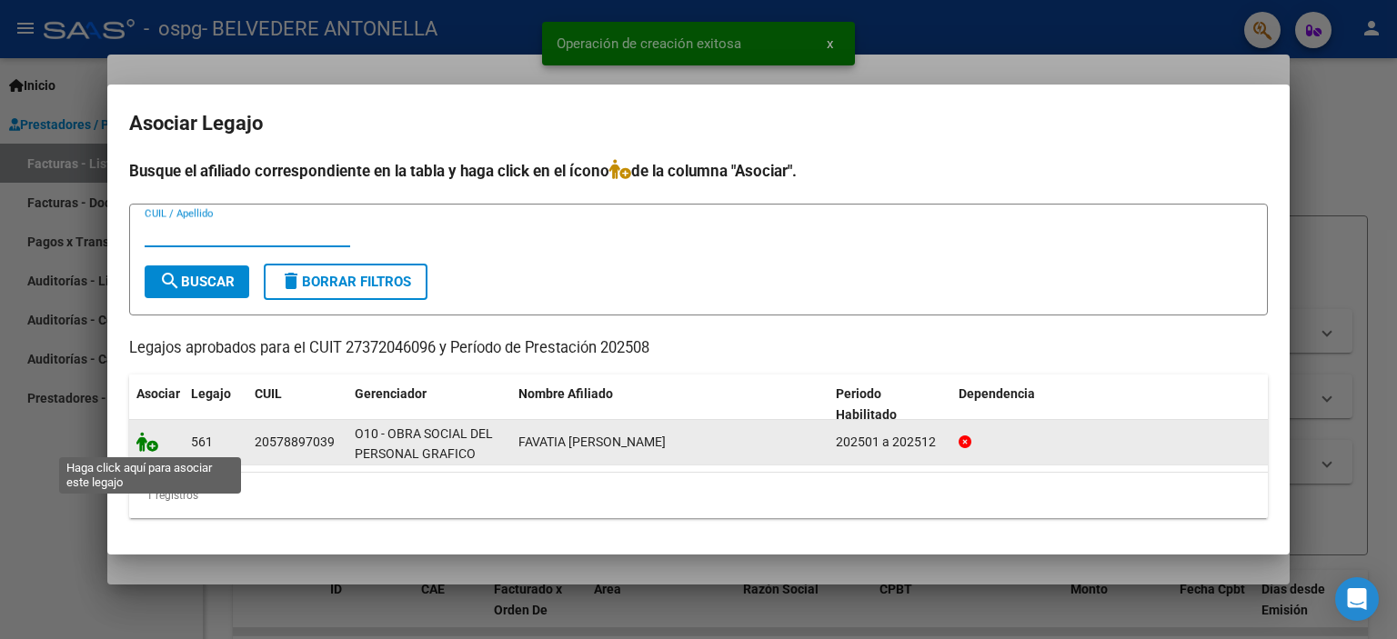
click at [151, 446] on icon at bounding box center [147, 442] width 22 height 20
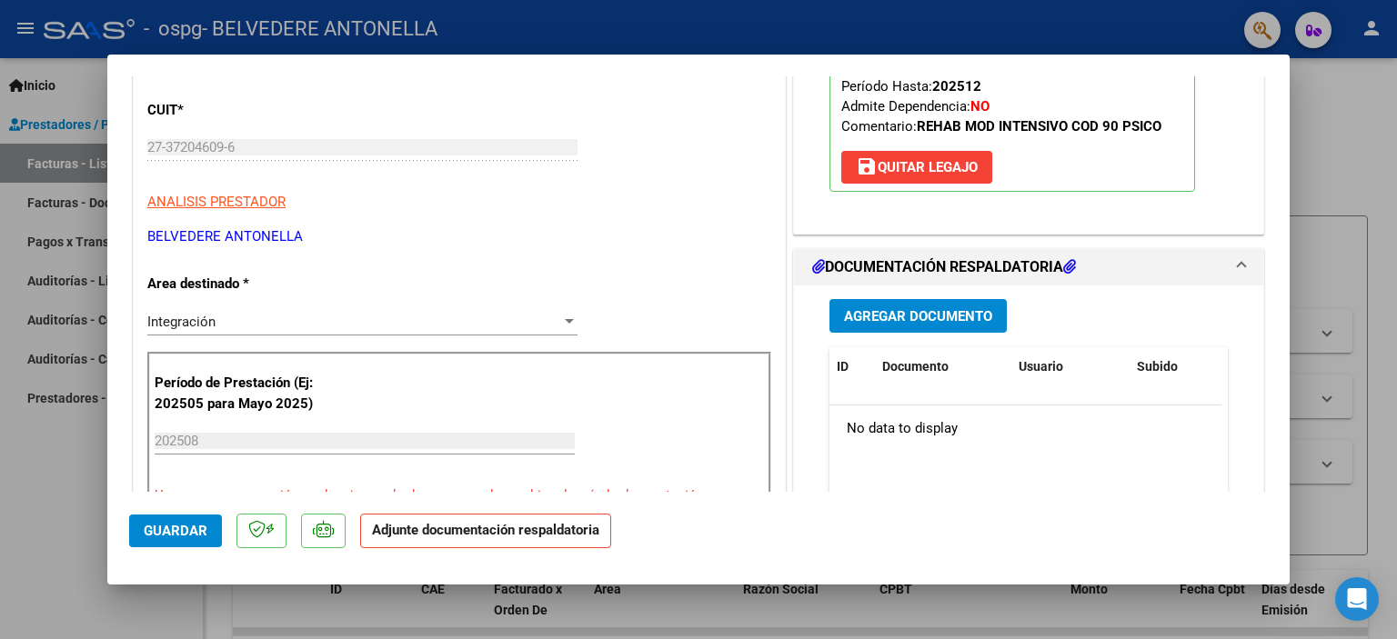
scroll to position [273, 0]
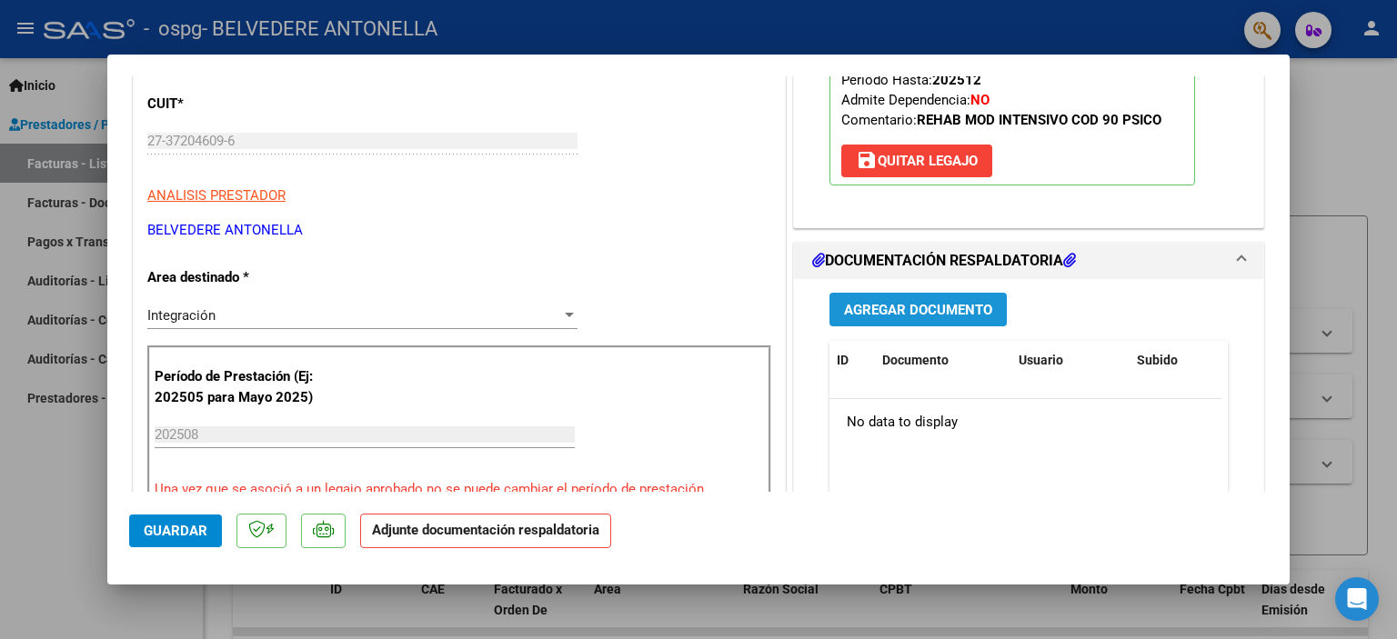
click at [862, 302] on span "Agregar Documento" at bounding box center [918, 310] width 148 height 16
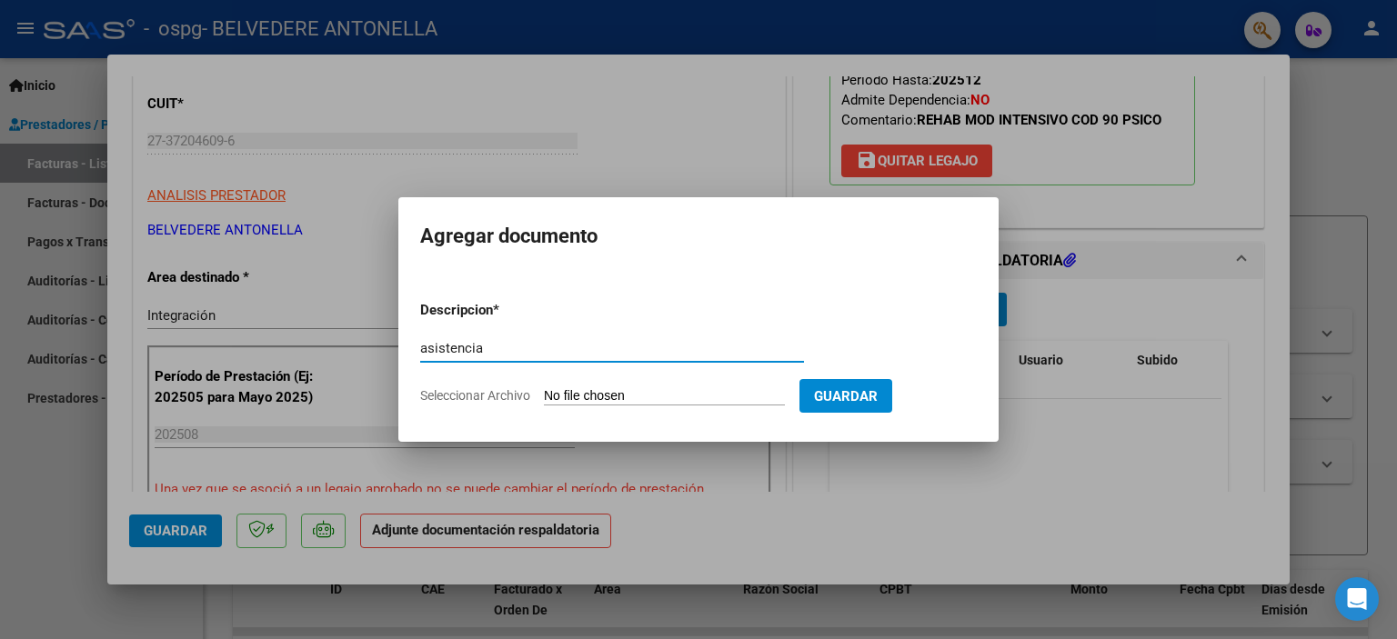
type input "asistencia"
click at [624, 388] on input "Seleccionar Archivo" at bounding box center [664, 396] width 241 height 17
type input "C:\fakepath\00153 - [PERSON_NAME] - ASISTENCIA - AGO - PSCL.jpg"
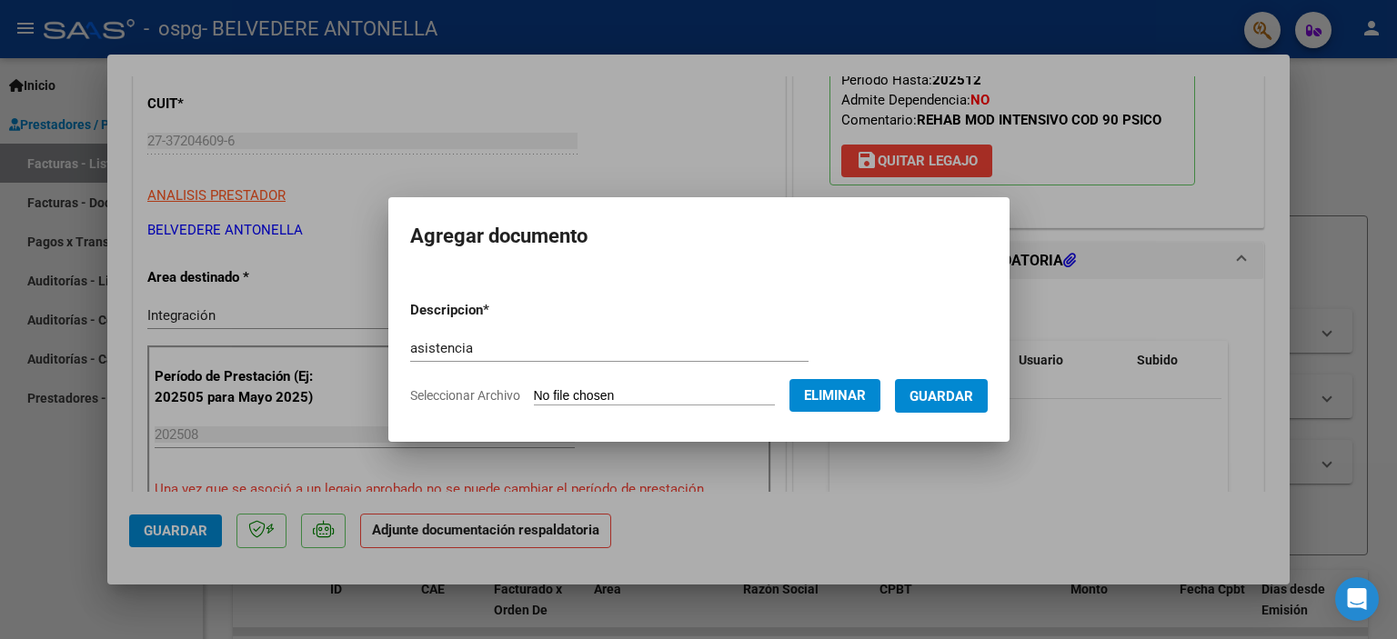
click at [954, 399] on span "Guardar" at bounding box center [941, 396] width 64 height 16
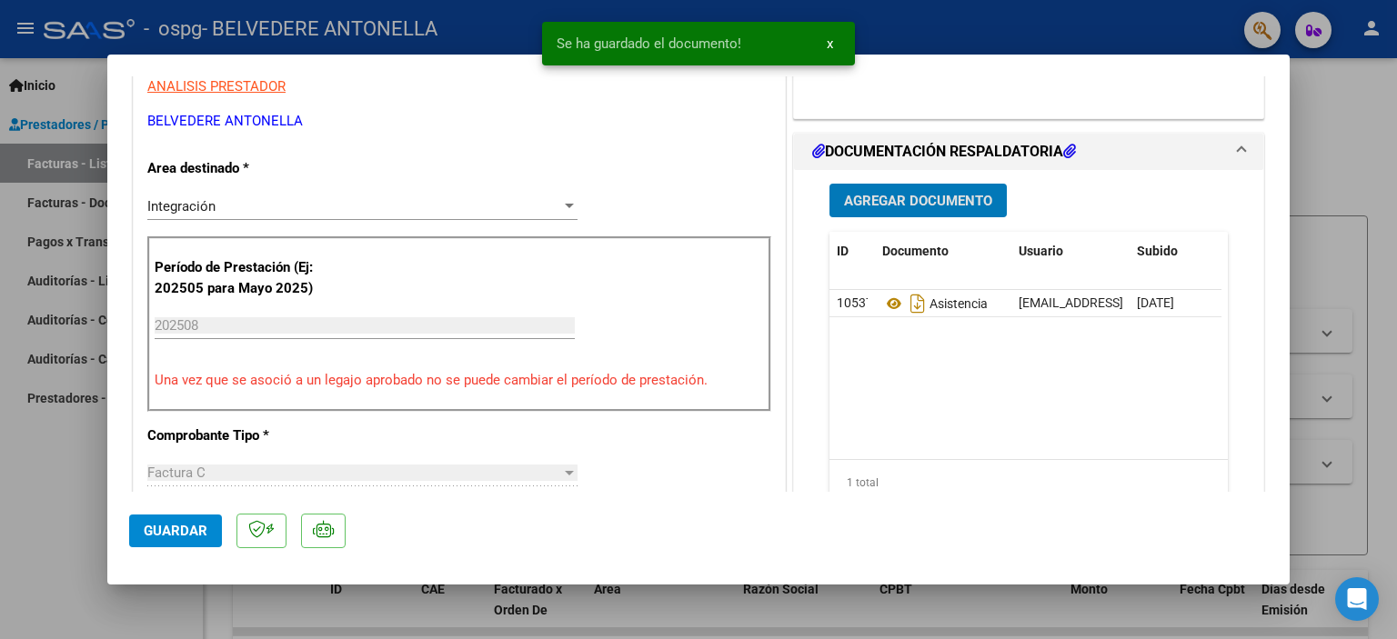
scroll to position [636, 0]
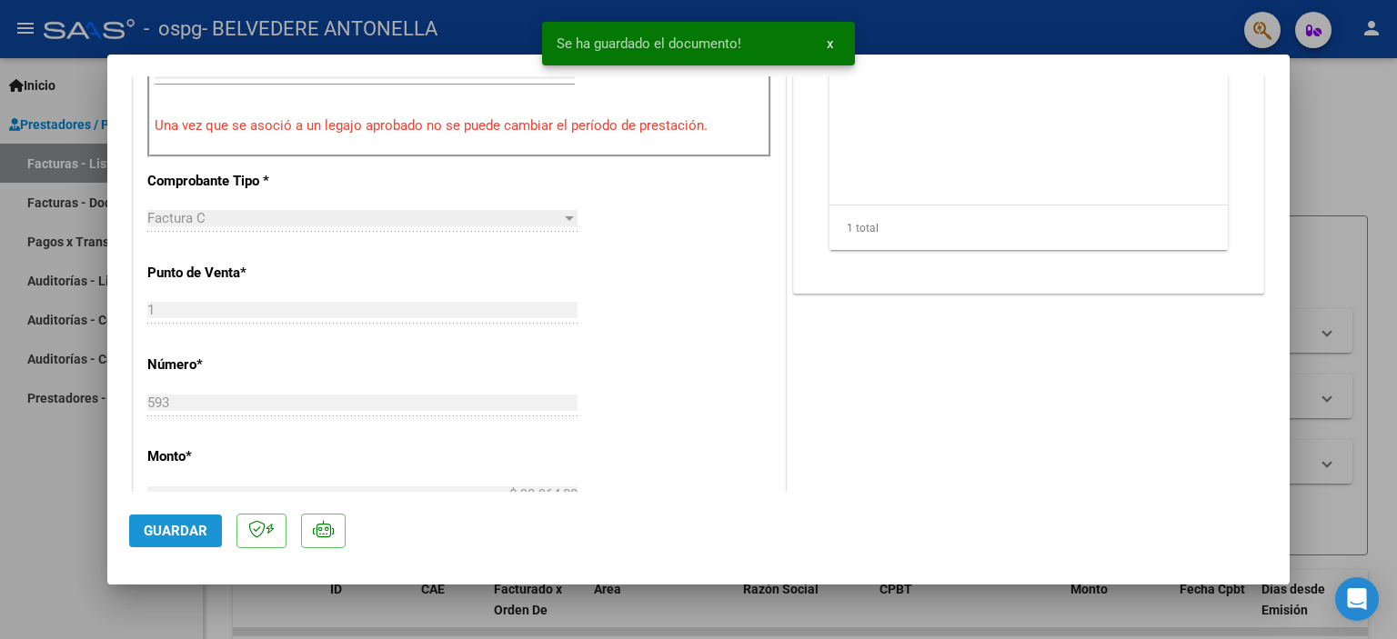
click at [182, 532] on span "Guardar" at bounding box center [176, 531] width 64 height 16
click at [78, 538] on div at bounding box center [698, 319] width 1397 height 639
type input "$ 0,00"
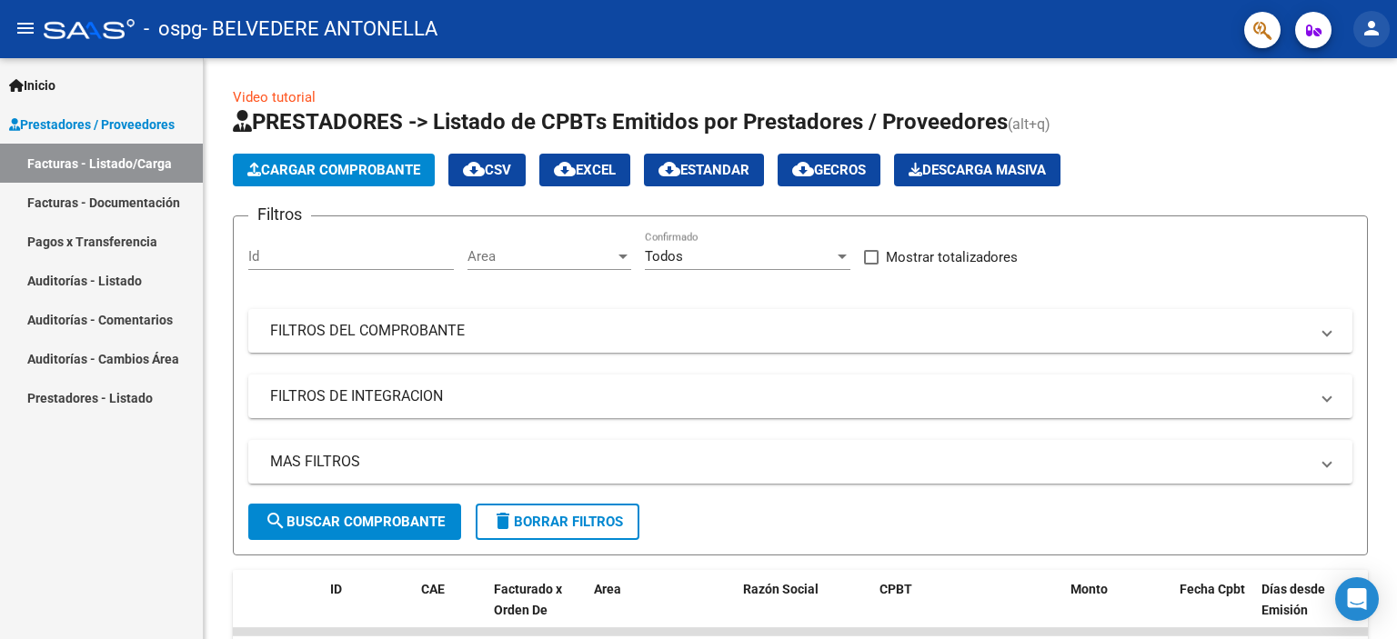
click at [1386, 26] on button "person" at bounding box center [1371, 29] width 36 height 36
click at [1360, 119] on button "exit_to_app Salir" at bounding box center [1333, 120] width 111 height 44
